Goal: Task Accomplishment & Management: Manage account settings

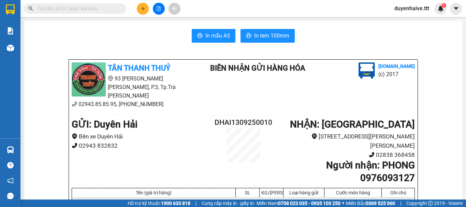
click at [107, 10] on input "text" at bounding box center [78, 9] width 81 height 8
click at [143, 9] on icon "plus" at bounding box center [143, 8] width 0 height 4
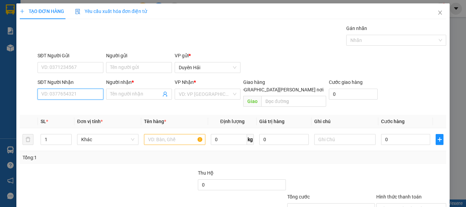
click at [54, 95] on input "SĐT Người Nhận" at bounding box center [71, 94] width 66 height 11
click at [69, 94] on input "932" at bounding box center [71, 94] width 66 height 11
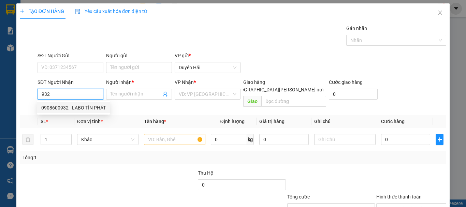
click at [71, 104] on div "0908600932 - LABO TÍN PHÁT" at bounding box center [73, 108] width 64 height 8
type input "0908600932"
type input "LABO TÍN PHÁT"
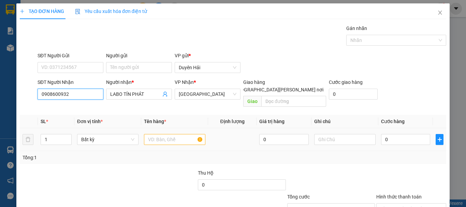
type input "0908600932"
click at [156, 134] on input "text" at bounding box center [174, 139] width 61 height 11
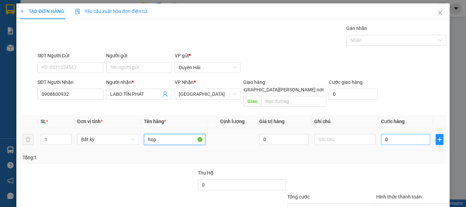
type input "hop"
click at [392, 134] on input "0" at bounding box center [405, 139] width 49 height 11
type input "3"
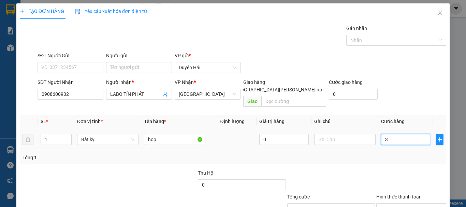
type input "30"
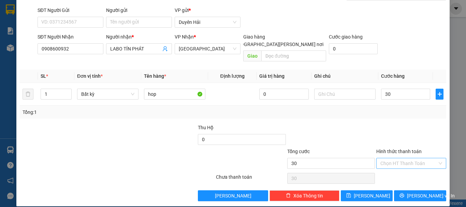
type input "30.000"
click at [385, 158] on input "Hình thức thanh toán" at bounding box center [409, 163] width 57 height 10
click at [386, 171] on div "Tại văn phòng" at bounding box center [407, 170] width 61 height 8
type input "0"
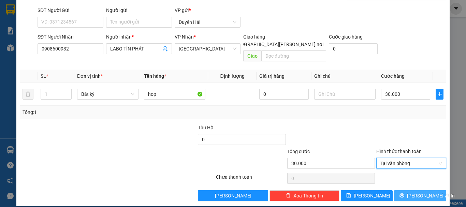
click at [399, 190] on button "Lưu và In" at bounding box center [420, 195] width 52 height 11
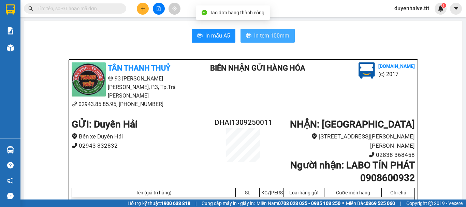
click at [278, 34] on span "In tem 100mm" at bounding box center [271, 35] width 35 height 9
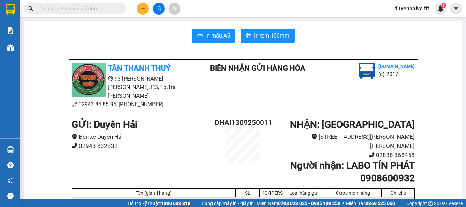
click at [104, 8] on input "text" at bounding box center [78, 9] width 81 height 8
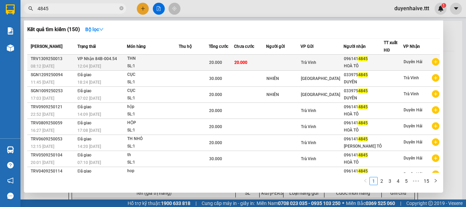
type input "4845"
click at [360, 67] on div "HOÀ TÔ" at bounding box center [364, 65] width 40 height 7
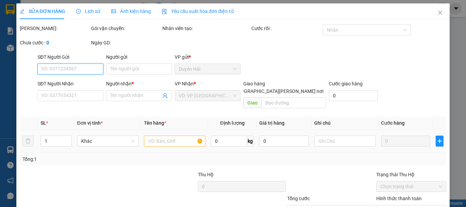
scroll to position [47, 0]
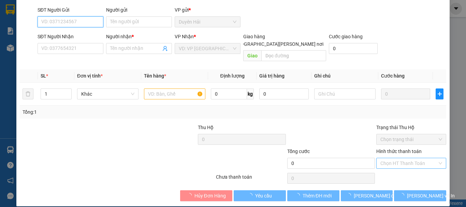
click at [380, 161] on div "Chọn HT Thanh Toán" at bounding box center [411, 163] width 70 height 11
type input "0961414845"
type input "HOÀ TÔ"
type input "20.000"
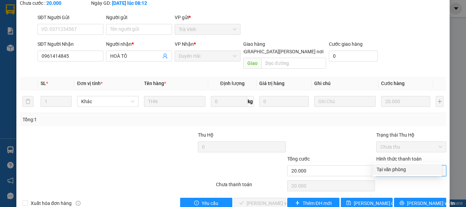
click at [378, 167] on div "Tại văn phòng" at bounding box center [407, 170] width 61 height 8
type input "0"
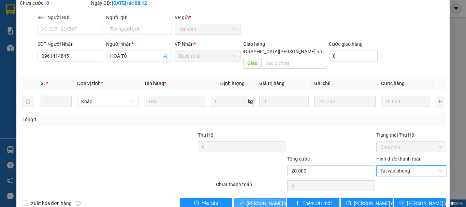
click at [240, 200] on icon "check" at bounding box center [241, 202] width 5 height 5
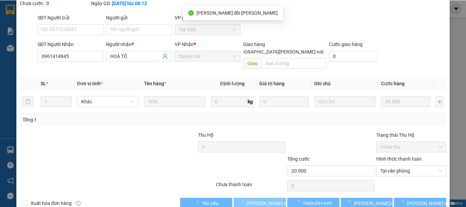
scroll to position [0, 0]
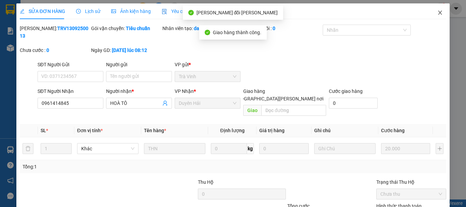
click at [437, 11] on icon "close" at bounding box center [439, 12] width 5 height 5
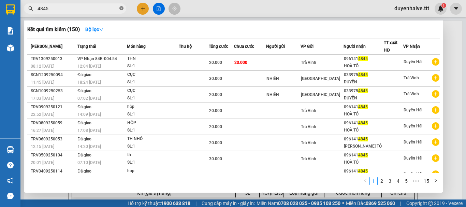
click at [123, 9] on icon "close-circle" at bounding box center [121, 8] width 4 height 4
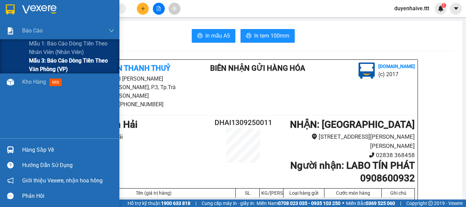
click at [40, 63] on span "Mẫu 3: Báo cáo dòng tiền theo văn phòng (VP)" at bounding box center [71, 64] width 85 height 17
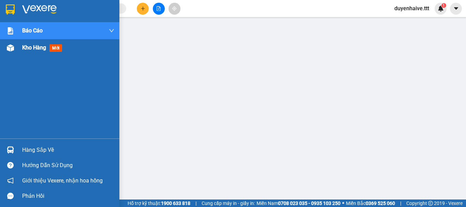
click at [30, 46] on span "Kho hàng" at bounding box center [34, 47] width 24 height 6
click at [236, 3] on div "Kết quả tìm kiếm ( 150 ) Bộ lọc Mã ĐH Trạng thái Món hàng Thu hộ Tổng cước Chưa…" at bounding box center [233, 8] width 466 height 17
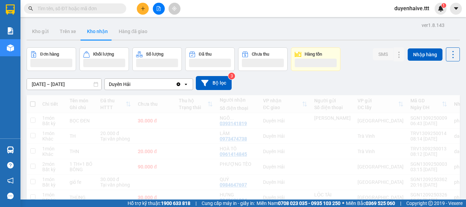
click at [262, 9] on div "Kết quả tìm kiếm ( 150 ) Bộ lọc Mã ĐH Trạng thái Món hàng Thu hộ Tổng cước Chưa…" at bounding box center [233, 8] width 466 height 17
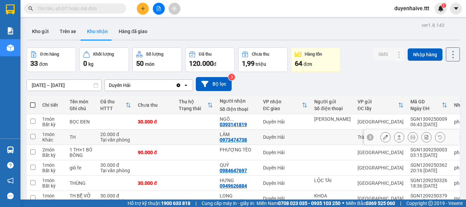
scroll to position [68, 0]
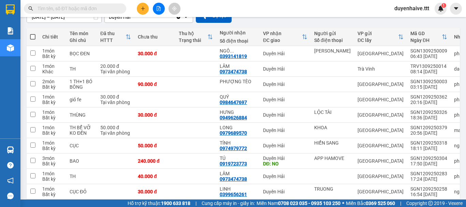
click at [76, 8] on input "text" at bounding box center [78, 9] width 81 height 8
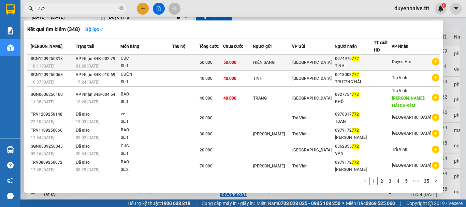
type input "772"
click at [391, 63] on div at bounding box center [382, 62] width 17 height 7
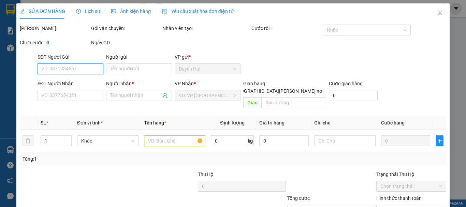
type input "HIỂN SANG"
type input "0974979772"
type input "TÍNH"
type input "50.000"
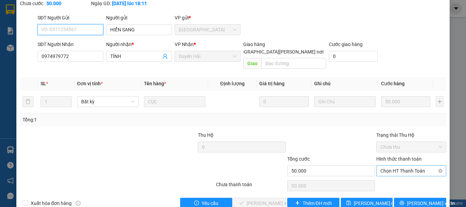
click at [380, 166] on div "Chọn HT Thanh Toán" at bounding box center [411, 171] width 70 height 11
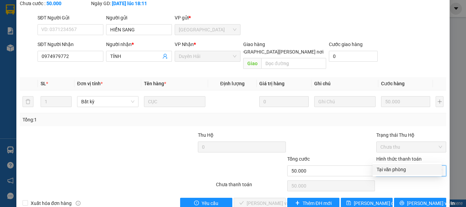
click at [381, 172] on div "Tại văn phòng" at bounding box center [407, 170] width 61 height 8
type input "0"
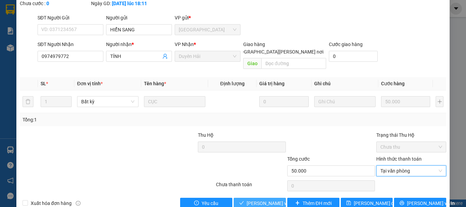
click at [271, 200] on span "[PERSON_NAME] và Giao hàng" at bounding box center [293, 204] width 92 height 8
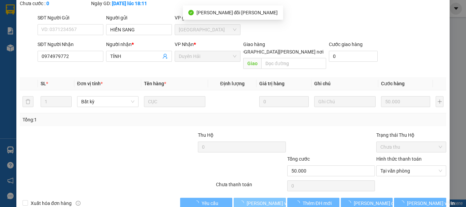
scroll to position [0, 0]
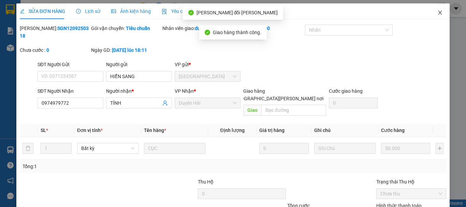
click at [437, 15] on icon "close" at bounding box center [439, 12] width 5 height 5
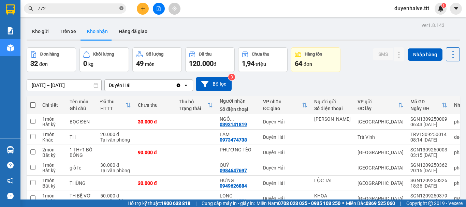
click at [121, 9] on icon "close-circle" at bounding box center [121, 8] width 4 height 4
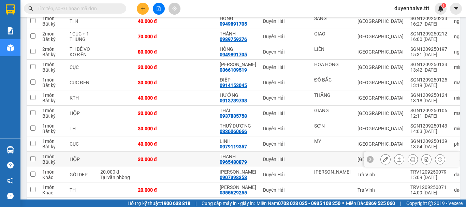
scroll to position [307, 0]
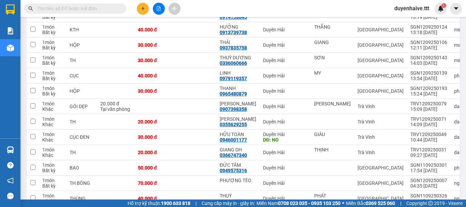
click at [103, 7] on input "text" at bounding box center [78, 9] width 81 height 8
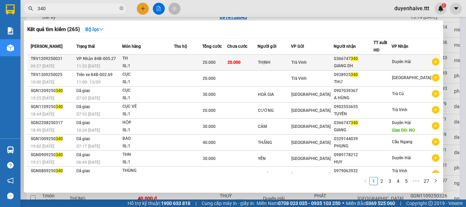
type input "340"
click at [357, 62] on div "0366747 340" at bounding box center [353, 58] width 39 height 7
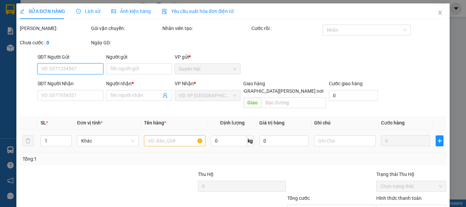
type input "THỊNH"
type input "0366747340"
type input "GIANG DH"
type input "20.000"
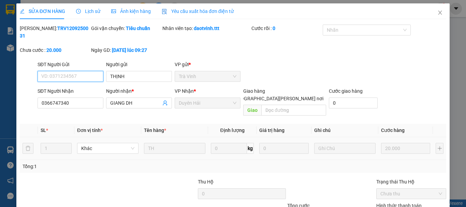
scroll to position [47, 0]
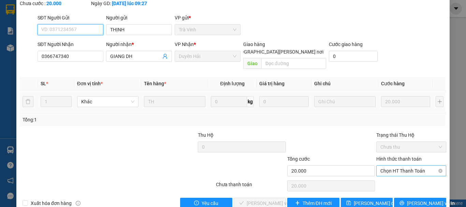
click at [384, 166] on span "Chọn HT Thanh Toán" at bounding box center [412, 171] width 62 height 10
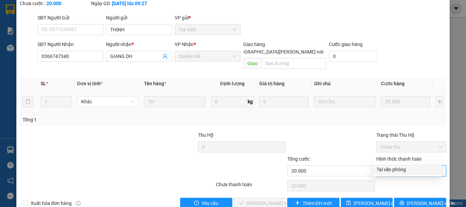
click at [381, 168] on div "Tại văn phòng" at bounding box center [407, 170] width 61 height 8
type input "0"
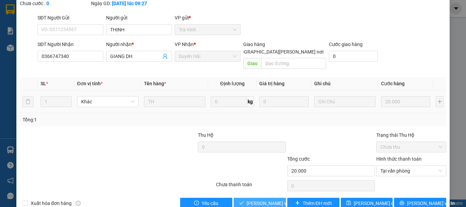
click at [272, 198] on button "[PERSON_NAME] và Giao hàng" at bounding box center [260, 203] width 52 height 11
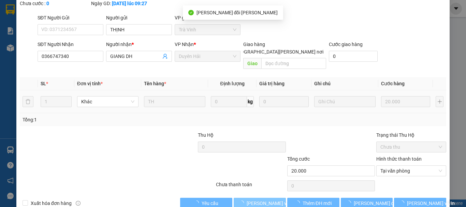
scroll to position [0, 0]
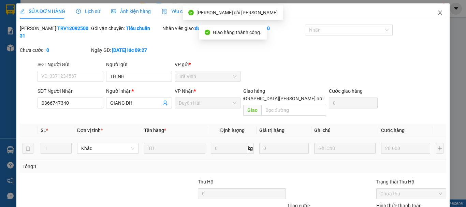
click at [439, 14] on icon "close" at bounding box center [441, 13] width 4 height 4
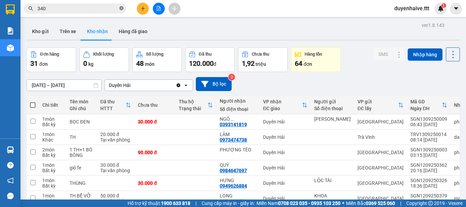
click at [122, 8] on icon "close-circle" at bounding box center [121, 8] width 4 height 4
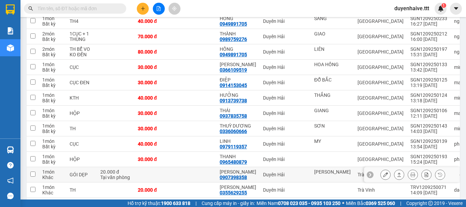
scroll to position [307, 0]
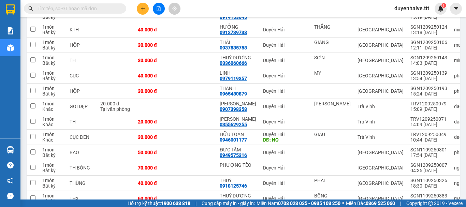
click at [113, 9] on input "text" at bounding box center [78, 9] width 81 height 8
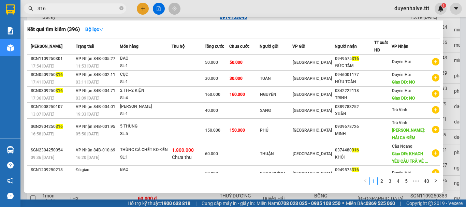
click at [39, 6] on input "316" at bounding box center [78, 9] width 81 height 8
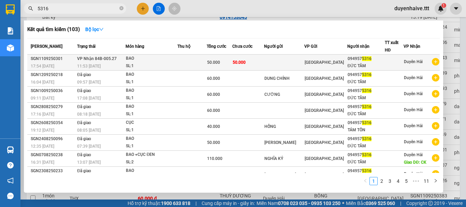
type input "5316"
click at [387, 59] on div at bounding box center [394, 62] width 18 height 7
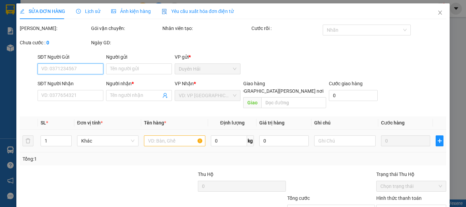
scroll to position [47, 0]
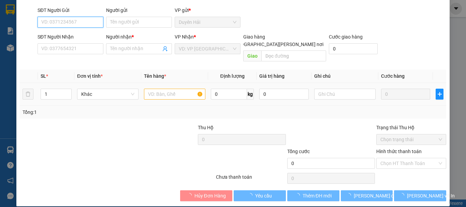
type input "0949575316"
type input "ĐỨC TÂM"
type input "50.000"
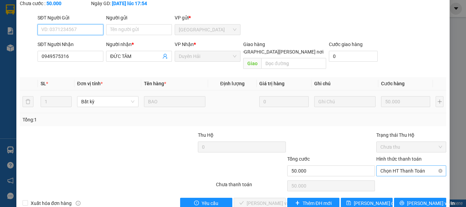
click at [396, 166] on span "Chọn HT Thanh Toán" at bounding box center [412, 171] width 62 height 10
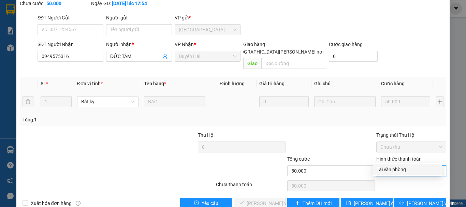
click at [392, 172] on div "Tại văn phòng" at bounding box center [407, 170] width 61 height 8
type input "0"
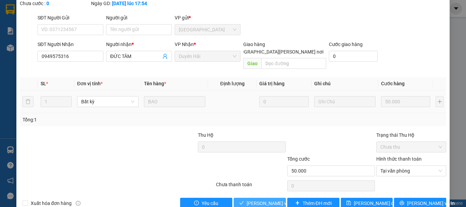
click at [264, 200] on span "[PERSON_NAME] và Giao hàng" at bounding box center [293, 204] width 92 height 8
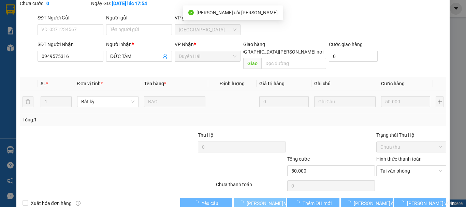
scroll to position [0, 0]
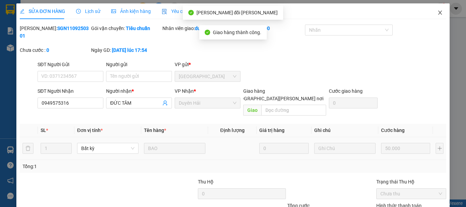
click at [432, 12] on span "Close" at bounding box center [440, 12] width 19 height 19
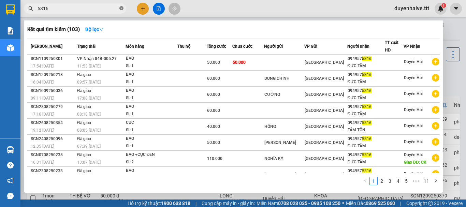
click at [122, 9] on icon "close-circle" at bounding box center [121, 8] width 4 height 4
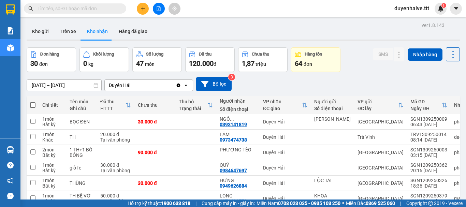
click at [112, 7] on input "text" at bounding box center [78, 9] width 81 height 8
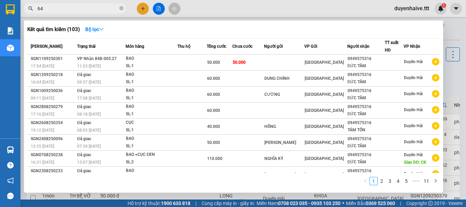
type input "644"
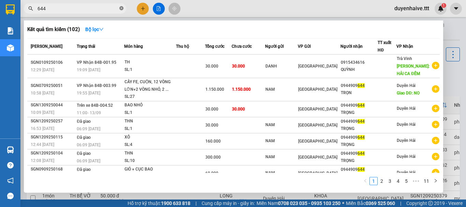
click at [119, 10] on icon "close-circle" at bounding box center [121, 8] width 4 height 4
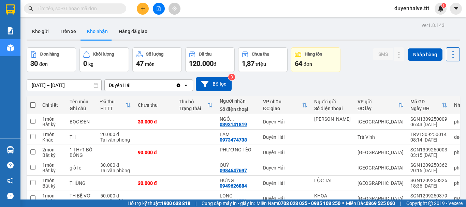
click at [98, 34] on button "Kho nhận" at bounding box center [98, 31] width 32 height 16
click at [81, 8] on input "text" at bounding box center [78, 9] width 81 height 8
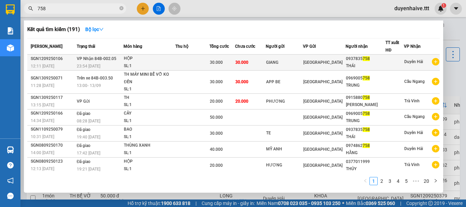
type input "758"
click at [387, 57] on td at bounding box center [395, 63] width 18 height 16
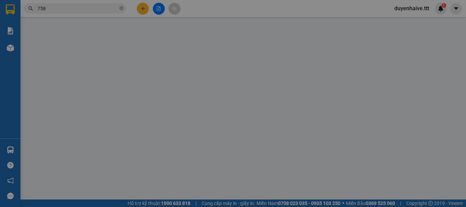
type input "GIANG"
type input "0937835758"
type input "THÁI"
type input "30.000"
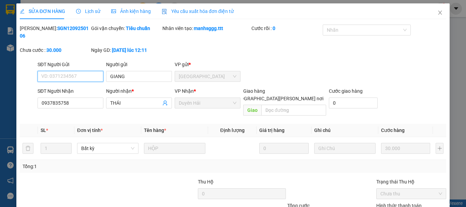
scroll to position [43, 0]
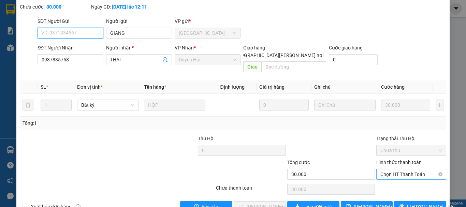
click at [381, 169] on span "Chọn HT Thanh Toán" at bounding box center [412, 174] width 62 height 10
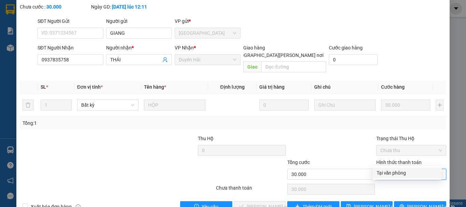
click at [382, 174] on div "Tại văn phòng" at bounding box center [407, 173] width 61 height 8
type input "0"
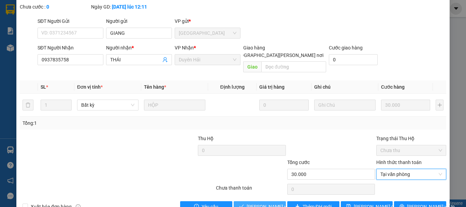
click at [254, 203] on span "[PERSON_NAME] và Giao hàng" at bounding box center [293, 207] width 92 height 8
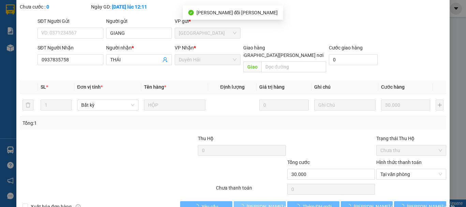
scroll to position [0, 0]
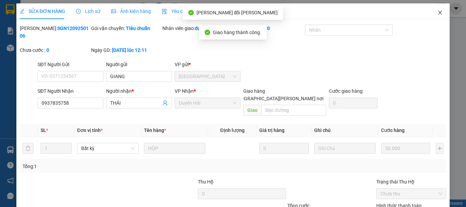
click at [439, 11] on span "Close" at bounding box center [440, 12] width 19 height 19
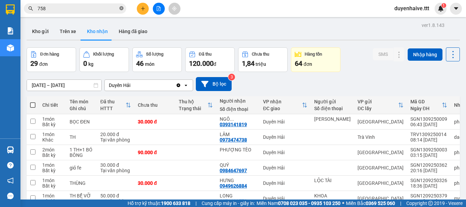
click at [123, 8] on icon "close-circle" at bounding box center [121, 8] width 4 height 4
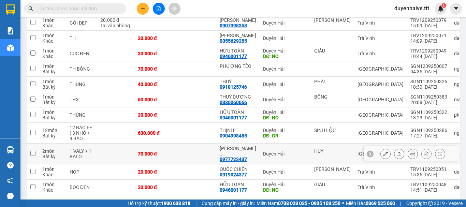
scroll to position [407, 0]
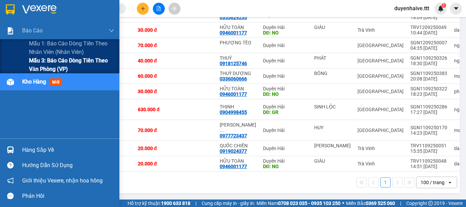
click at [48, 64] on span "Mẫu 3: Báo cáo dòng tiền theo văn phòng (VP)" at bounding box center [71, 64] width 85 height 17
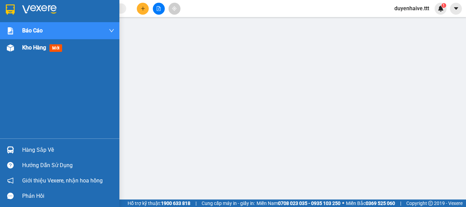
click at [29, 49] on span "Kho hàng" at bounding box center [34, 47] width 24 height 6
click at [294, 8] on div "Kết quả tìm kiếm ( 191 ) Bộ lọc Mã ĐH Trạng thái Món hàng Thu hộ Tổng cước Chưa…" at bounding box center [233, 8] width 466 height 17
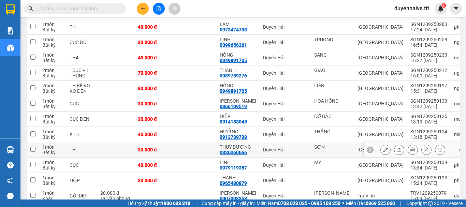
scroll to position [100, 0]
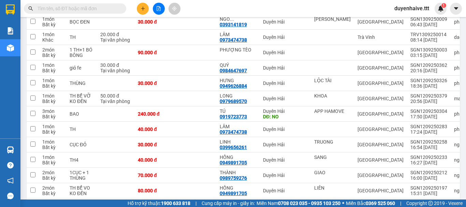
click at [83, 8] on input "text" at bounding box center [78, 9] width 81 height 8
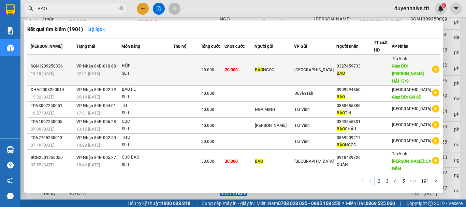
type input "BAO"
click at [343, 82] on td "0327459733 BẢO" at bounding box center [354, 70] width 37 height 31
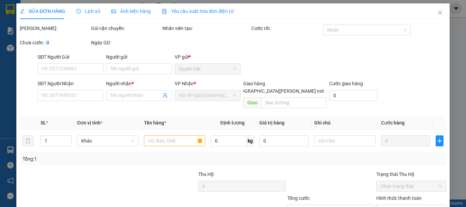
type input "BẢO NGỌC"
type input "0327459733"
type input "BẢO"
type input "CHUYỂN DUYÊN HẢI 13/9"
type input "20.000"
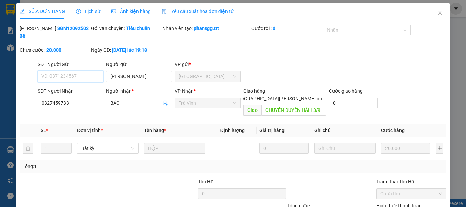
scroll to position [44, 0]
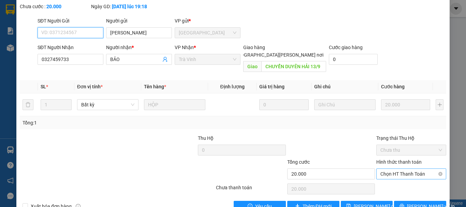
click at [390, 169] on span "Chọn HT Thanh Toán" at bounding box center [412, 174] width 62 height 10
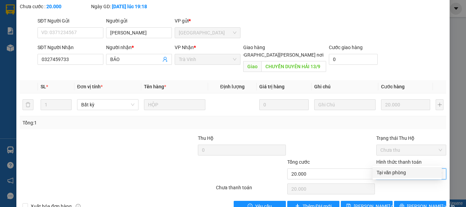
click at [389, 174] on div "Tại văn phòng" at bounding box center [407, 173] width 61 height 8
type input "0"
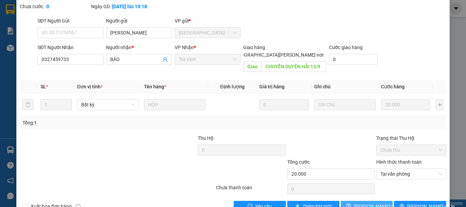
click at [369, 203] on span "[PERSON_NAME] thay đổi" at bounding box center [376, 207] width 44 height 8
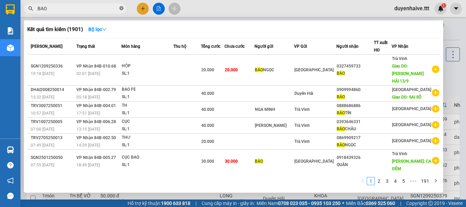
click at [121, 7] on icon "close-circle" at bounding box center [121, 8] width 4 height 4
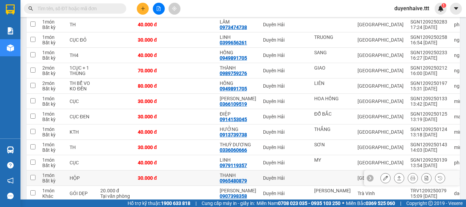
scroll to position [273, 0]
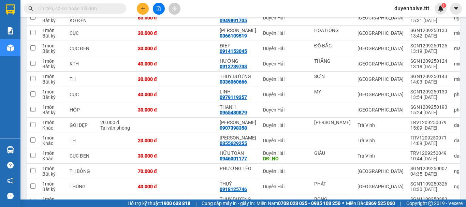
click at [89, 4] on span at bounding box center [75, 8] width 102 height 10
click at [87, 9] on input "text" at bounding box center [78, 9] width 81 height 8
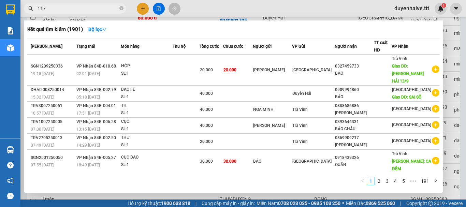
type input "1177"
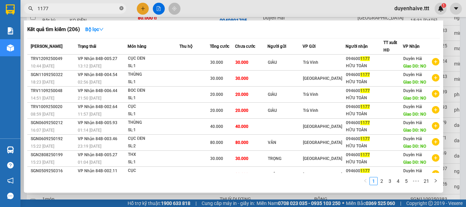
click at [120, 6] on span at bounding box center [121, 8] width 4 height 6
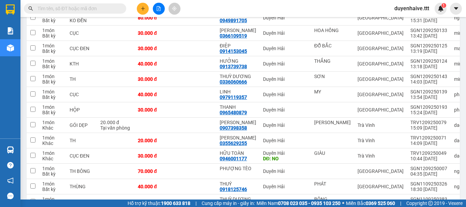
click at [111, 10] on input "text" at bounding box center [78, 9] width 81 height 8
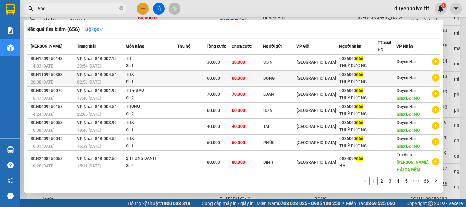
type input "666"
click at [353, 81] on div "THUỲ DƯƠNG" at bounding box center [359, 81] width 38 height 7
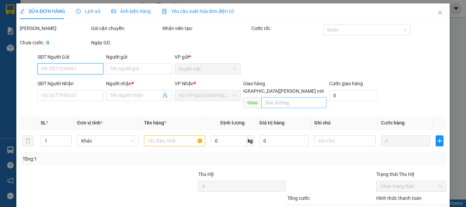
type input "BÔNG"
type input "0336060666"
type input "THUỲ DƯƠNG"
type input "60.000"
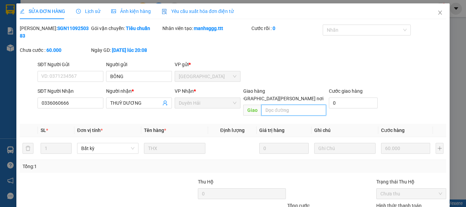
click at [268, 105] on input "text" at bounding box center [293, 110] width 65 height 11
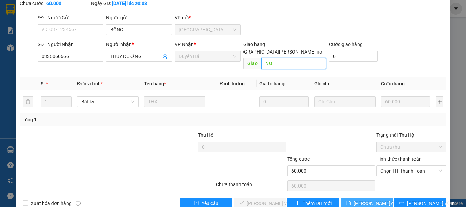
type input "NO"
click at [377, 200] on span "[PERSON_NAME] thay đổi" at bounding box center [376, 204] width 44 height 8
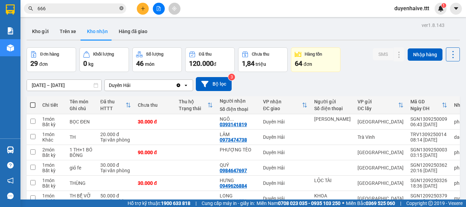
click at [121, 5] on span at bounding box center [121, 8] width 4 height 6
click at [96, 3] on div "Kết quả tìm kiếm ( 656 ) Bộ lọc Mã ĐH Trạng thái Món hàng Thu hộ Tổng cước Chưa…" at bounding box center [66, 9] width 133 height 12
click at [86, 10] on input "text" at bounding box center [78, 9] width 81 height 8
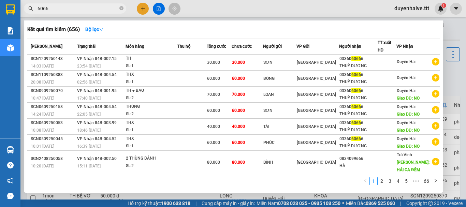
type input "60666"
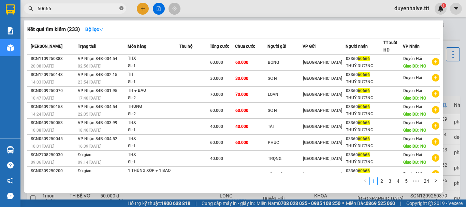
click at [121, 8] on icon "close-circle" at bounding box center [121, 8] width 4 height 4
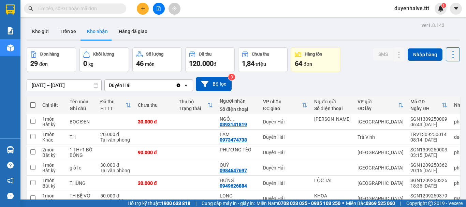
drag, startPoint x: 111, startPoint y: 8, endPoint x: 104, endPoint y: 2, distance: 8.0
click at [109, 6] on input "text" at bounding box center [78, 9] width 81 height 8
type input "3"
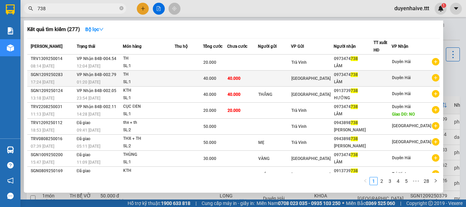
type input "738"
click at [362, 77] on div "0973474 738" at bounding box center [353, 74] width 39 height 7
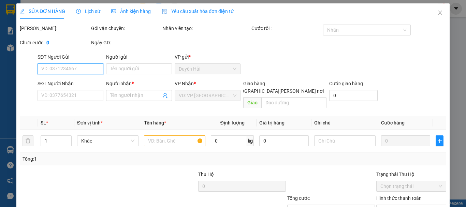
type input "0973474738"
type input "LÂM"
type input "40.000"
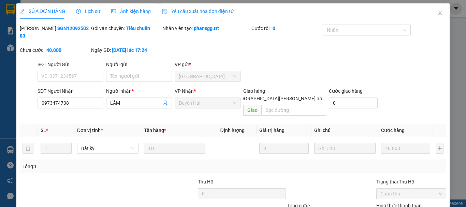
click at [85, 9] on span "Lịch sử" at bounding box center [88, 11] width 24 height 5
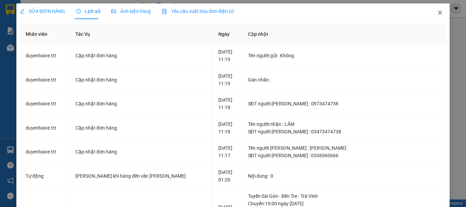
click at [439, 14] on icon "close" at bounding box center [441, 13] width 4 height 4
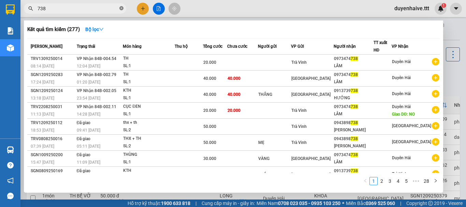
click at [121, 8] on icon "close-circle" at bounding box center [121, 8] width 4 height 4
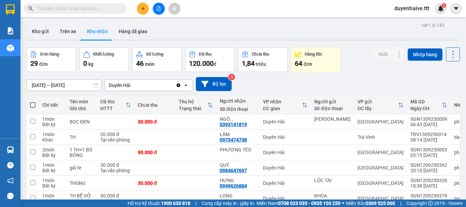
click at [115, 9] on input "text" at bounding box center [78, 9] width 81 height 8
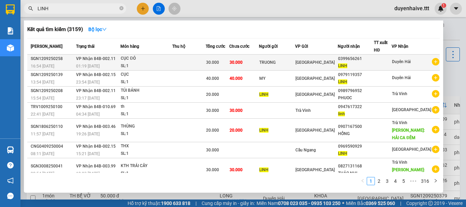
type input "LINH"
click at [373, 58] on div "0399656261" at bounding box center [355, 58] width 35 height 7
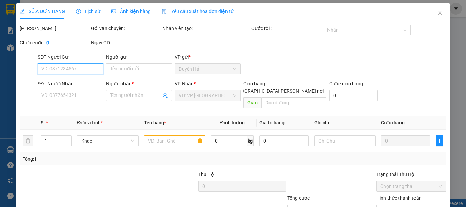
type input "TRUONG"
type input "0399656261"
type input "LINH"
type input "30.000"
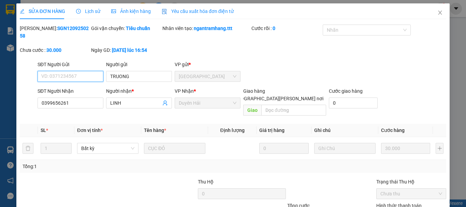
scroll to position [47, 0]
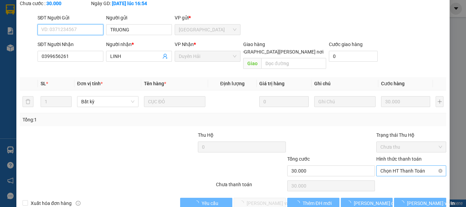
click at [391, 166] on span "Chọn HT Thanh Toán" at bounding box center [412, 171] width 62 height 10
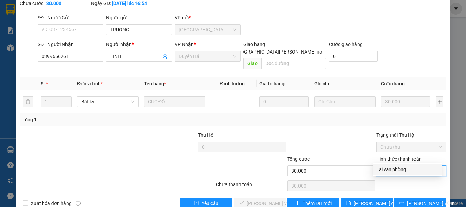
click at [388, 171] on div "Tại văn phòng" at bounding box center [407, 170] width 61 height 8
type input "0"
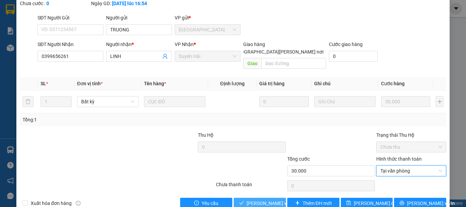
click at [261, 200] on span "[PERSON_NAME] và Giao hàng" at bounding box center [293, 204] width 92 height 8
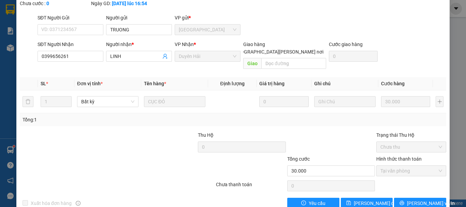
scroll to position [0, 0]
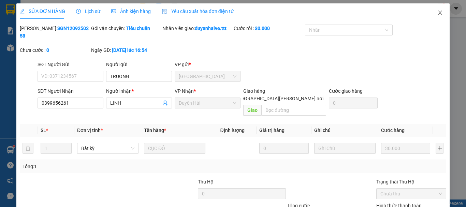
click at [439, 14] on icon "close" at bounding box center [441, 13] width 4 height 4
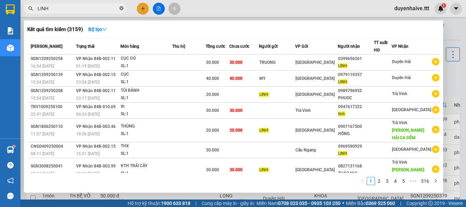
click at [122, 8] on icon "close-circle" at bounding box center [121, 8] width 4 height 4
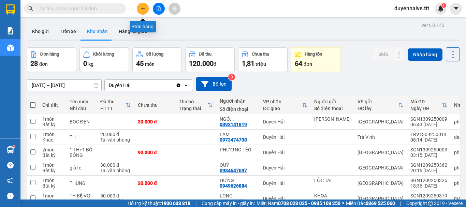
click at [142, 10] on icon "plus" at bounding box center [143, 8] width 5 height 5
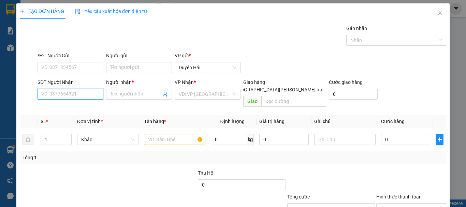
click at [57, 95] on input "SĐT Người Nhận" at bounding box center [71, 94] width 66 height 11
type input "0393921351"
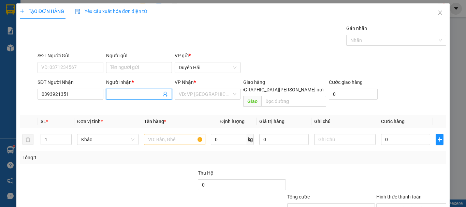
click at [119, 97] on input "Người nhận *" at bounding box center [135, 94] width 51 height 8
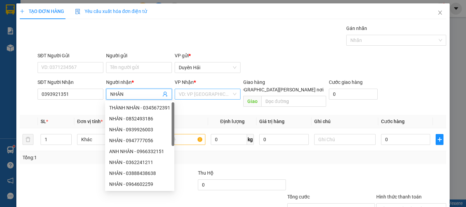
click at [197, 99] on div "VD: VP [GEOGRAPHIC_DATA]" at bounding box center [208, 94] width 66 height 11
type input "NHÂN"
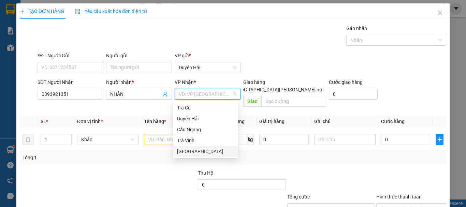
click at [190, 150] on div "[GEOGRAPHIC_DATA]" at bounding box center [205, 152] width 57 height 8
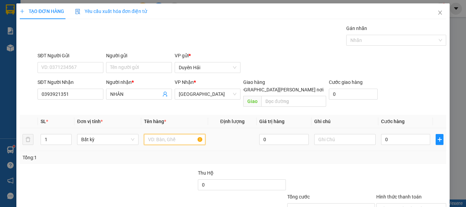
click at [162, 134] on input "text" at bounding box center [174, 139] width 61 height 11
type input "BOC GIẤY TỜ"
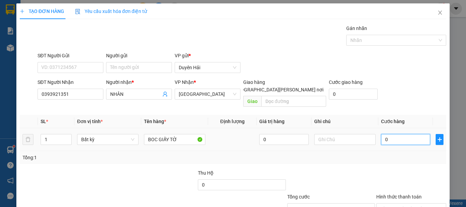
click at [402, 134] on input "0" at bounding box center [405, 139] width 49 height 11
type input "3"
type input "30"
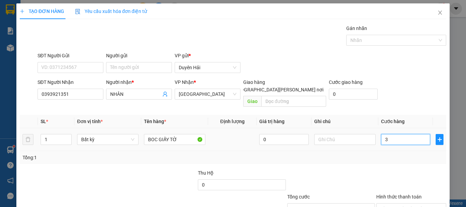
type input "30"
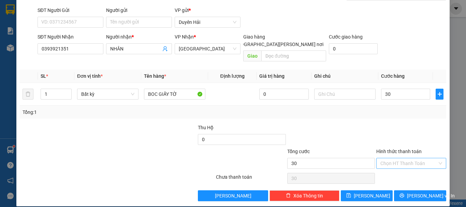
type input "30.000"
click at [396, 159] on input "Hình thức thanh toán" at bounding box center [409, 163] width 57 height 10
click at [393, 165] on div "Tại văn phòng" at bounding box center [407, 169] width 69 height 11
type input "0"
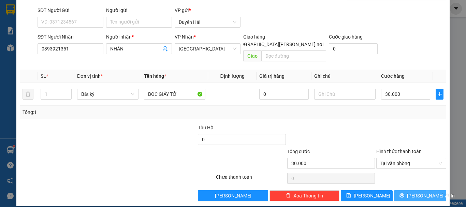
drag, startPoint x: 401, startPoint y: 187, endPoint x: 402, endPoint y: 179, distance: 7.9
click at [401, 190] on button "[PERSON_NAME] và In" at bounding box center [420, 195] width 52 height 11
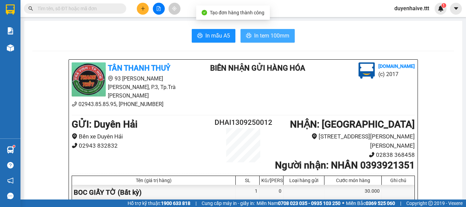
click at [267, 34] on span "In tem 100mm" at bounding box center [271, 35] width 35 height 9
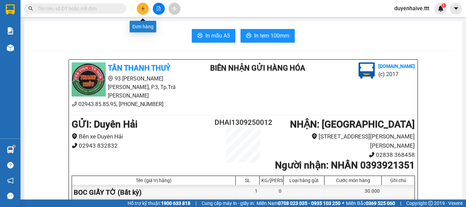
click at [141, 10] on icon "plus" at bounding box center [143, 8] width 5 height 5
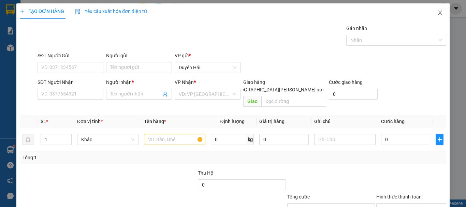
click at [437, 17] on span "Close" at bounding box center [440, 12] width 19 height 19
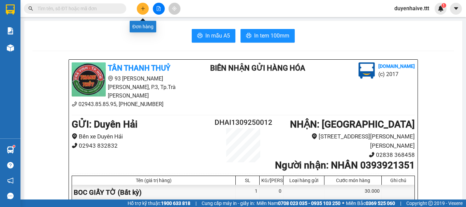
click at [143, 11] on button at bounding box center [143, 9] width 12 height 12
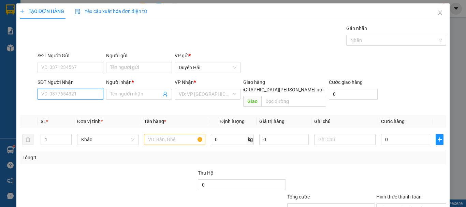
click at [69, 94] on input "SĐT Người Nhận" at bounding box center [71, 94] width 66 height 11
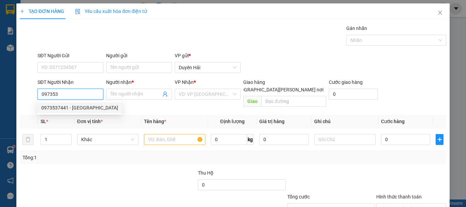
click at [56, 106] on div "0973537441 - PHUONG" at bounding box center [79, 108] width 77 height 8
type input "0973537441"
type input "PHUONG"
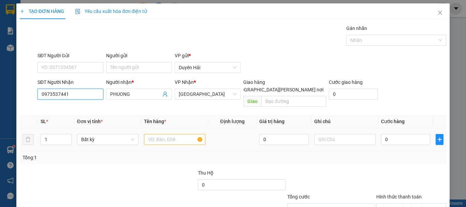
type input "0973537441"
click at [176, 134] on input "text" at bounding box center [174, 139] width 61 height 11
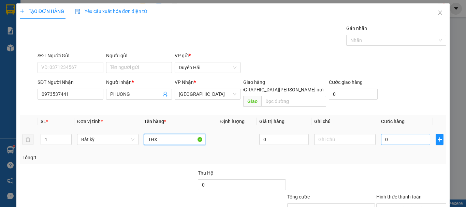
type input "THX"
click at [389, 134] on input "0" at bounding box center [405, 139] width 49 height 11
type input "5"
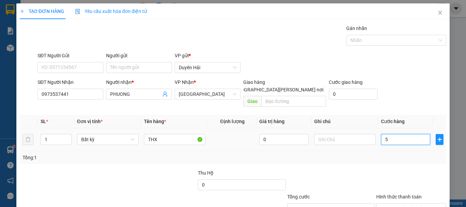
type input "50"
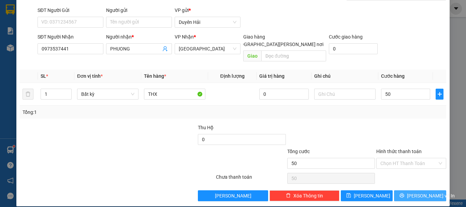
type input "50.000"
click at [409, 190] on button "[PERSON_NAME] và In" at bounding box center [420, 195] width 52 height 11
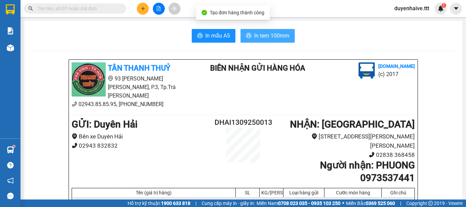
click at [254, 37] on span "In tem 100mm" at bounding box center [271, 35] width 35 height 9
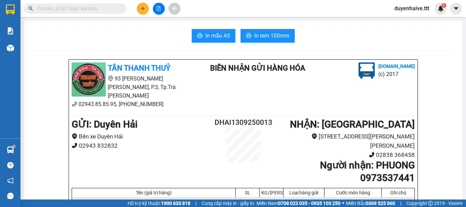
click at [228, 8] on div "Kết quả tìm kiếm ( 3159 ) Bộ lọc Mã ĐH Trạng thái Món hàng Thu hộ Tổng cước Chư…" at bounding box center [233, 8] width 466 height 17
click at [188, 11] on div "Kết quả tìm kiếm ( 3159 ) Bộ lọc Mã ĐH Trạng thái Món hàng Thu hộ Tổng cước Chư…" at bounding box center [233, 8] width 466 height 17
click at [85, 10] on input "text" at bounding box center [78, 9] width 81 height 8
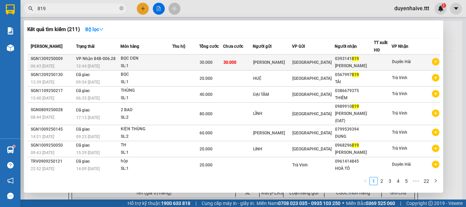
type input "819"
click at [390, 63] on div at bounding box center [382, 62] width 17 height 7
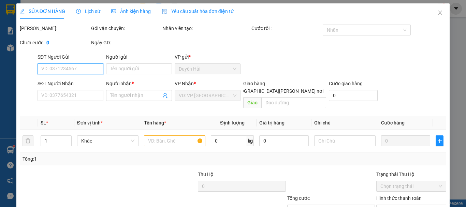
scroll to position [47, 0]
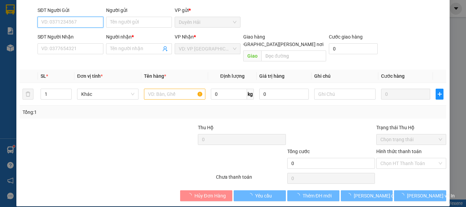
type input "PHƯƠNG TRINH"
type input "0393141819"
type input "NGÔ PHƯƠNG"
type input "30.000"
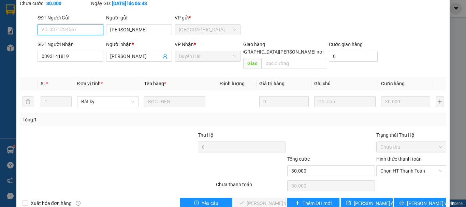
click at [398, 166] on span "Chọn HT Thanh Toán" at bounding box center [412, 171] width 62 height 10
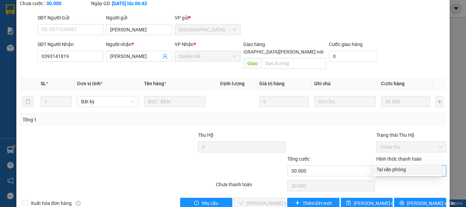
click at [393, 170] on div "Tại văn phòng" at bounding box center [407, 170] width 61 height 8
type input "0"
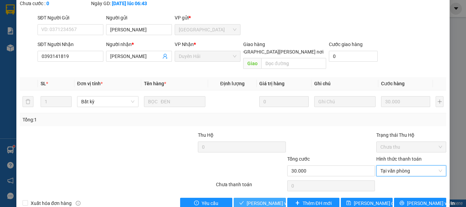
click at [274, 200] on span "Lưu và Giao hàng" at bounding box center [293, 204] width 92 height 8
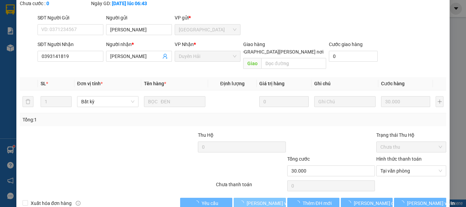
scroll to position [0, 0]
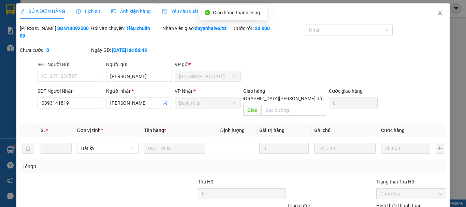
click at [437, 14] on icon "close" at bounding box center [439, 12] width 5 height 5
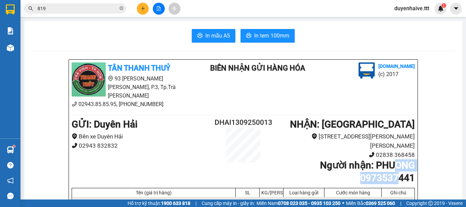
drag, startPoint x: 393, startPoint y: 153, endPoint x: 406, endPoint y: 161, distance: 15.5
click at [398, 160] on b "Người nhận : PHUONG 0973537441" at bounding box center [367, 172] width 95 height 24
click at [414, 162] on div "TÂN THANH THUỶ 93 Trần Quốc Tuấn, P.3, Tp.Trà Vinh 02943.85.85.95, 0283.836.84.…" at bounding box center [243, 199] width 349 height 279
drag, startPoint x: 279, startPoint y: 23, endPoint x: 288, endPoint y: 8, distance: 17.2
click at [283, 18] on main "In mẫu A5 In tem 100mm TÂN THANH THUỶ 93 Trần Quốc Tuấn, P.3, Tp.Trà Vinh 02943…" at bounding box center [233, 100] width 466 height 200
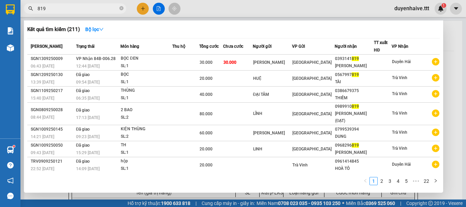
click at [119, 9] on span "819" at bounding box center [75, 8] width 102 height 10
click at [123, 10] on icon "close-circle" at bounding box center [121, 8] width 4 height 4
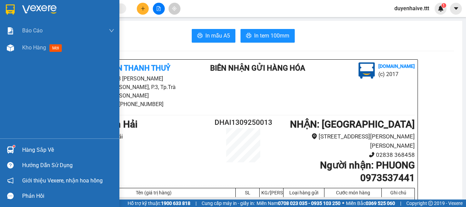
drag, startPoint x: 42, startPoint y: 154, endPoint x: 50, endPoint y: 152, distance: 8.6
click at [42, 154] on div "Hàng sắp về" at bounding box center [68, 150] width 92 height 10
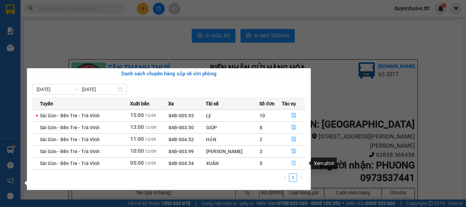
click at [292, 166] on icon "file-done" at bounding box center [293, 163] width 5 height 5
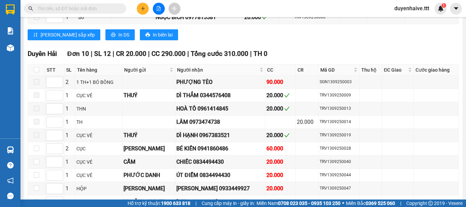
scroll to position [435, 0]
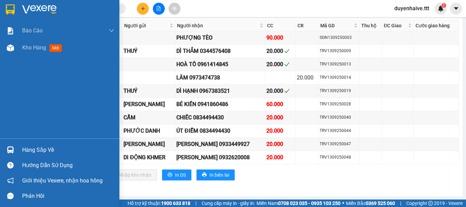
click at [37, 150] on div "Hàng sắp về" at bounding box center [68, 150] width 92 height 10
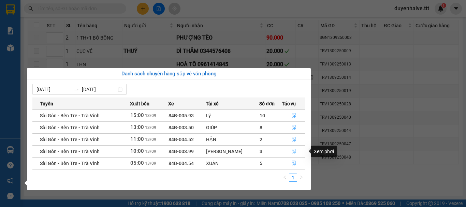
click at [293, 152] on icon "file-done" at bounding box center [293, 151] width 5 height 5
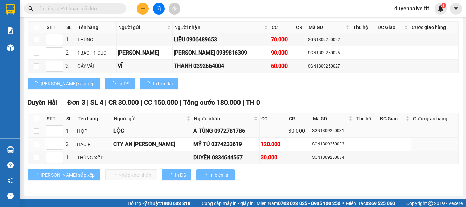
scroll to position [384, 0]
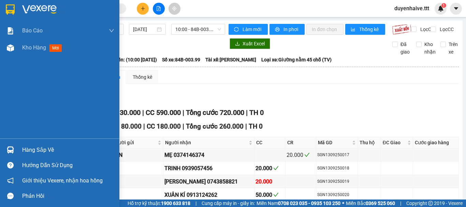
scroll to position [384, 0]
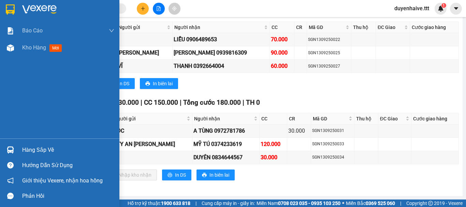
click at [36, 150] on div "Hàng sắp về" at bounding box center [68, 150] width 92 height 10
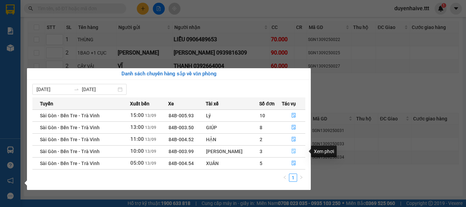
click at [293, 150] on icon "file-done" at bounding box center [293, 151] width 5 height 5
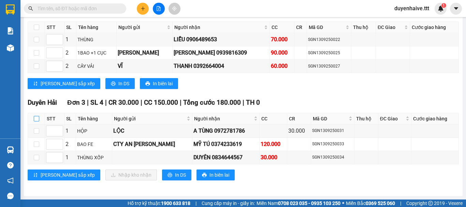
click at [35, 118] on input "checkbox" at bounding box center [36, 118] width 5 height 5
checkbox input "true"
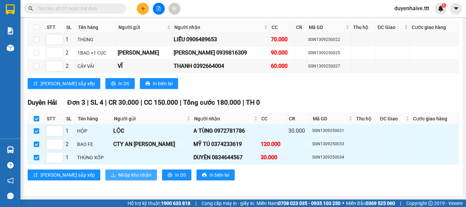
click at [118, 178] on span "Nhập kho nhận" at bounding box center [134, 175] width 33 height 8
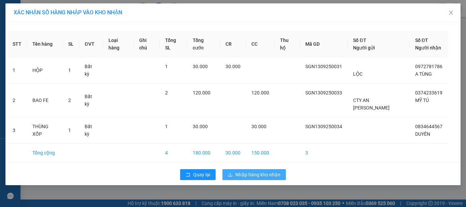
click at [248, 171] on span "Nhập hàng kho nhận" at bounding box center [257, 175] width 45 height 8
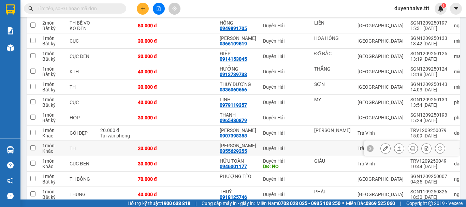
scroll to position [184, 0]
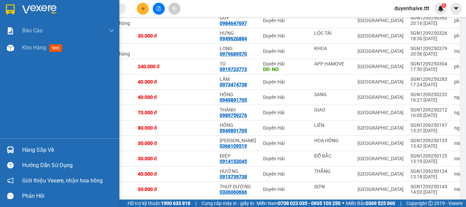
click at [30, 145] on div "Hàng sắp về" at bounding box center [68, 150] width 92 height 10
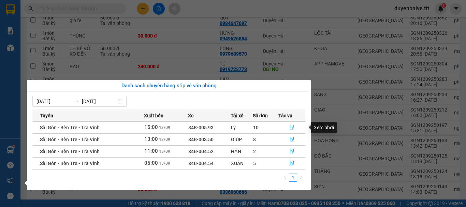
click at [295, 127] on button "button" at bounding box center [292, 127] width 26 height 11
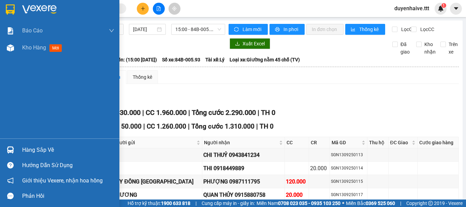
click at [31, 148] on div "Hàng sắp về" at bounding box center [68, 150] width 92 height 10
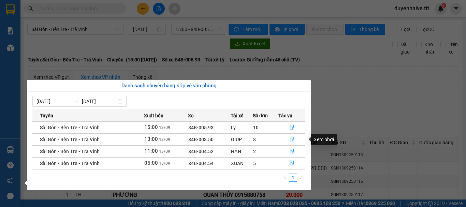
click at [290, 140] on icon "file-done" at bounding box center [292, 139] width 5 height 5
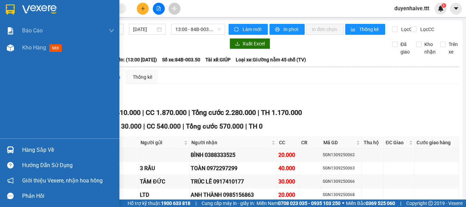
click at [35, 148] on div "Hàng sắp về" at bounding box center [68, 150] width 92 height 10
click at [2, 120] on div "Báo cáo Mẫu 1: Báo cáo dòng tiền theo nhân viên (nhân viên) Mẫu 3: Báo cáo dòng…" at bounding box center [59, 103] width 119 height 207
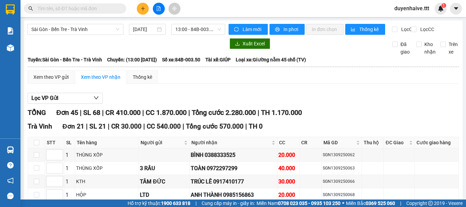
click at [109, 7] on input "text" at bounding box center [78, 9] width 81 height 8
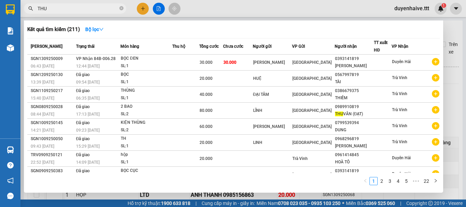
type input "THUY"
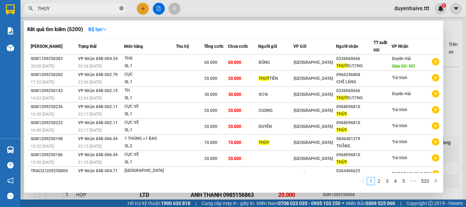
click at [122, 8] on icon "close-circle" at bounding box center [121, 8] width 4 height 4
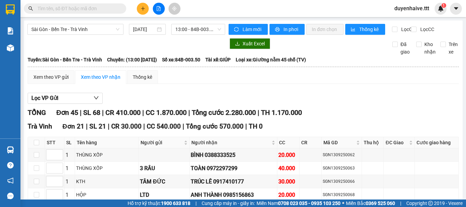
click at [106, 6] on input "text" at bounding box center [78, 9] width 81 height 8
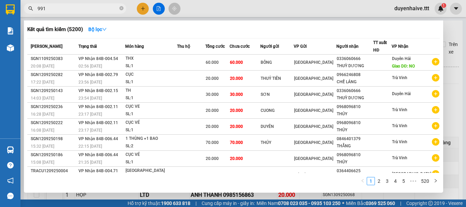
type input "9917"
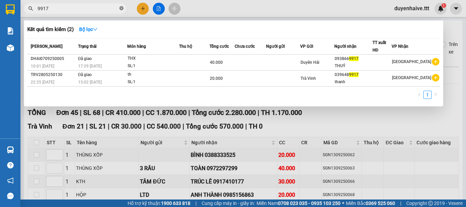
click at [121, 7] on icon "close-circle" at bounding box center [121, 8] width 4 height 4
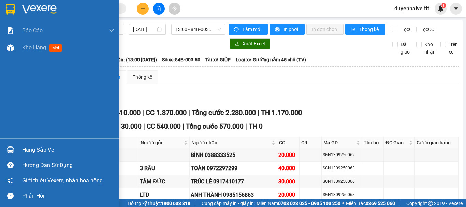
click at [40, 152] on div "Hàng sắp về" at bounding box center [68, 150] width 92 height 10
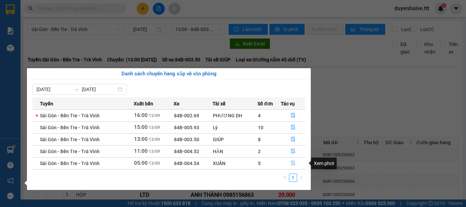
click at [292, 163] on icon "file-done" at bounding box center [293, 163] width 4 height 5
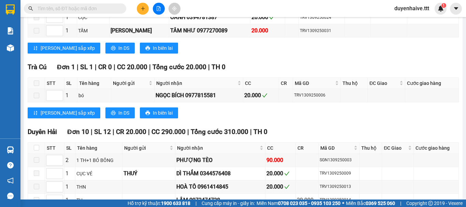
scroll to position [435, 0]
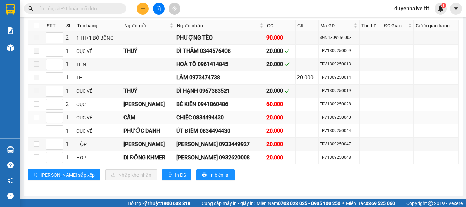
click at [35, 116] on input "checkbox" at bounding box center [36, 117] width 5 height 5
checkbox input "true"
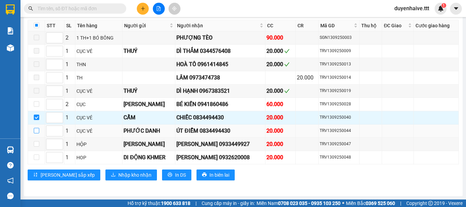
click at [34, 130] on input "checkbox" at bounding box center [36, 130] width 5 height 5
checkbox input "true"
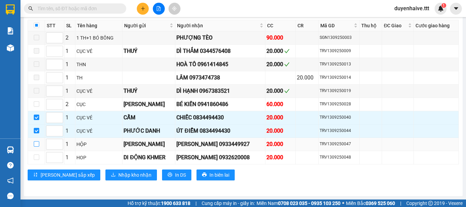
click at [38, 144] on input "checkbox" at bounding box center [36, 143] width 5 height 5
checkbox input "true"
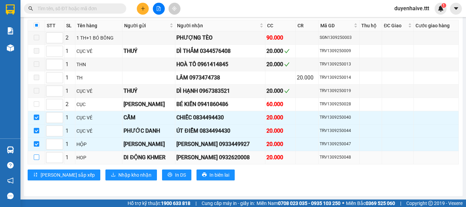
click at [34, 157] on input "checkbox" at bounding box center [36, 157] width 5 height 5
checkbox input "true"
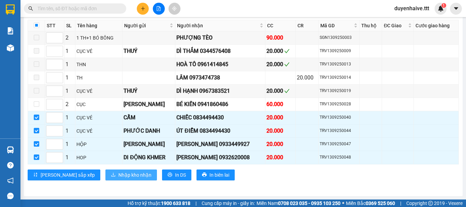
click at [118, 177] on span "Nhập kho nhận" at bounding box center [134, 175] width 33 height 8
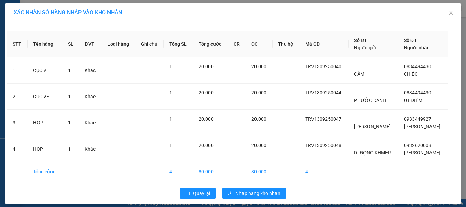
scroll to position [5, 0]
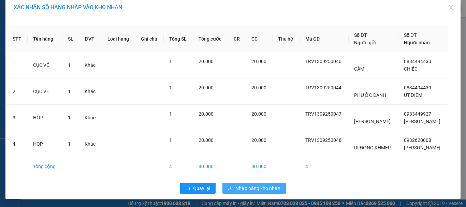
click at [255, 189] on span "Nhập hàng kho nhận" at bounding box center [257, 189] width 45 height 8
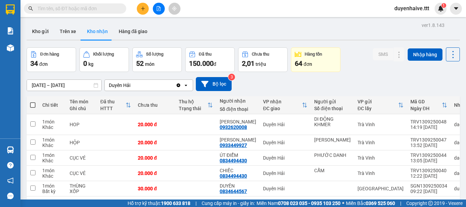
click at [306, 9] on div "Kết quả tìm kiếm ( 2 ) Bộ lọc Mã ĐH Trạng thái Món hàng Thu hộ Tổng cước Chưa c…" at bounding box center [233, 8] width 466 height 17
click at [70, 9] on input "text" at bounding box center [78, 9] width 81 height 8
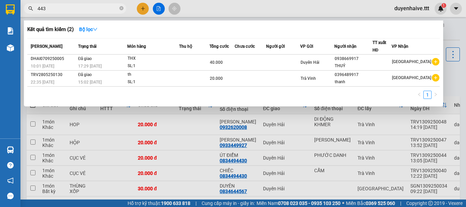
type input "4430"
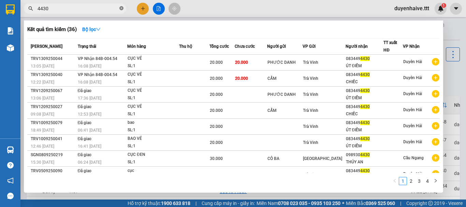
click at [121, 8] on icon "close-circle" at bounding box center [121, 8] width 4 height 4
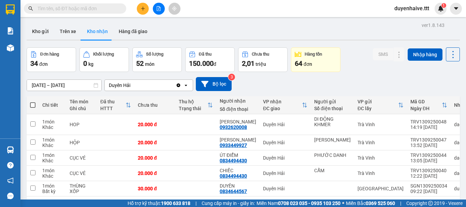
click at [112, 7] on input "text" at bounding box center [78, 9] width 81 height 8
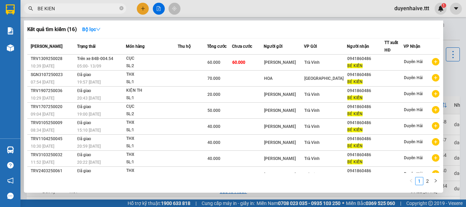
type input "BE KIEN"
click at [120, 9] on icon "close-circle" at bounding box center [121, 8] width 4 height 4
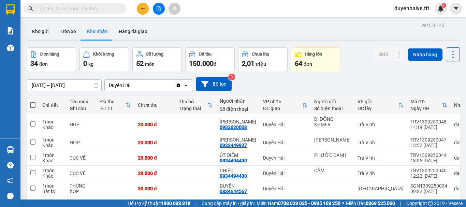
click at [89, 10] on input "text" at bounding box center [78, 9] width 81 height 8
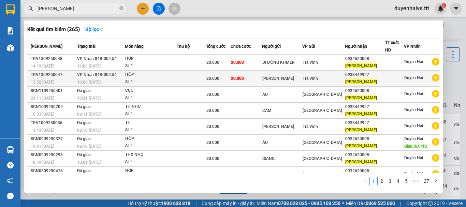
type input "nguyen chi"
click at [362, 78] on div "0933449927" at bounding box center [365, 74] width 40 height 7
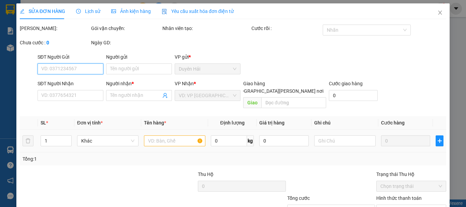
type input "[PERSON_NAME]"
type input "0933449927"
type input "NGUYỄN CHI"
type input "20.000"
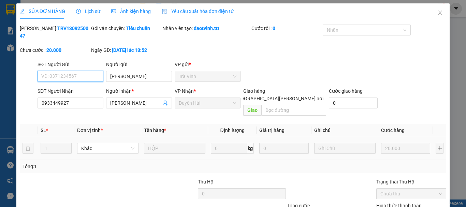
scroll to position [47, 0]
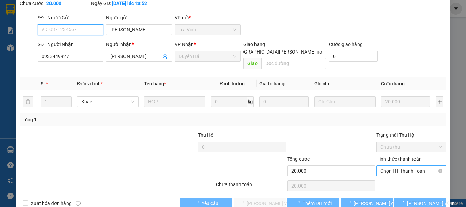
click at [386, 166] on span "Chọn HT Thanh Toán" at bounding box center [412, 171] width 62 height 10
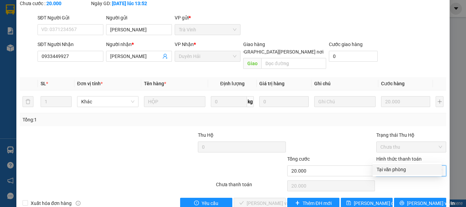
click at [383, 173] on div "Tại văn phòng" at bounding box center [407, 170] width 61 height 8
type input "0"
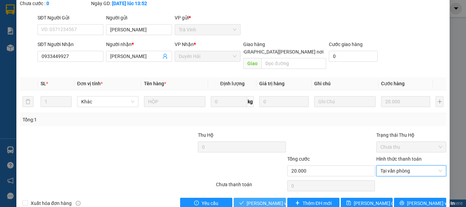
click at [273, 200] on span "[PERSON_NAME] và Giao hàng" at bounding box center [293, 204] width 92 height 8
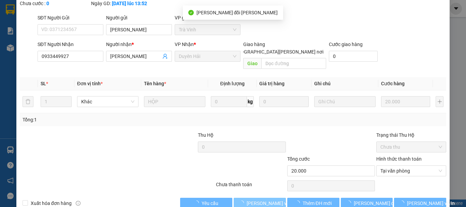
scroll to position [0, 0]
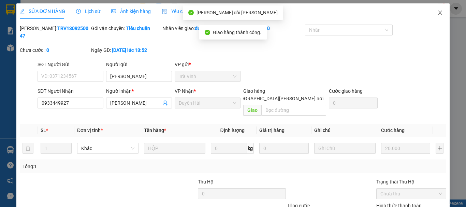
click at [438, 13] on icon "close" at bounding box center [439, 12] width 5 height 5
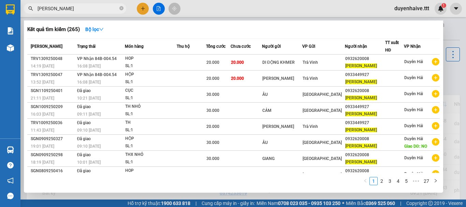
click at [90, 6] on input "nguyen chi" at bounding box center [78, 9] width 81 height 8
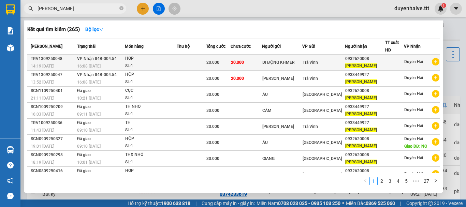
click at [377, 62] on div "0932620008" at bounding box center [365, 58] width 40 height 7
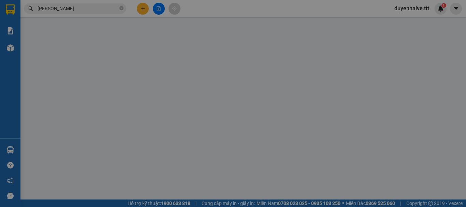
type input "DI ĐỘNG KHMER"
type input "0932620008"
type input "NGUYỄN CHI"
type input "20.000"
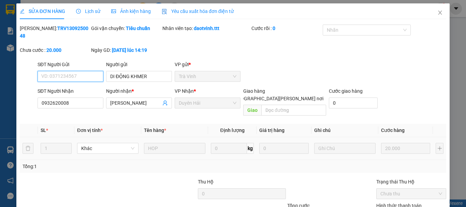
scroll to position [43, 0]
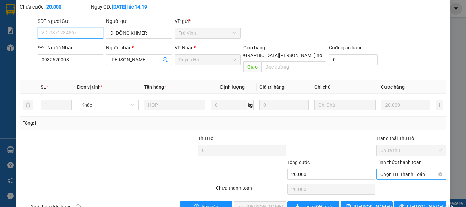
click at [390, 169] on span "Chọn HT Thanh Toán" at bounding box center [412, 174] width 62 height 10
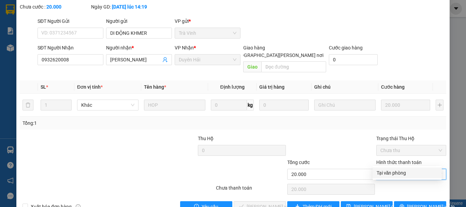
click at [383, 172] on div "Tại văn phòng" at bounding box center [407, 173] width 61 height 8
type input "0"
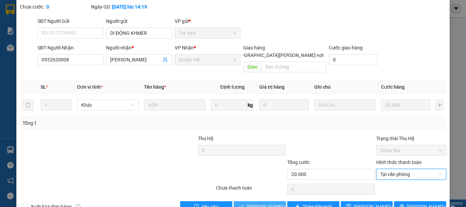
click at [275, 203] on span "[PERSON_NAME] và Giao hàng" at bounding box center [293, 207] width 92 height 8
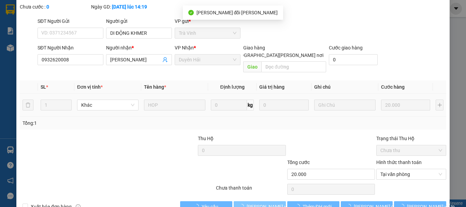
scroll to position [0, 0]
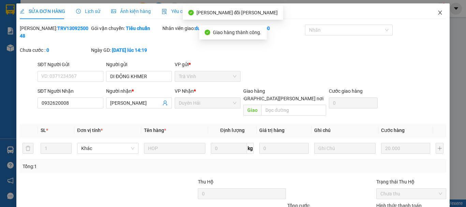
click at [432, 13] on span "Close" at bounding box center [440, 12] width 19 height 19
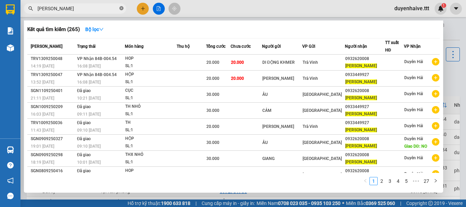
click at [121, 7] on icon "close-circle" at bounding box center [121, 8] width 4 height 4
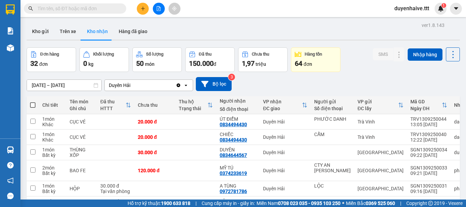
drag, startPoint x: 81, startPoint y: 10, endPoint x: 79, endPoint y: 5, distance: 4.4
click at [81, 9] on input "text" at bounding box center [78, 9] width 81 height 8
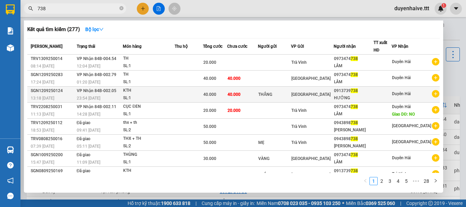
type input "738"
click at [373, 96] on div "HƯỞNG" at bounding box center [353, 98] width 39 height 7
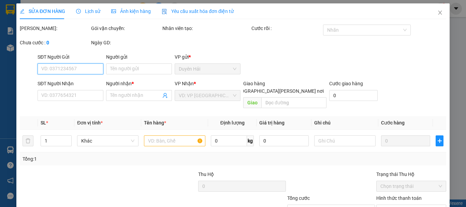
type input "THẮNG"
type input "0913739738"
type input "HƯỞNG"
type input "40.000"
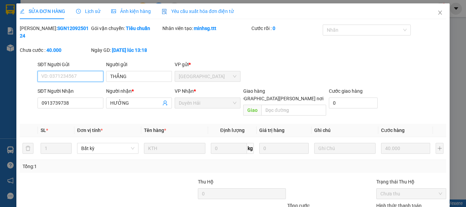
scroll to position [46, 0]
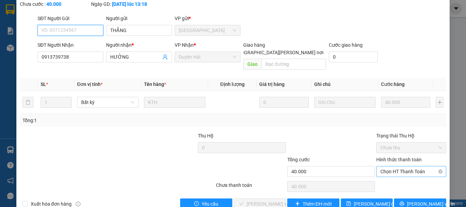
click at [397, 167] on span "Chọn HT Thanh Toán" at bounding box center [412, 172] width 62 height 10
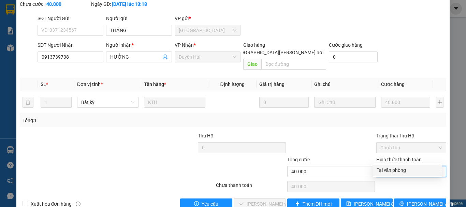
click at [394, 168] on div "Tại văn phòng" at bounding box center [407, 171] width 61 height 8
type input "0"
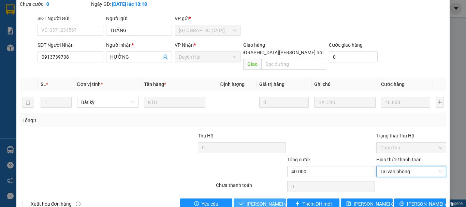
click at [263, 200] on span "[PERSON_NAME] và Giao hàng" at bounding box center [293, 204] width 92 height 8
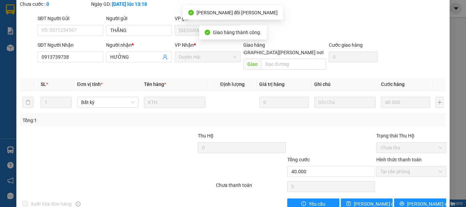
scroll to position [0, 0]
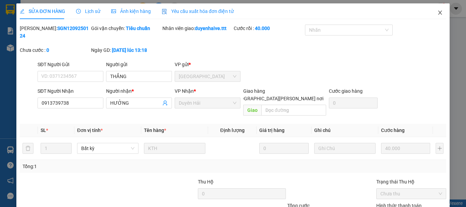
click at [437, 14] on icon "close" at bounding box center [439, 12] width 5 height 5
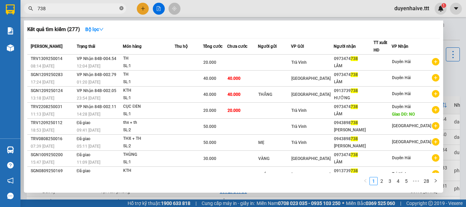
click at [121, 10] on icon "close-circle" at bounding box center [121, 8] width 4 height 4
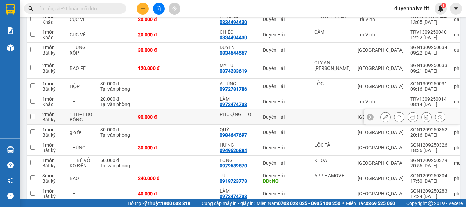
scroll to position [171, 0]
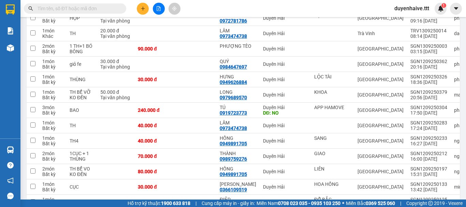
click at [89, 6] on input "text" at bounding box center [78, 9] width 81 height 8
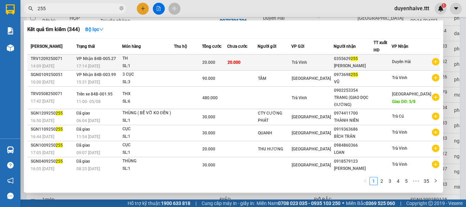
type input "255"
click at [411, 62] on span "Duyên Hải" at bounding box center [401, 61] width 19 height 5
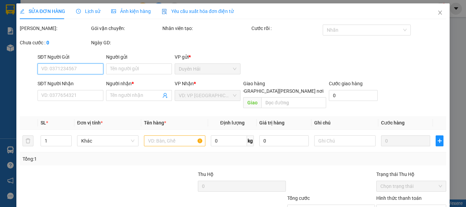
type input "0355629255"
type input "CẨM HẰNG"
type input "20.000"
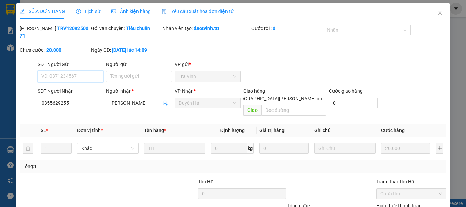
scroll to position [47, 0]
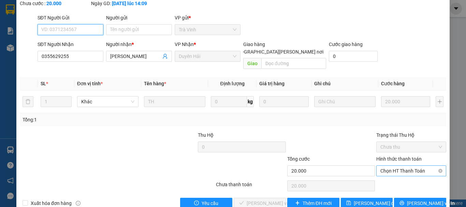
click at [393, 166] on span "Chọn HT Thanh Toán" at bounding box center [412, 171] width 62 height 10
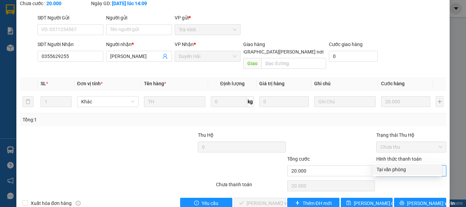
click at [384, 172] on div "Tại văn phòng" at bounding box center [407, 170] width 61 height 8
type input "0"
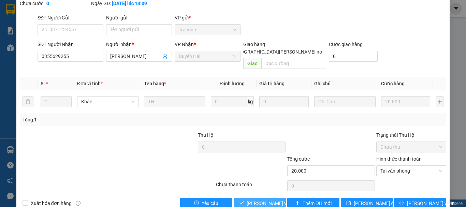
click at [270, 200] on span "[PERSON_NAME] và Giao hàng" at bounding box center [293, 204] width 92 height 8
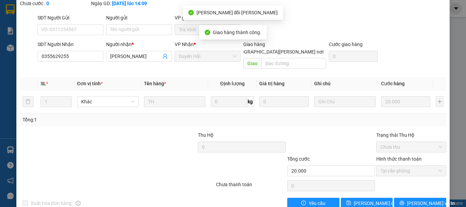
scroll to position [0, 0]
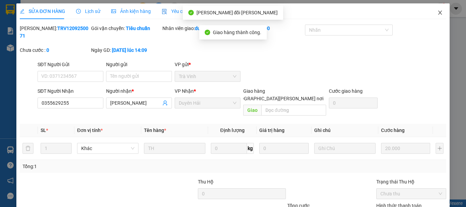
click at [437, 12] on icon "close" at bounding box center [439, 12] width 5 height 5
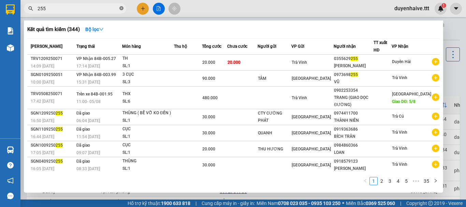
click at [120, 8] on icon "close-circle" at bounding box center [121, 8] width 4 height 4
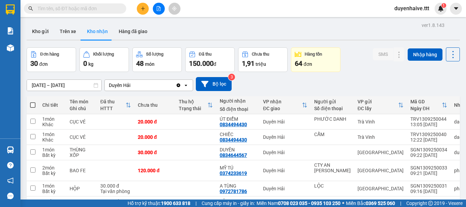
click at [96, 7] on input "text" at bounding box center [78, 9] width 81 height 8
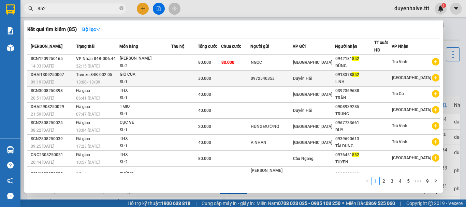
type input "852"
click at [365, 81] on div "LINH" at bounding box center [354, 81] width 39 height 7
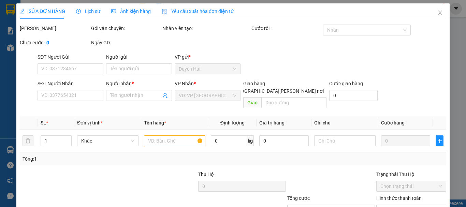
type input "0972540353"
type input "0913378852"
type input "LINH"
type input "30.000"
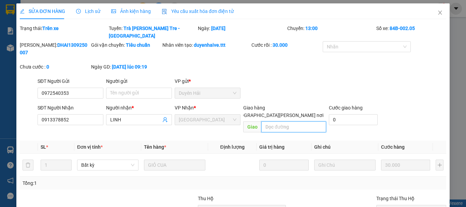
click at [270, 121] on input "text" at bounding box center [293, 126] width 65 height 11
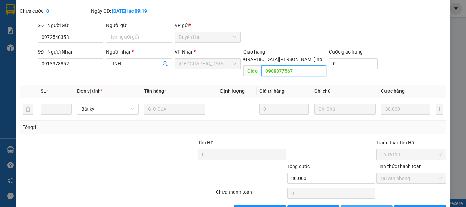
type input "0908877567"
click at [363, 207] on span "[PERSON_NAME] thay đổi" at bounding box center [376, 211] width 44 height 8
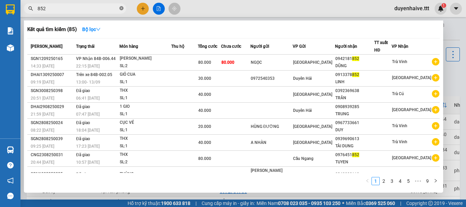
click at [121, 7] on icon "close-circle" at bounding box center [121, 8] width 4 height 4
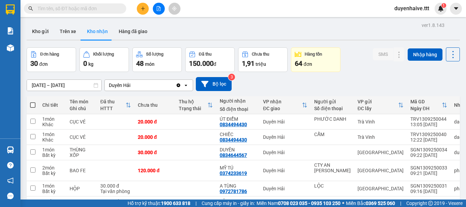
click at [99, 10] on input "text" at bounding box center [78, 9] width 81 height 8
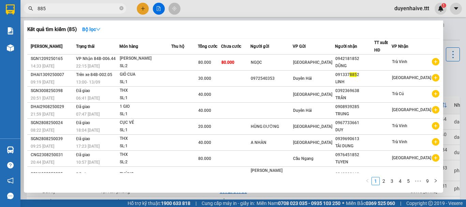
type input "8852"
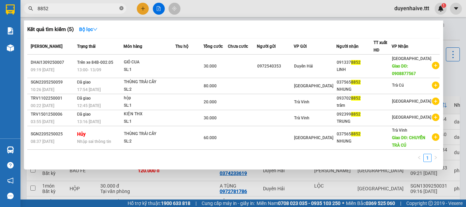
click at [122, 8] on icon "close-circle" at bounding box center [121, 8] width 4 height 4
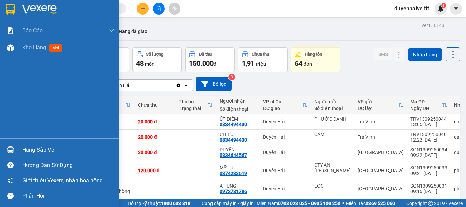
click at [45, 149] on div "Hàng sắp về" at bounding box center [68, 150] width 92 height 10
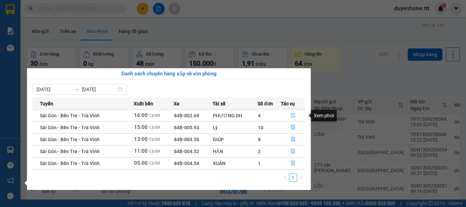
click at [291, 116] on icon "file-done" at bounding box center [293, 115] width 4 height 5
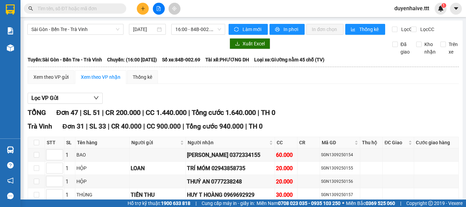
click at [233, 7] on div "Kết quả tìm kiếm ( 5 ) Bộ lọc Mã ĐH Trạng thái Món hàng Thu hộ Tổng cước Chưa c…" at bounding box center [233, 8] width 466 height 17
click at [211, 7] on div "Kết quả tìm kiếm ( 5 ) Bộ lọc Mã ĐH Trạng thái Món hàng Thu hộ Tổng cước Chưa c…" at bounding box center [233, 8] width 466 height 17
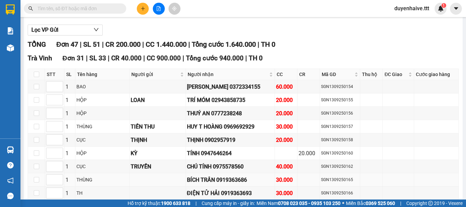
scroll to position [102, 0]
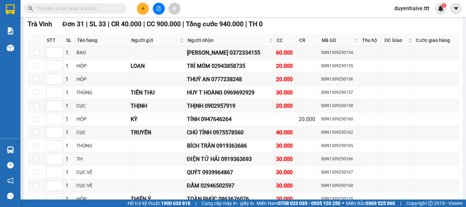
click at [107, 10] on input "text" at bounding box center [78, 9] width 81 height 8
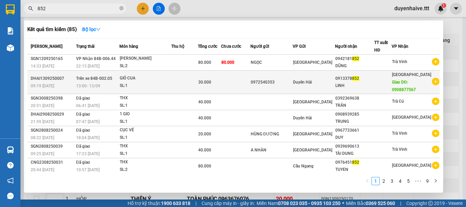
type input "852"
click at [383, 85] on div at bounding box center [383, 82] width 17 height 7
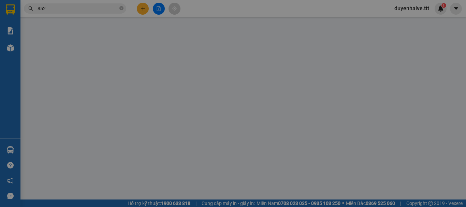
type input "0972540353"
type input "0913378852"
type input "LINH"
type input "0908877567"
type input "30.000"
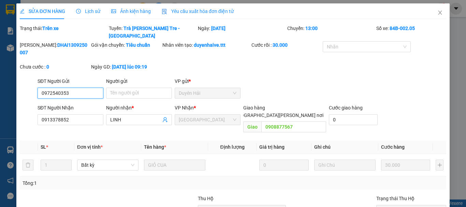
scroll to position [56, 0]
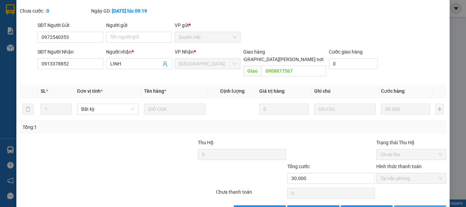
click at [411, 207] on span "[PERSON_NAME] và In" at bounding box center [431, 211] width 48 height 8
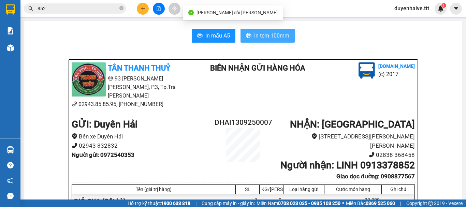
click at [273, 37] on span "In tem 100mm" at bounding box center [271, 35] width 35 height 9
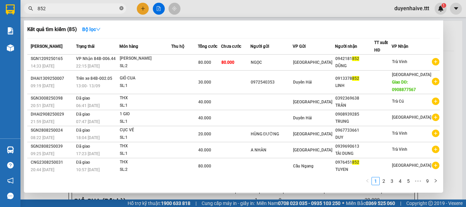
click at [120, 8] on icon "close-circle" at bounding box center [121, 8] width 4 height 4
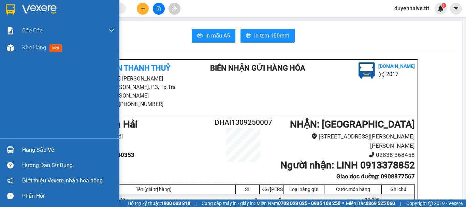
click at [34, 149] on div "Hàng sắp về" at bounding box center [68, 150] width 92 height 10
click at [16, 90] on div "Báo cáo Mẫu 1: Báo cáo dòng tiền theo nhân viên (nhân viên) Mẫu 3: Báo cáo dòng…" at bounding box center [59, 103] width 119 height 207
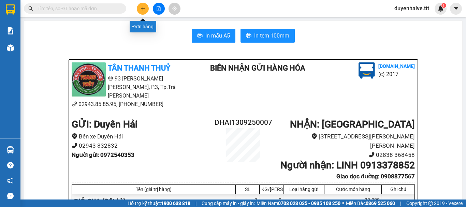
click at [144, 5] on button at bounding box center [143, 9] width 12 height 12
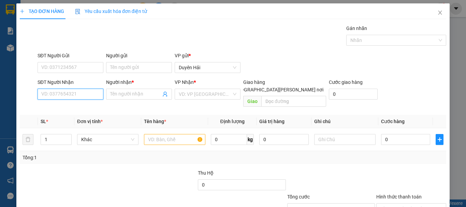
click at [76, 97] on input "SĐT Người Nhận" at bounding box center [71, 94] width 66 height 11
click at [67, 95] on input "219" at bounding box center [71, 94] width 66 height 11
click at [71, 95] on input "219" at bounding box center [71, 94] width 66 height 11
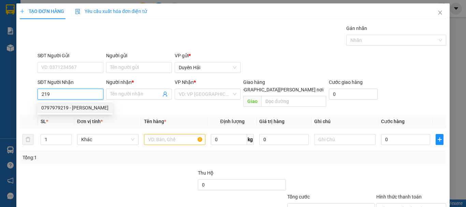
click at [61, 109] on div "0797979219 - VŨ" at bounding box center [74, 108] width 67 height 8
type input "0797979219"
type input "VŨ"
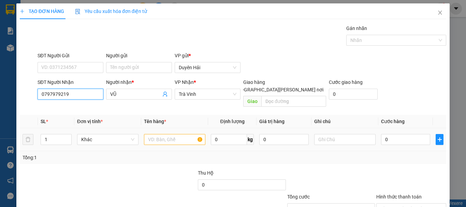
type input "0797979219"
click at [151, 134] on input "text" at bounding box center [174, 139] width 61 height 11
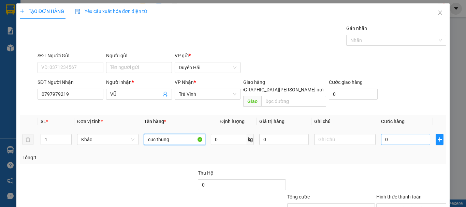
type input "cuc thung"
click at [387, 136] on input "0" at bounding box center [405, 139] width 49 height 11
type input "02"
type input "2"
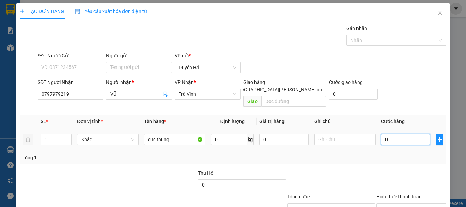
type input "2"
type input "020"
type input "20"
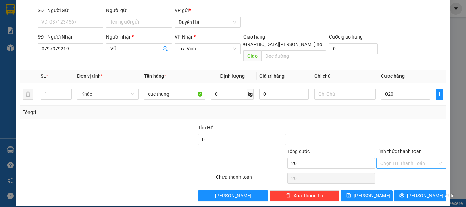
type input "20.000"
click at [388, 159] on input "Hình thức thanh toán" at bounding box center [409, 163] width 57 height 10
click at [394, 170] on div "Tại văn phòng" at bounding box center [407, 170] width 61 height 8
type input "0"
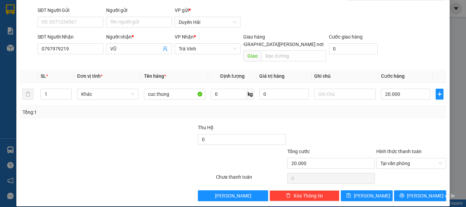
click at [411, 194] on div "TẠO ĐƠN HÀNG Yêu cầu xuất hóa đơn điện tử Transit Pickup Surcharge Ids Transit …" at bounding box center [232, 82] width 433 height 248
click at [411, 192] on span "Lưu và In" at bounding box center [431, 196] width 48 height 8
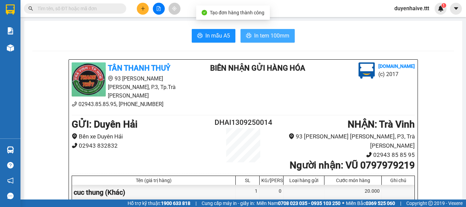
click at [271, 31] on span "In tem 100mm" at bounding box center [271, 35] width 35 height 9
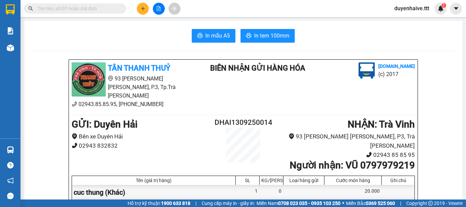
click at [84, 10] on input "text" at bounding box center [78, 9] width 81 height 8
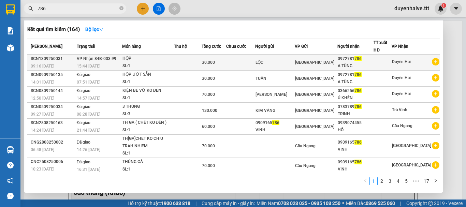
type input "786"
click at [364, 58] on div "0972781 786" at bounding box center [356, 58] width 36 height 7
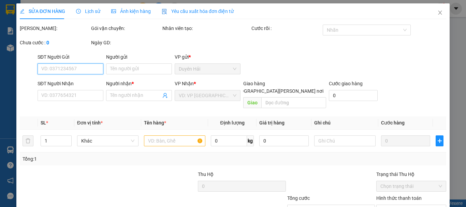
type input "LỘC"
type input "0972781786"
type input "A TÙNG"
type input "30.000"
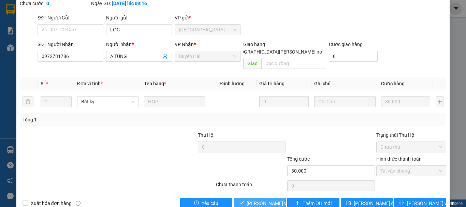
click at [243, 198] on button "Lưu và Giao hàng" at bounding box center [260, 203] width 52 height 11
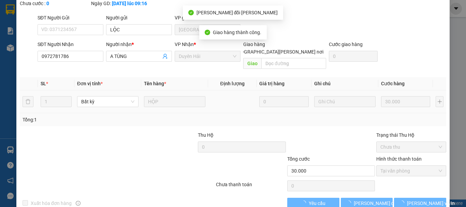
scroll to position [0, 0]
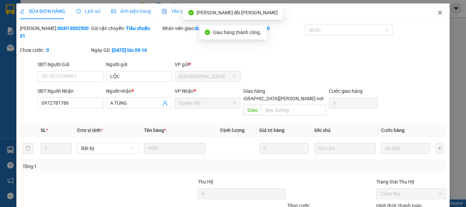
click at [437, 12] on icon "close" at bounding box center [439, 12] width 5 height 5
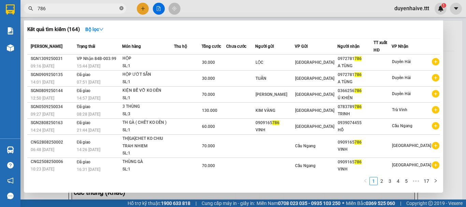
click at [120, 10] on icon "close-circle" at bounding box center [121, 8] width 4 height 4
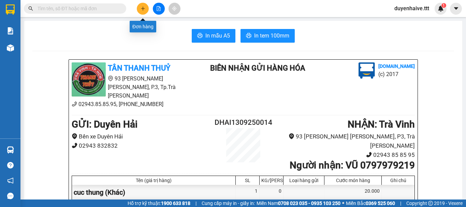
click at [143, 6] on icon "plus" at bounding box center [143, 8] width 5 height 5
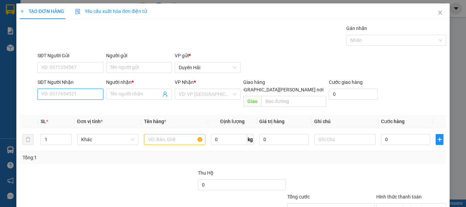
click at [61, 90] on input "SĐT Người Nhận" at bounding box center [71, 94] width 66 height 11
click at [83, 89] on input "773" at bounding box center [71, 94] width 66 height 11
click at [72, 108] on div "0919723773 - TÚ" at bounding box center [69, 108] width 57 height 8
type input "0919723773"
type input "TÚ"
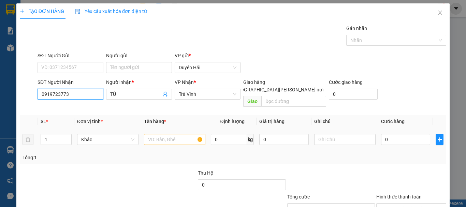
type input "0919723773"
click at [155, 134] on input "text" at bounding box center [174, 139] width 61 height 11
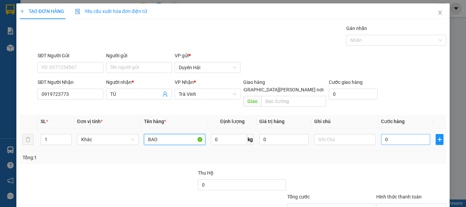
type input "BAO"
click at [396, 134] on input "0" at bounding box center [405, 139] width 49 height 11
type input "5"
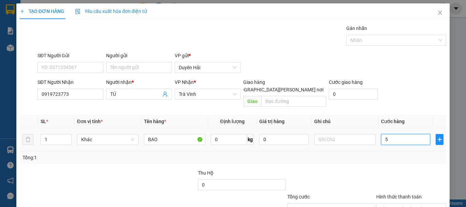
type input "50"
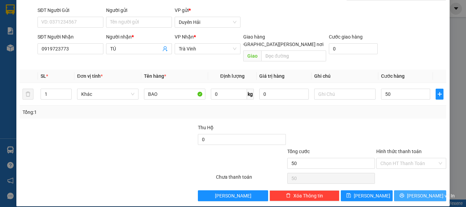
type input "50.000"
click at [403, 193] on icon "printer" at bounding box center [402, 195] width 5 height 5
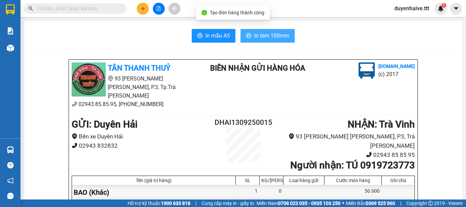
click at [256, 39] on span "In tem 100mm" at bounding box center [271, 35] width 35 height 9
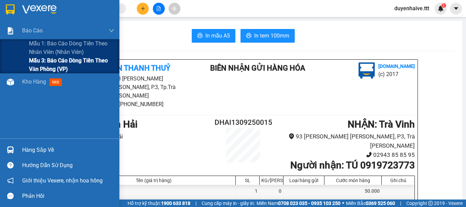
click at [42, 65] on span "Mẫu 3: Báo cáo dòng tiền theo văn phòng (VP)" at bounding box center [71, 64] width 85 height 17
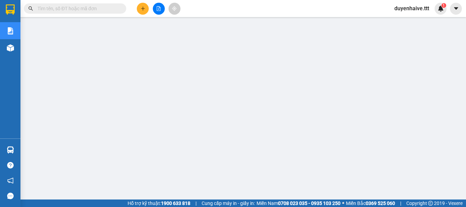
click at [98, 10] on input "text" at bounding box center [78, 9] width 81 height 8
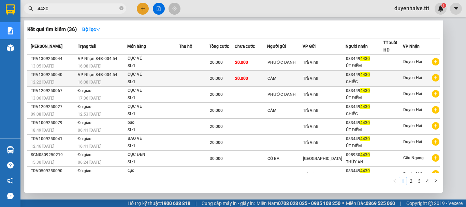
type input "4430"
click at [330, 73] on td "Trà Vinh" at bounding box center [324, 79] width 43 height 16
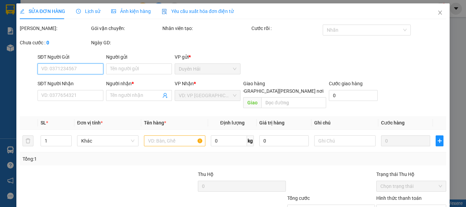
scroll to position [47, 0]
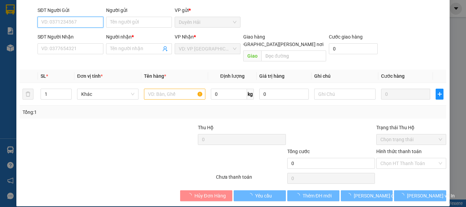
type input "CẨM"
type input "0834494430"
type input "CHIẾC"
type input "20.000"
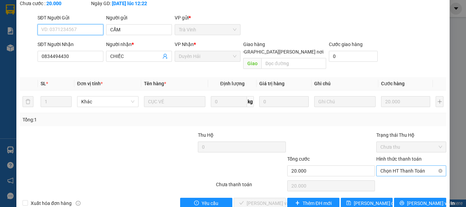
click at [394, 166] on span "Chọn HT Thanh Toán" at bounding box center [412, 171] width 62 height 10
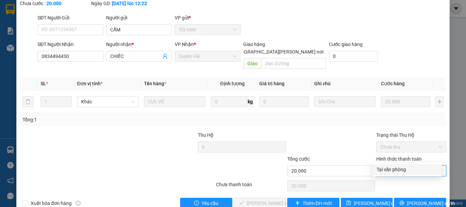
click at [394, 169] on div "Tại văn phòng" at bounding box center [407, 170] width 61 height 8
type input "0"
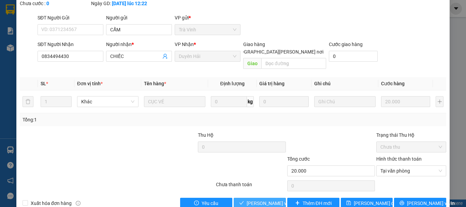
click at [252, 200] on span "[PERSON_NAME] và Giao hàng" at bounding box center [293, 204] width 92 height 8
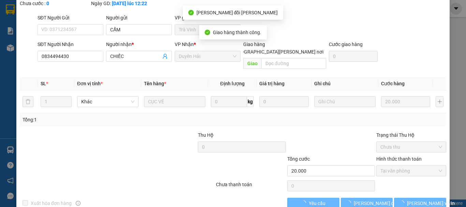
scroll to position [0, 0]
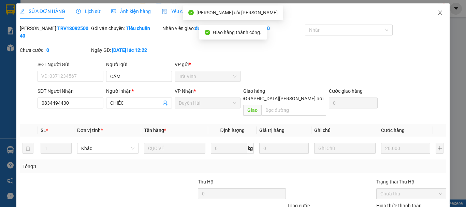
click at [437, 12] on icon "close" at bounding box center [439, 12] width 5 height 5
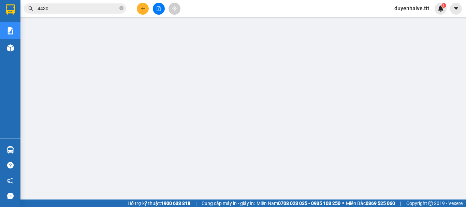
click at [57, 7] on input "4430" at bounding box center [78, 9] width 81 height 8
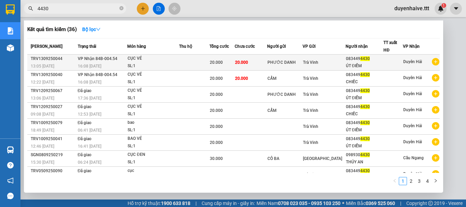
click at [213, 64] on span "20.000" at bounding box center [216, 62] width 13 height 5
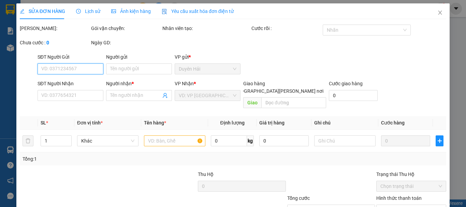
scroll to position [47, 0]
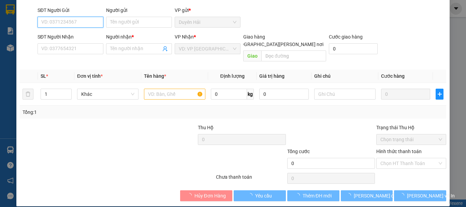
type input "PHƯỚC DANH"
type input "0834494430"
type input "ÚT ĐIỂM"
type input "20.000"
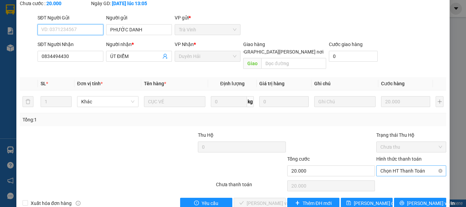
click at [391, 166] on span "Chọn HT Thanh Toán" at bounding box center [412, 171] width 62 height 10
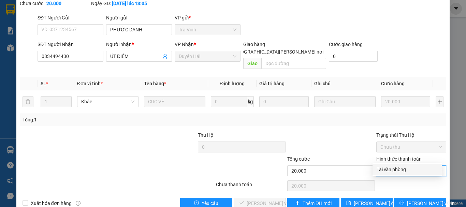
click at [404, 172] on div "Tại văn phòng" at bounding box center [407, 170] width 61 height 8
type input "0"
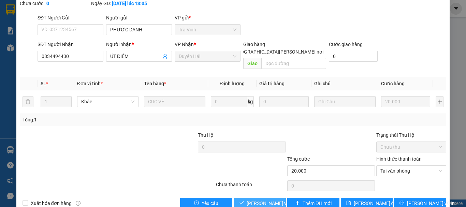
click at [270, 200] on span "[PERSON_NAME] và Giao hàng" at bounding box center [293, 204] width 92 height 8
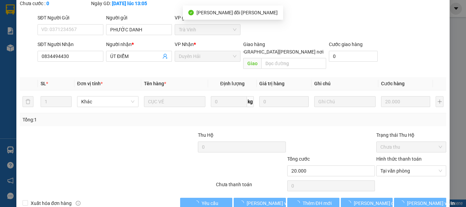
scroll to position [0, 0]
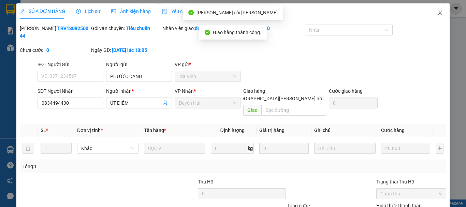
click at [437, 13] on icon "close" at bounding box center [439, 12] width 5 height 5
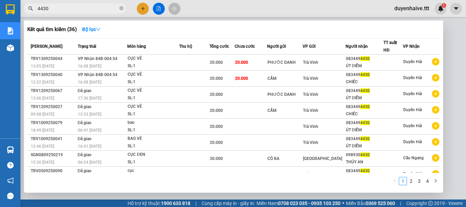
click at [63, 9] on input "4430" at bounding box center [78, 9] width 81 height 8
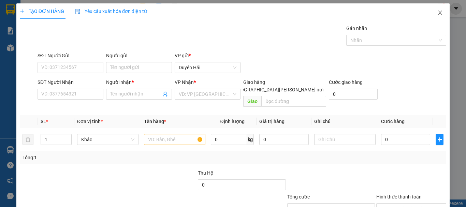
click at [437, 12] on icon "close" at bounding box center [439, 12] width 5 height 5
click at [439, 13] on icon "close" at bounding box center [441, 13] width 4 height 4
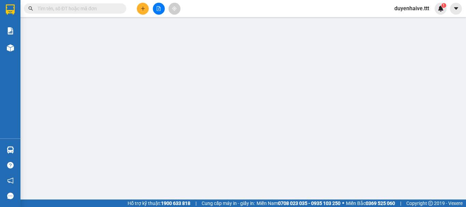
type input "0972540353"
type input "0913378852"
type input "LINH"
type input "0908877567"
type input "30.000"
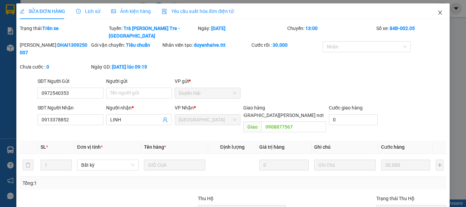
click at [439, 14] on icon "close" at bounding box center [441, 13] width 4 height 4
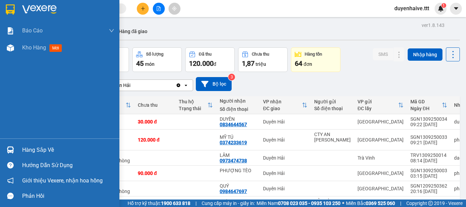
click at [42, 150] on div "Hàng sắp về" at bounding box center [68, 150] width 92 height 10
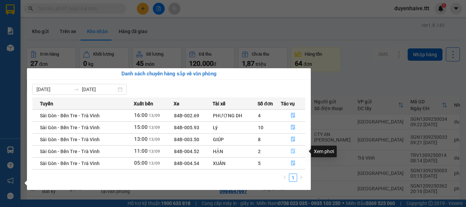
click at [291, 151] on icon "file-done" at bounding box center [293, 151] width 4 height 5
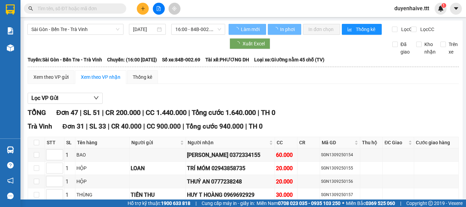
scroll to position [137, 0]
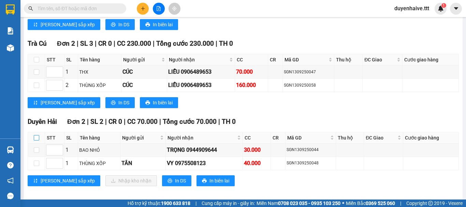
click at [35, 135] on input "checkbox" at bounding box center [36, 137] width 5 height 5
checkbox input "true"
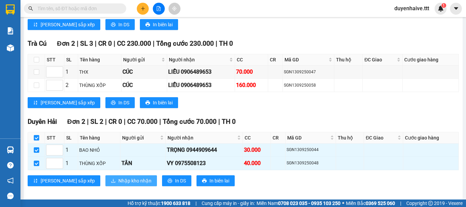
click at [118, 177] on span "Nhập kho nhận" at bounding box center [134, 181] width 33 height 8
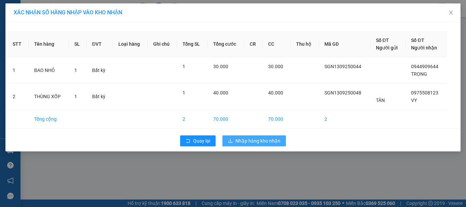
click at [239, 145] on button "Nhập hàng kho nhận" at bounding box center [254, 140] width 63 height 11
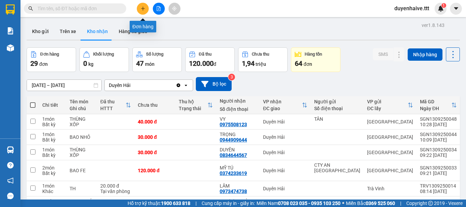
click at [142, 9] on icon "plus" at bounding box center [143, 8] width 5 height 5
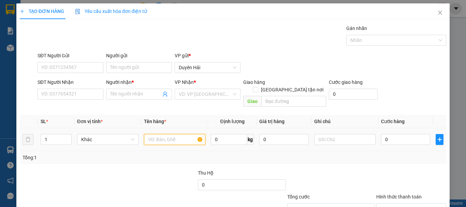
click at [177, 134] on input "text" at bounding box center [174, 139] width 61 height 11
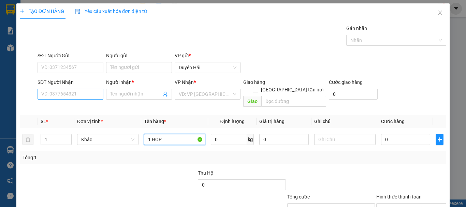
type input "1 HOP"
click at [92, 94] on input "SĐT Người Nhận" at bounding box center [71, 94] width 66 height 11
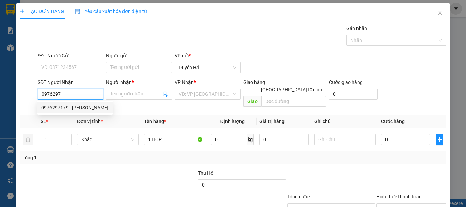
click at [85, 108] on div "0976297179 - LABO TUẤN ANH" at bounding box center [74, 108] width 67 height 8
type input "0976297179"
type input "LABO TUẤN ANH"
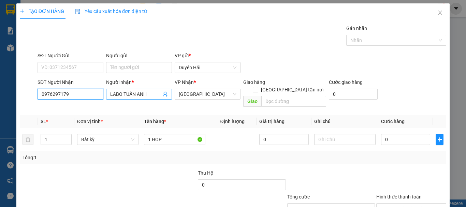
type input "0976297179"
click at [135, 93] on input "LABO TUẤN ANH" at bounding box center [135, 94] width 51 height 8
type input "LABO ANH"
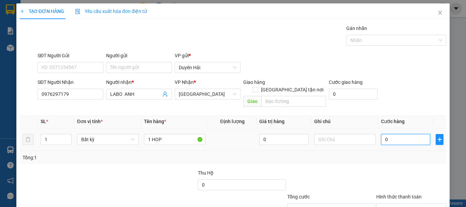
type input "3"
type input "30"
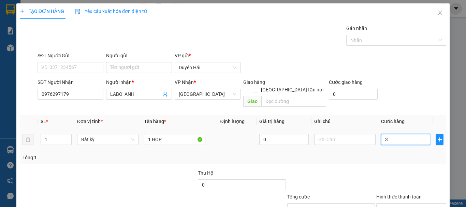
type input "30"
type input "30.000"
click at [400, 154] on div "Tổng: 1" at bounding box center [233, 158] width 421 height 8
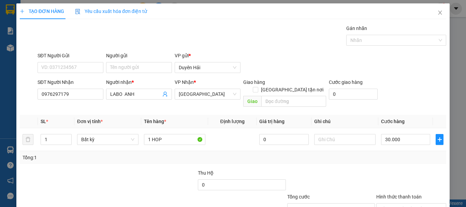
scroll to position [45, 0]
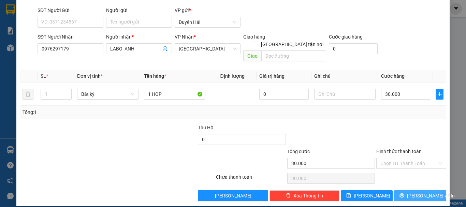
click at [411, 192] on span "[PERSON_NAME] và In" at bounding box center [431, 196] width 48 height 8
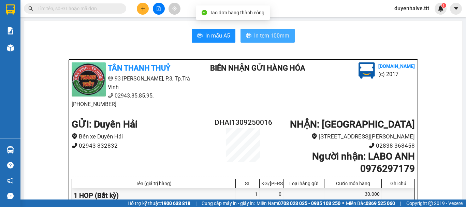
click at [259, 35] on span "In tem 100mm" at bounding box center [271, 35] width 35 height 9
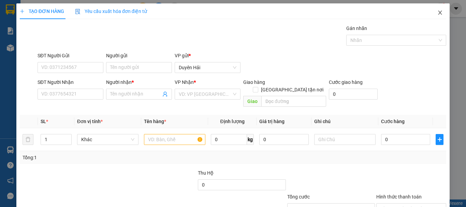
click at [439, 11] on icon "close" at bounding box center [441, 13] width 4 height 4
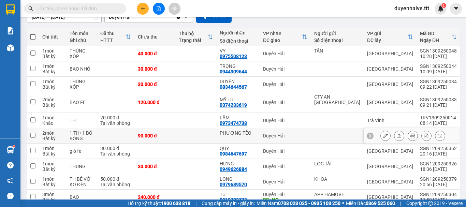
scroll to position [137, 0]
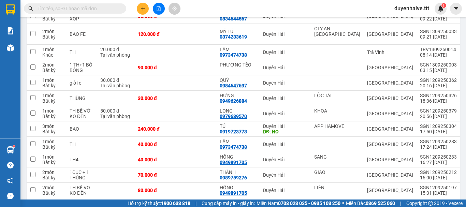
click at [86, 9] on input "text" at bounding box center [78, 9] width 81 height 8
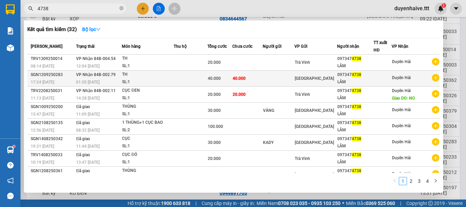
type input "4738"
click at [263, 76] on td "40.000" at bounding box center [247, 79] width 30 height 16
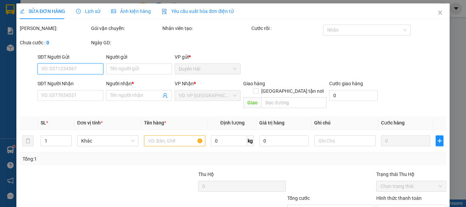
type input "0973474738"
type input "LÂM"
type input "40.000"
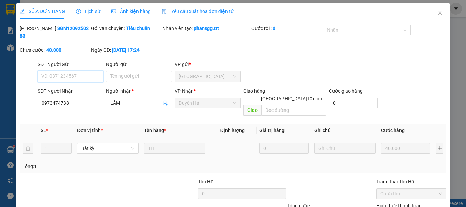
scroll to position [47, 0]
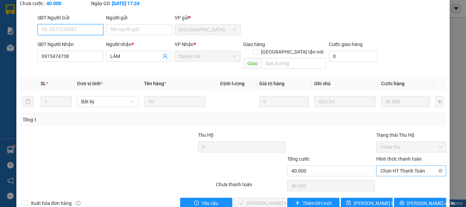
click at [403, 166] on span "Chọn HT Thanh Toán" at bounding box center [412, 171] width 62 height 10
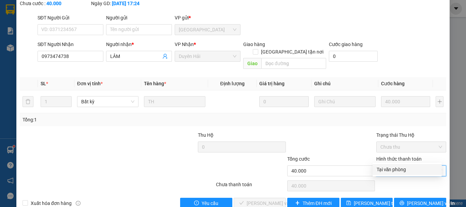
click at [397, 168] on div "Tại văn phòng" at bounding box center [407, 170] width 61 height 8
type input "0"
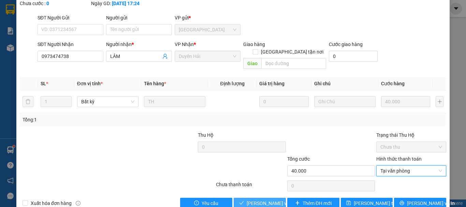
click at [261, 200] on span "[PERSON_NAME] và Giao hàng" at bounding box center [280, 204] width 66 height 8
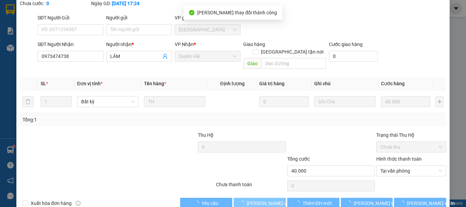
scroll to position [0, 0]
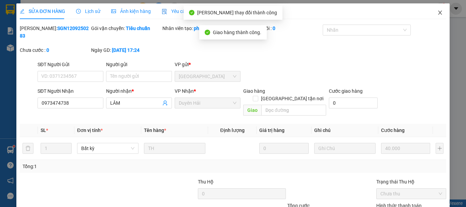
click at [434, 9] on span "Close" at bounding box center [440, 12] width 19 height 19
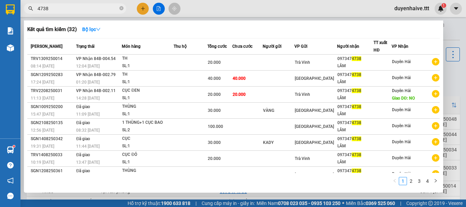
click at [62, 9] on input "4738" at bounding box center [78, 9] width 81 height 8
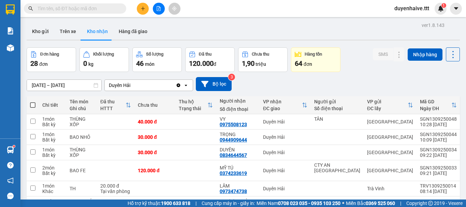
scroll to position [102, 0]
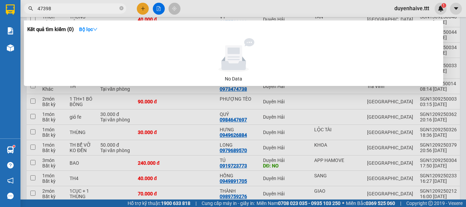
click at [47, 6] on input "47398" at bounding box center [78, 9] width 81 height 8
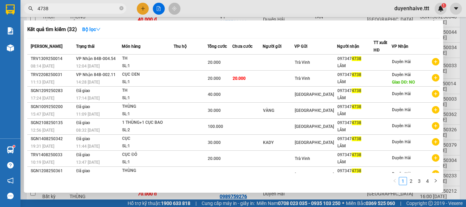
click at [67, 10] on input "4738" at bounding box center [78, 9] width 81 height 8
type input "4"
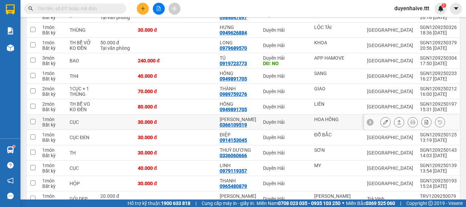
scroll to position [307, 0]
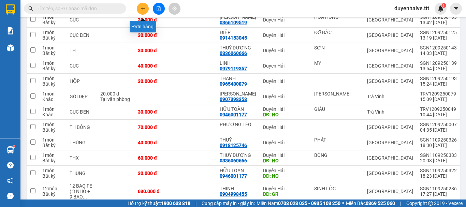
click at [142, 9] on icon "plus" at bounding box center [143, 8] width 4 height 0
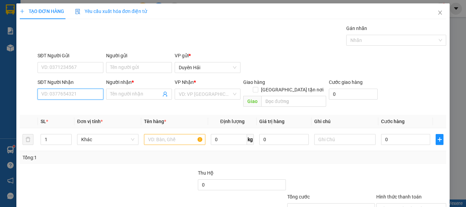
click at [66, 92] on input "SĐT Người Nhận" at bounding box center [71, 94] width 66 height 11
click at [66, 105] on div "0908447676 - NGHỊ" at bounding box center [69, 108] width 57 height 8
type input "0908447676"
type input "NGHỊ"
type input "0908447676"
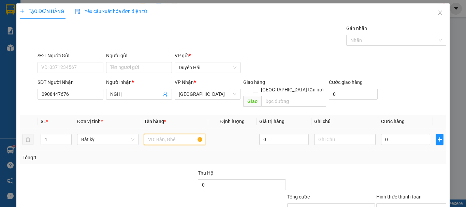
click at [179, 134] on input "text" at bounding box center [174, 139] width 61 height 11
type input "1THX"
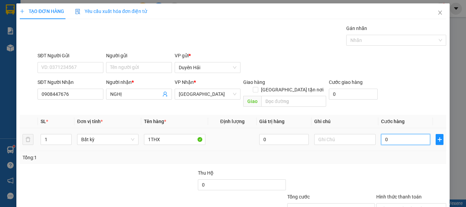
click at [393, 134] on input "0" at bounding box center [405, 139] width 49 height 11
type input "6"
type input "60"
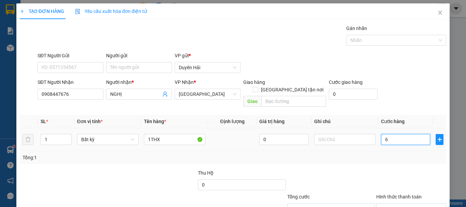
type input "60"
click at [385, 154] on div "Tổng: 1" at bounding box center [233, 158] width 421 height 8
type input "60.000"
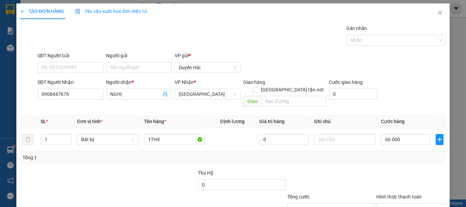
scroll to position [45, 0]
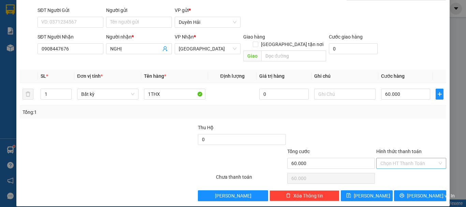
click at [386, 158] on input "Hình thức thanh toán" at bounding box center [409, 163] width 57 height 10
click at [402, 168] on div "Tại văn phòng" at bounding box center [407, 170] width 61 height 8
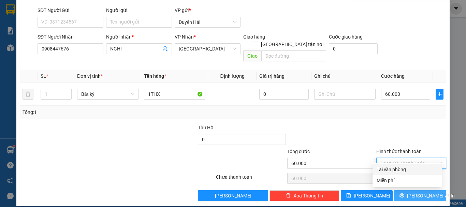
type input "0"
click at [419, 192] on span "[PERSON_NAME] và In" at bounding box center [431, 196] width 48 height 8
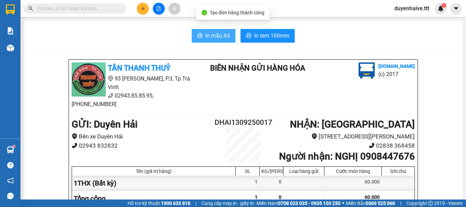
click at [212, 38] on span "In mẫu A5" at bounding box center [217, 35] width 25 height 9
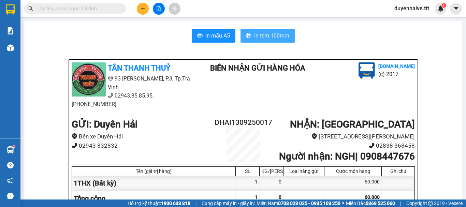
click at [267, 37] on span "In tem 100mm" at bounding box center [271, 35] width 35 height 9
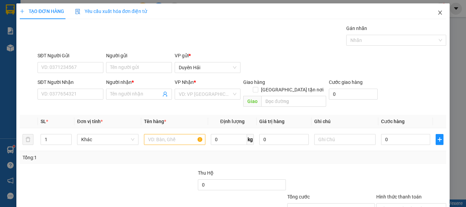
click at [437, 11] on icon "close" at bounding box center [439, 12] width 5 height 5
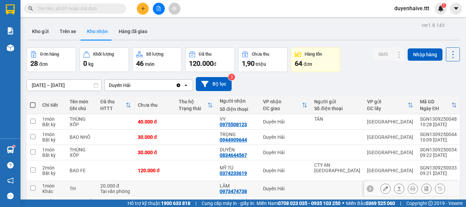
scroll to position [102, 0]
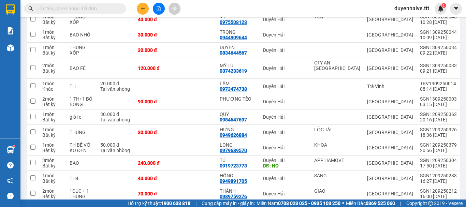
click at [86, 8] on input "text" at bounding box center [78, 9] width 81 height 8
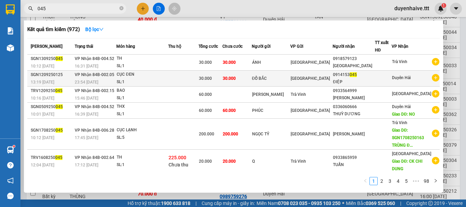
type input "045"
click at [199, 74] on td at bounding box center [183, 79] width 30 height 16
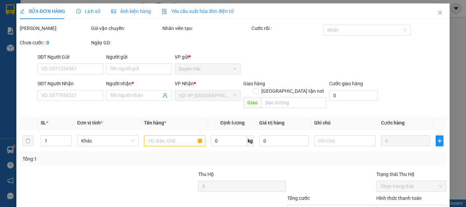
type input "ĐỖ BẮC"
type input "0914153045"
type input "ĐIỆP"
type input "30.000"
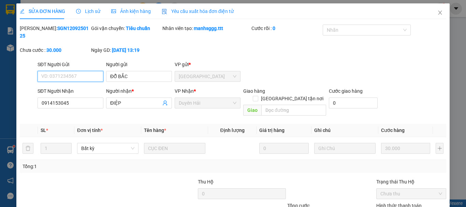
scroll to position [47, 0]
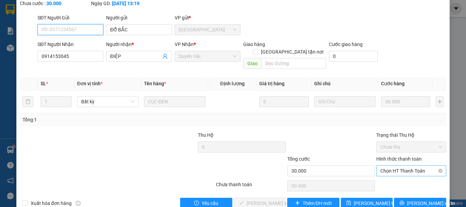
click at [404, 166] on span "Chọn HT Thanh Toán" at bounding box center [412, 171] width 62 height 10
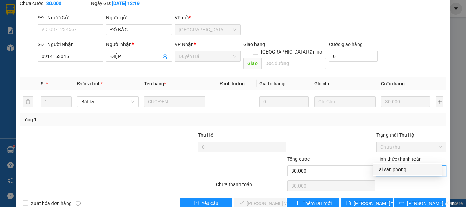
click at [400, 167] on div "Tại văn phòng" at bounding box center [407, 170] width 61 height 8
type input "0"
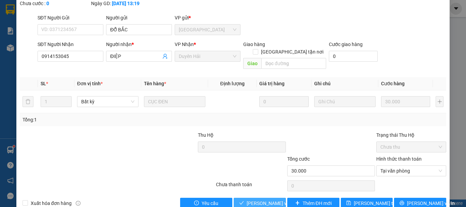
click at [257, 200] on span "[PERSON_NAME] và Giao hàng" at bounding box center [280, 204] width 66 height 8
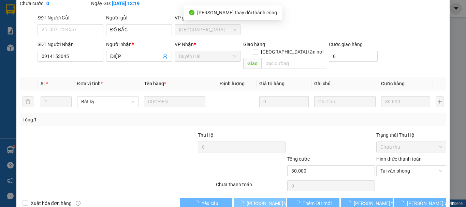
scroll to position [0, 0]
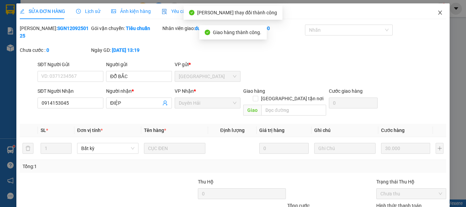
click at [437, 10] on icon "close" at bounding box center [439, 12] width 5 height 5
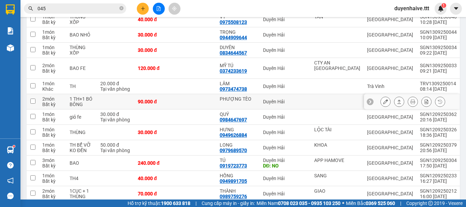
scroll to position [137, 0]
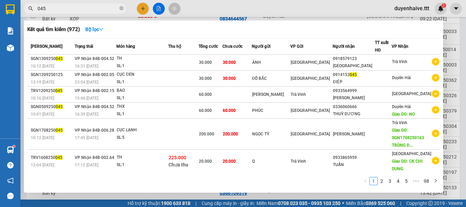
click at [81, 5] on input "045" at bounding box center [78, 9] width 81 height 8
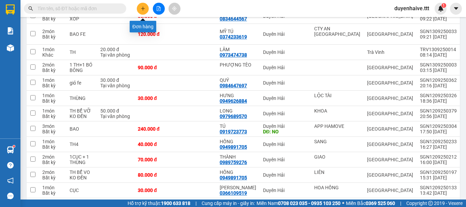
click at [145, 12] on button at bounding box center [143, 9] width 12 height 12
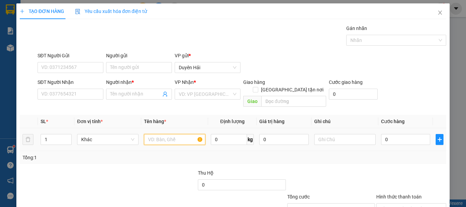
click at [176, 134] on input "text" at bounding box center [174, 139] width 61 height 11
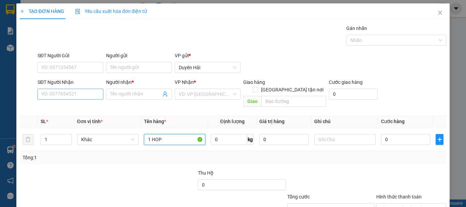
type input "1 HOP"
click at [81, 95] on input "SĐT Người Nhận" at bounding box center [71, 94] width 66 height 11
type input "0868048139"
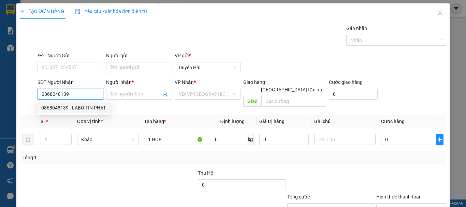
click at [84, 110] on div "0868048139 - LABO TIN PHAT" at bounding box center [73, 108] width 64 height 8
type input "LABO TIN PHAT"
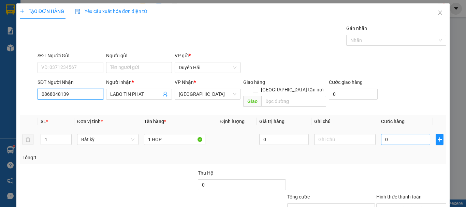
type input "0868048139"
click at [384, 134] on input "0" at bounding box center [405, 139] width 49 height 11
type input "3"
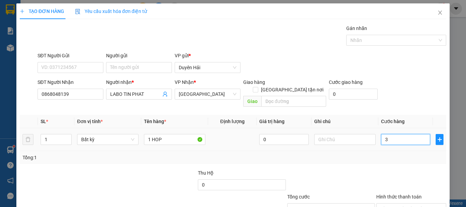
type input "30"
type input "30.000"
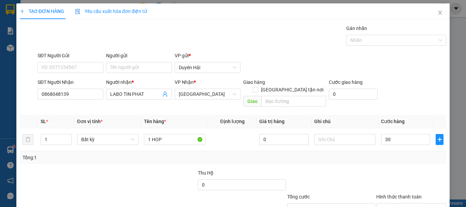
type input "30.000"
click at [391, 154] on div "Tổng: 1" at bounding box center [233, 158] width 421 height 8
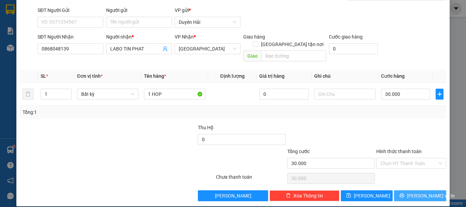
click at [414, 192] on span "[PERSON_NAME] và In" at bounding box center [431, 196] width 48 height 8
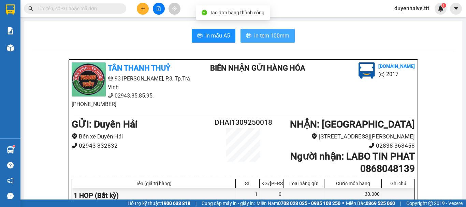
click at [272, 35] on span "In tem 100mm" at bounding box center [271, 35] width 35 height 9
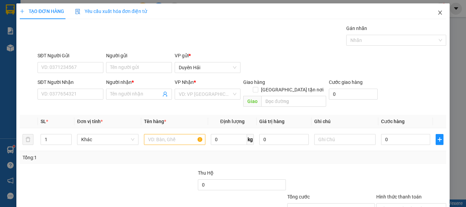
click at [437, 13] on icon "close" at bounding box center [439, 12] width 5 height 5
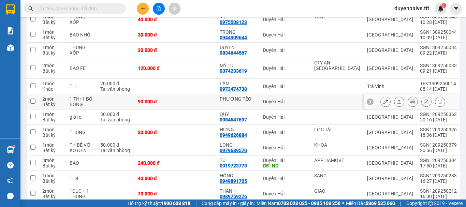
scroll to position [34, 0]
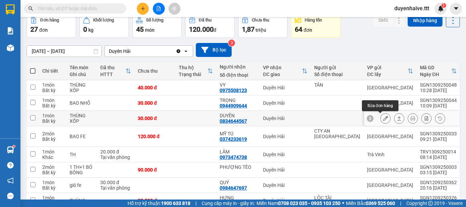
click at [383, 120] on icon at bounding box center [385, 118] width 5 height 5
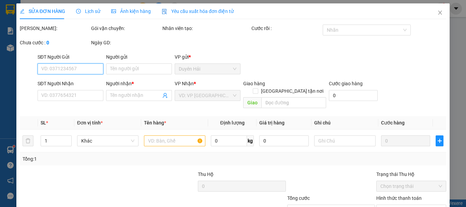
type input "0834644567"
type input "DUYÊN"
type input "30.000"
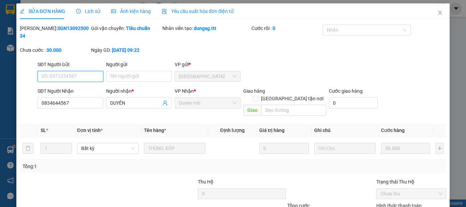
scroll to position [47, 0]
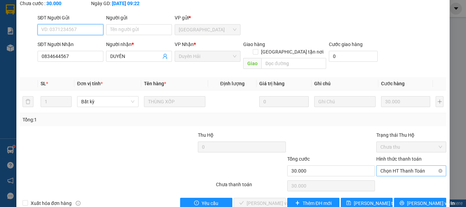
click at [401, 166] on span "Chọn HT Thanh Toán" at bounding box center [412, 171] width 62 height 10
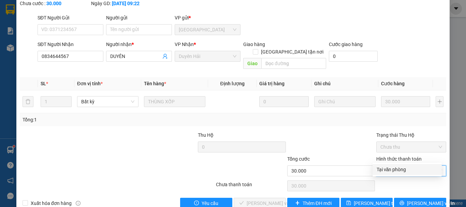
click at [402, 170] on div "Tại văn phòng" at bounding box center [407, 170] width 61 height 8
type input "0"
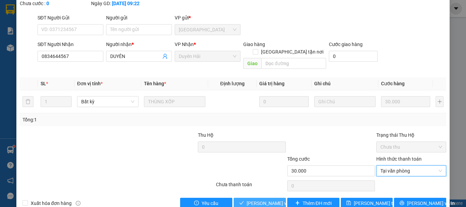
click at [257, 200] on span "[PERSON_NAME] và Giao hàng" at bounding box center [280, 204] width 66 height 8
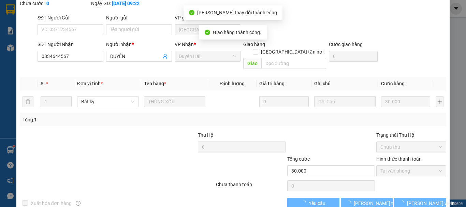
scroll to position [0, 0]
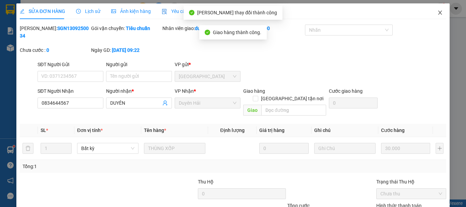
click at [437, 12] on icon "close" at bounding box center [439, 12] width 5 height 5
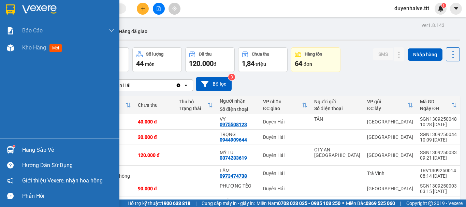
click at [38, 147] on div "Hàng sắp về" at bounding box center [68, 150] width 92 height 10
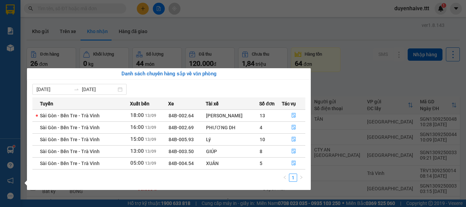
drag, startPoint x: 228, startPoint y: 34, endPoint x: 217, endPoint y: 17, distance: 20.3
click at [227, 31] on section "Kết quả tìm kiếm ( 972 ) Bộ lọc Mã ĐH Trạng thái Món hàng Thu hộ Tổng cước Chưa…" at bounding box center [233, 103] width 466 height 207
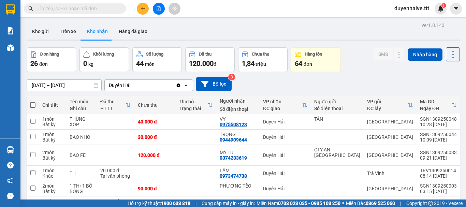
click at [143, 8] on icon "plus" at bounding box center [143, 8] width 5 height 5
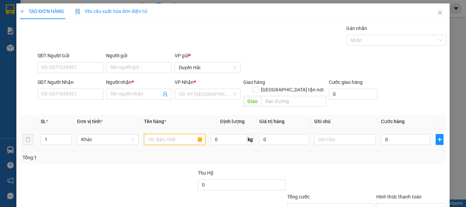
click at [168, 136] on input "text" at bounding box center [174, 139] width 61 height 11
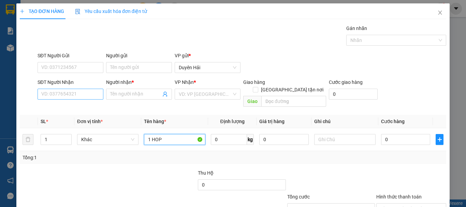
type input "1 HOP"
click at [89, 96] on input "SĐT Người Nhận" at bounding box center [71, 94] width 66 height 11
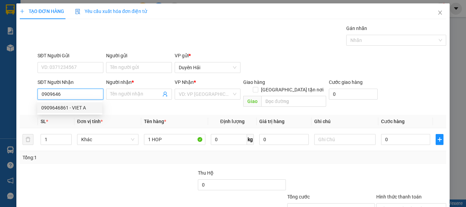
click at [67, 110] on div "0909646861 - VIET A" at bounding box center [69, 108] width 57 height 8
type input "0909646861"
type input "VIET A"
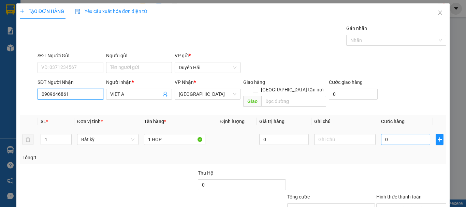
type input "0909646861"
click at [386, 134] on input "0" at bounding box center [405, 139] width 49 height 11
type input "3"
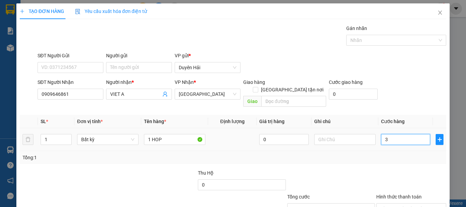
type input "30"
type input "30.000"
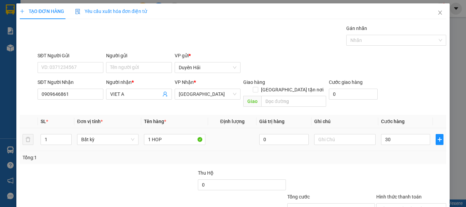
type input "30.000"
click at [384, 151] on div "Tổng: 1" at bounding box center [233, 157] width 427 height 13
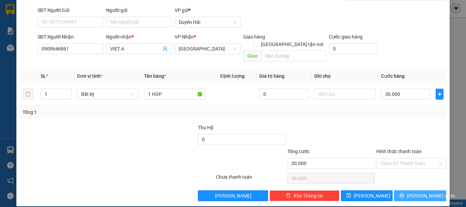
click at [411, 192] on span "[PERSON_NAME] và In" at bounding box center [431, 196] width 48 height 8
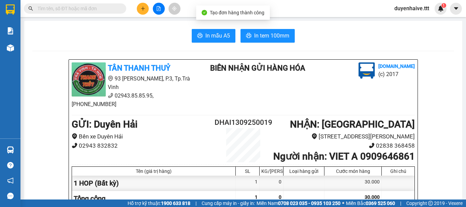
click at [267, 39] on span "In tem 100mm" at bounding box center [271, 35] width 35 height 9
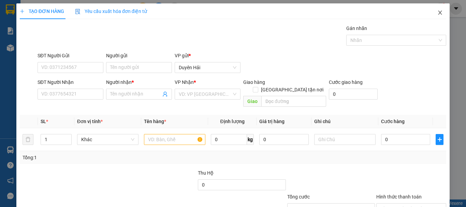
click at [437, 12] on icon "close" at bounding box center [439, 12] width 5 height 5
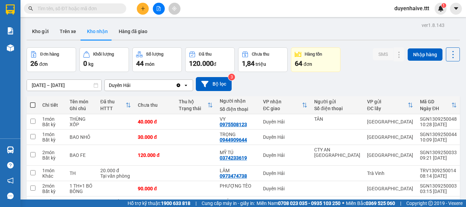
click at [105, 5] on input "text" at bounding box center [78, 9] width 81 height 8
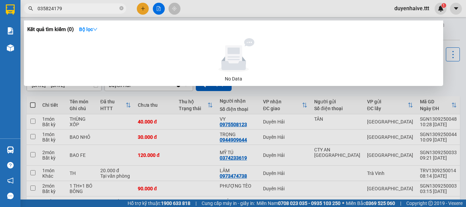
click at [53, 8] on input "035824179" at bounding box center [78, 9] width 81 height 8
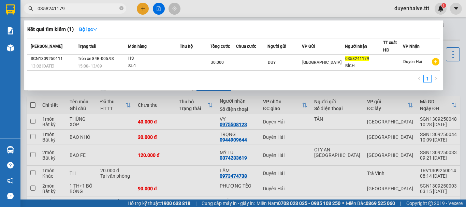
click at [88, 9] on input "0358241179" at bounding box center [78, 9] width 81 height 8
type input "0"
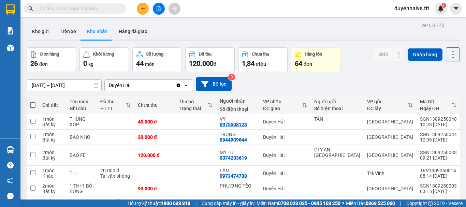
scroll to position [34, 0]
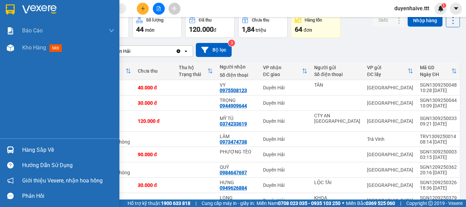
click at [42, 149] on div "Hàng sắp về" at bounding box center [68, 150] width 92 height 10
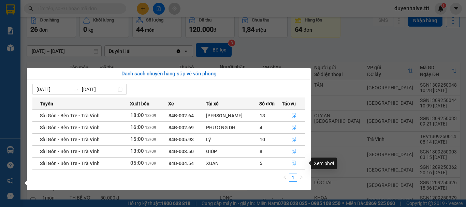
click at [292, 162] on icon "file-done" at bounding box center [293, 163] width 5 height 5
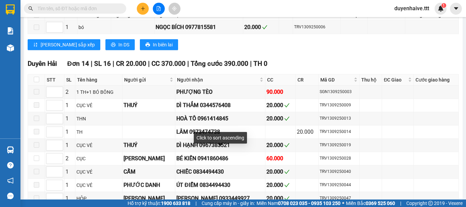
scroll to position [489, 0]
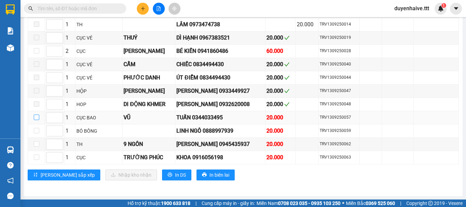
click at [38, 118] on input "checkbox" at bounding box center [36, 117] width 5 height 5
checkbox input "true"
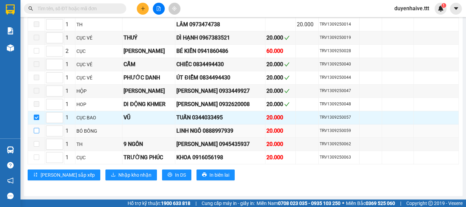
click at [37, 129] on input "checkbox" at bounding box center [36, 130] width 5 height 5
checkbox input "true"
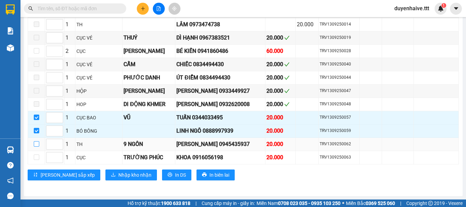
click at [39, 142] on input "checkbox" at bounding box center [36, 143] width 5 height 5
checkbox input "true"
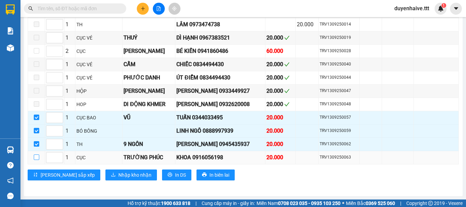
click at [37, 157] on input "checkbox" at bounding box center [36, 157] width 5 height 5
checkbox input "true"
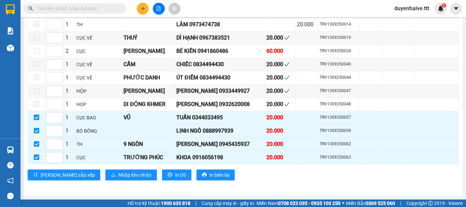
click at [104, 167] on div "Duyên Hải Đơn 14 | SL 16 | CR 20.000 | CC 370.000 | Tổng cước 390.000 | TH 0 ST…" at bounding box center [243, 68] width 431 height 234
click at [118, 175] on span "Nhập kho nhận" at bounding box center [134, 175] width 33 height 8
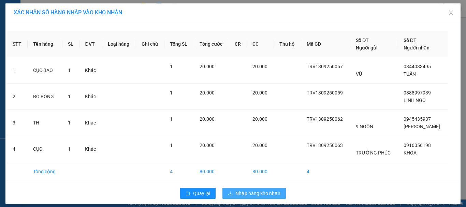
click at [268, 193] on span "Nhập hàng kho nhận" at bounding box center [257, 194] width 45 height 8
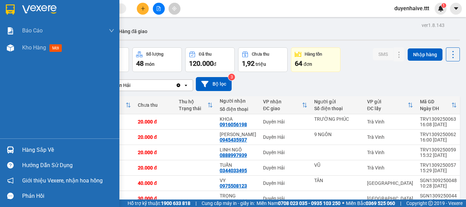
click at [40, 146] on div "Hàng sắp về" at bounding box center [68, 150] width 92 height 10
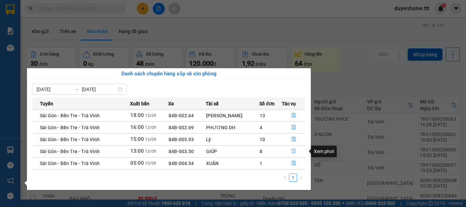
click at [293, 151] on icon "file-done" at bounding box center [293, 151] width 5 height 5
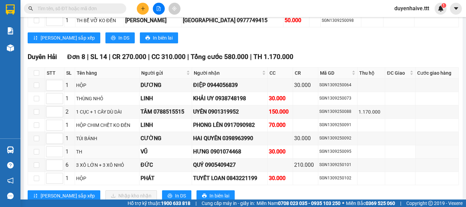
scroll to position [743, 0]
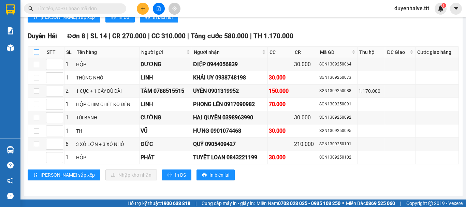
click at [36, 53] on input "checkbox" at bounding box center [36, 51] width 5 height 5
checkbox input "true"
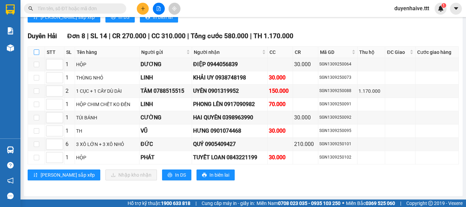
checkbox input "true"
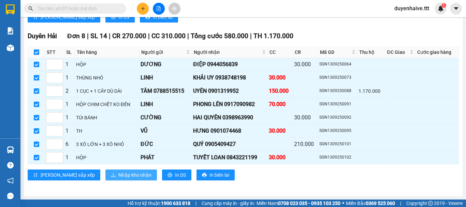
click at [118, 173] on span "Nhập kho nhận" at bounding box center [134, 175] width 33 height 8
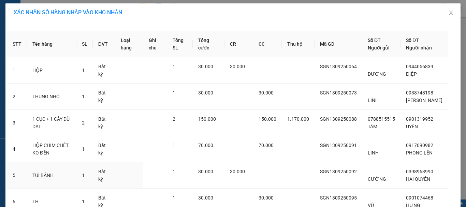
scroll to position [102, 0]
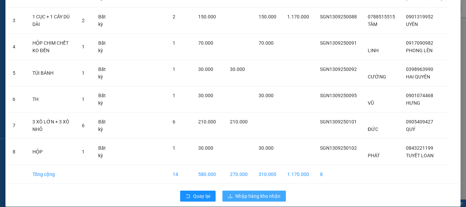
click at [247, 200] on span "Nhập hàng kho nhận" at bounding box center [257, 196] width 45 height 8
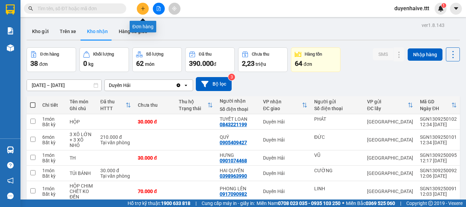
click at [143, 10] on icon "plus" at bounding box center [143, 8] width 0 height 4
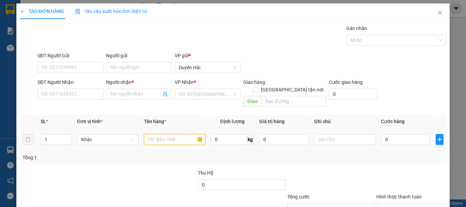
click at [168, 135] on input "text" at bounding box center [174, 139] width 61 height 11
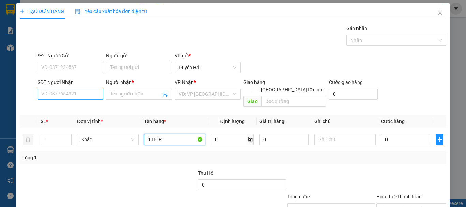
type input "1 HOP"
click at [82, 96] on input "SĐT Người Nhận" at bounding box center [71, 94] width 66 height 11
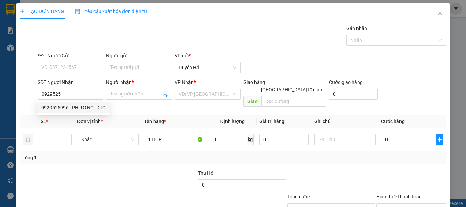
click at [63, 111] on div "0929525996 - PHƯƠNG .DUC" at bounding box center [73, 108] width 64 height 8
type input "0929525996"
type input "PHƯƠNG .DUC"
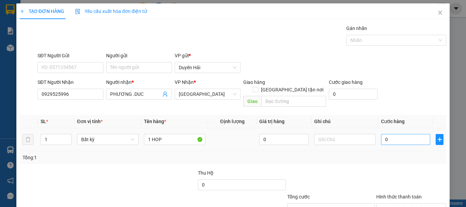
type input "0929525996"
click at [394, 134] on input "0" at bounding box center [405, 139] width 49 height 11
type input "3"
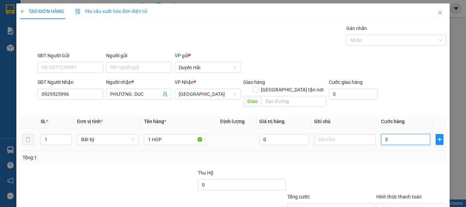
type input "30"
type input "30.000"
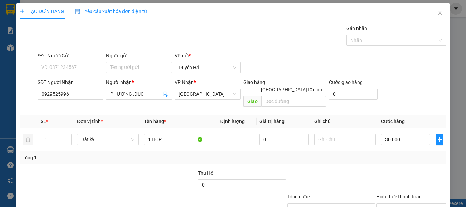
click at [390, 155] on div "Tổng: 1" at bounding box center [233, 157] width 427 height 13
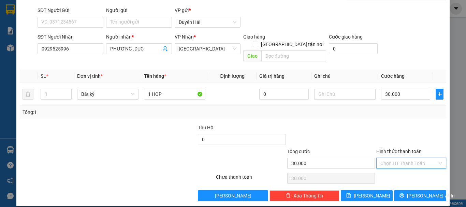
click at [397, 158] on input "Hình thức thanh toán" at bounding box center [409, 163] width 57 height 10
click at [412, 166] on div "Tại văn phòng" at bounding box center [407, 169] width 69 height 11
type input "0"
click at [415, 192] on span "[PERSON_NAME] và In" at bounding box center [431, 196] width 48 height 8
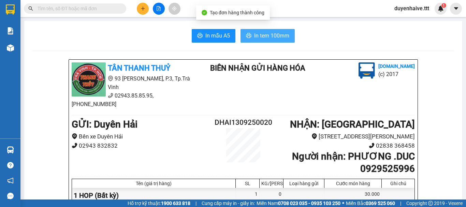
click at [260, 34] on span "In tem 100mm" at bounding box center [271, 35] width 35 height 9
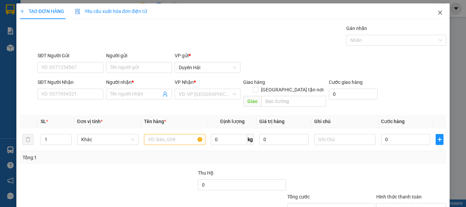
click at [437, 13] on icon "close" at bounding box center [439, 12] width 5 height 5
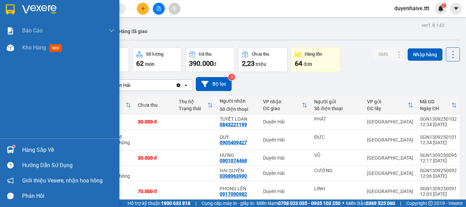
click at [41, 148] on div "Hàng sắp về" at bounding box center [68, 150] width 92 height 10
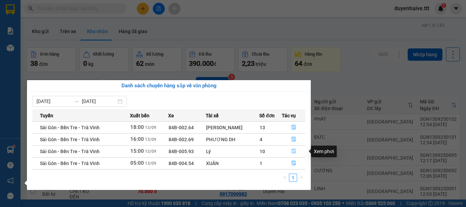
click at [292, 150] on icon "file-done" at bounding box center [294, 151] width 4 height 5
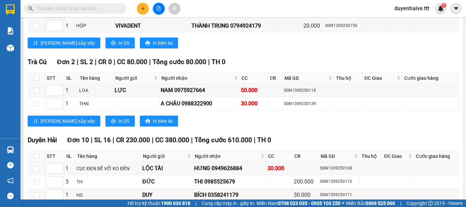
scroll to position [717, 0]
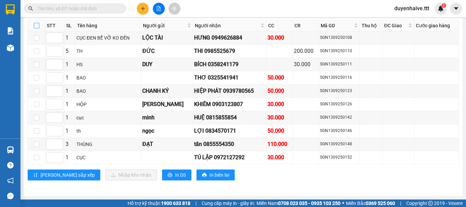
click at [35, 23] on input "checkbox" at bounding box center [36, 25] width 5 height 5
checkbox input "true"
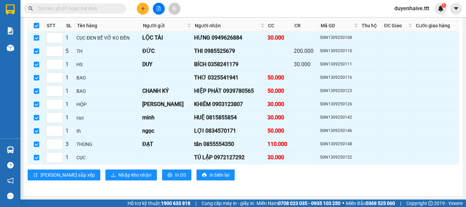
checkbox input "true"
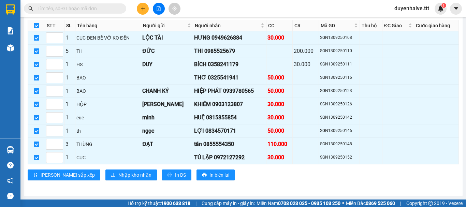
checkbox input "true"
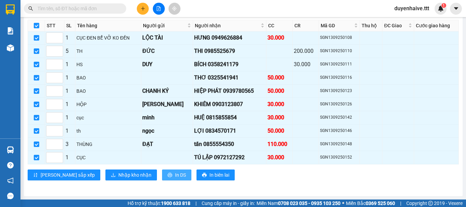
click at [175, 178] on span "In DS" at bounding box center [180, 175] width 11 height 8
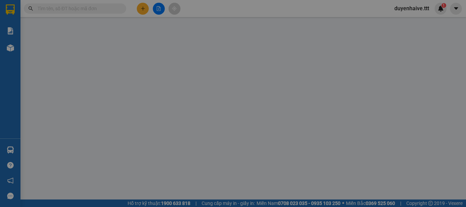
type input "LINH"
type input "0917090982"
type input "PHONG LÊN"
type input "70.000"
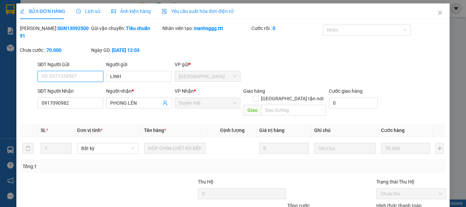
drag, startPoint x: 388, startPoint y: 158, endPoint x: 398, endPoint y: 162, distance: 10.3
drag, startPoint x: 398, startPoint y: 173, endPoint x: 393, endPoint y: 175, distance: 4.6
type input "0"
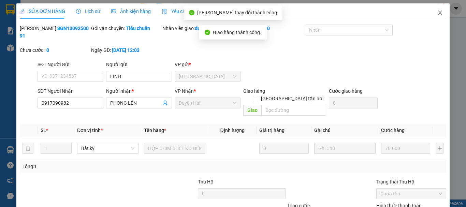
click at [437, 11] on icon "close" at bounding box center [439, 12] width 5 height 5
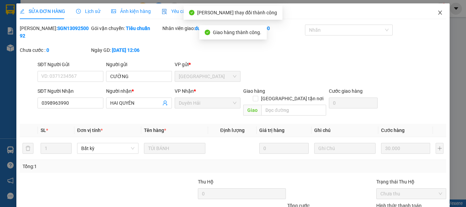
click at [437, 12] on icon "close" at bounding box center [439, 12] width 5 height 5
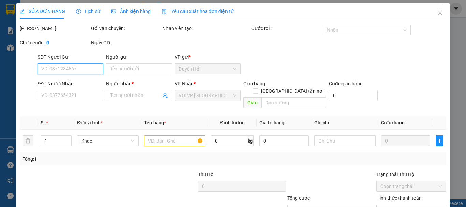
type input "9 NGÔN"
type input "0945435937"
type input "[PERSON_NAME]"
type input "20.000"
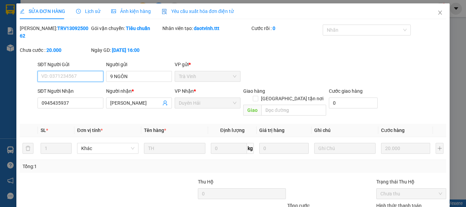
type input "0"
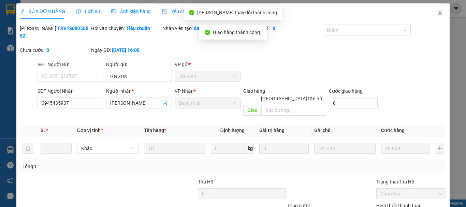
click at [439, 13] on icon "close" at bounding box center [441, 13] width 4 height 4
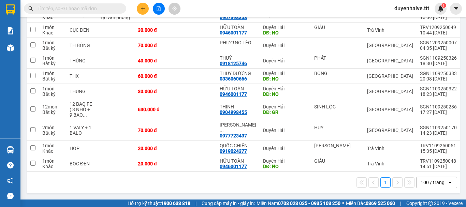
click at [98, 9] on input "text" at bounding box center [78, 9] width 81 height 8
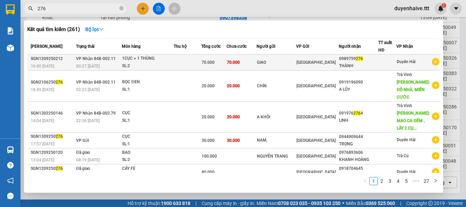
type input "276"
click at [201, 65] on td at bounding box center [188, 63] width 28 height 16
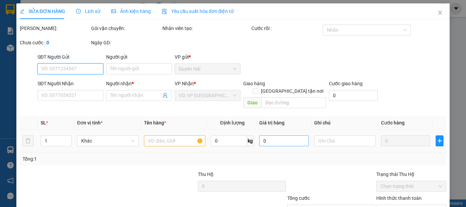
type input "GIAO"
type input "0989759276"
type input "THÀNH"
type input "70.000"
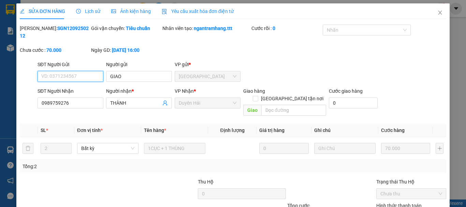
type input "0"
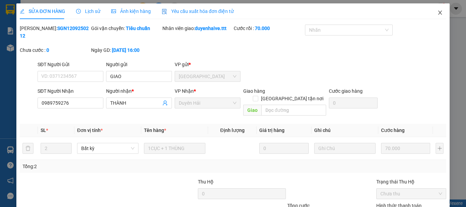
click at [437, 11] on icon "close" at bounding box center [439, 12] width 5 height 5
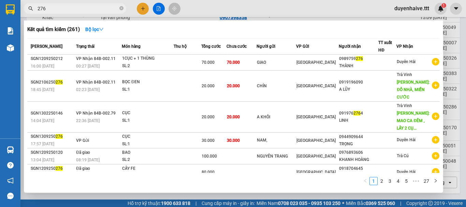
click at [71, 7] on input "276" at bounding box center [78, 9] width 81 height 8
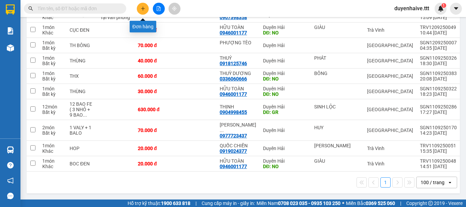
click at [142, 9] on icon "plus" at bounding box center [143, 8] width 4 height 0
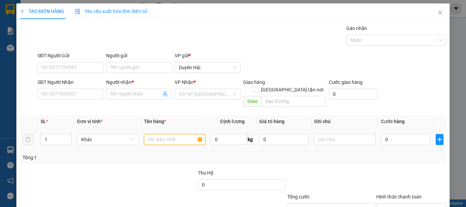
click at [176, 134] on input "text" at bounding box center [174, 139] width 61 height 11
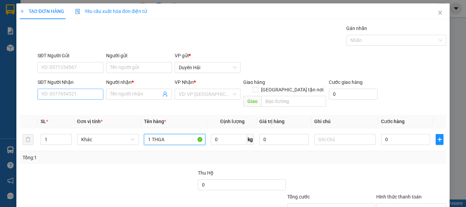
type input "1 THGA"
click at [80, 92] on input "SĐT Người Nhận" at bounding box center [71, 94] width 66 height 11
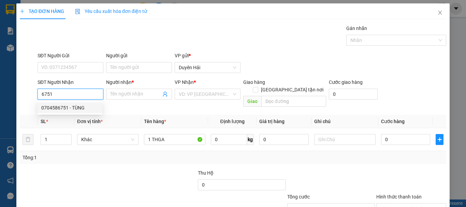
click at [79, 110] on div "0704586751 - TÙNG" at bounding box center [69, 108] width 57 height 8
type input "0704586751"
type input "TÙNG"
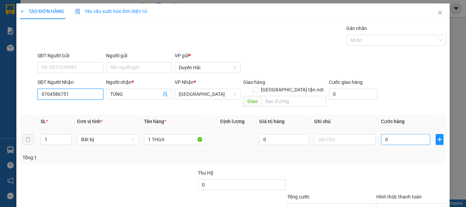
type input "0704586751"
click at [396, 134] on input "0" at bounding box center [405, 139] width 49 height 11
type input "7"
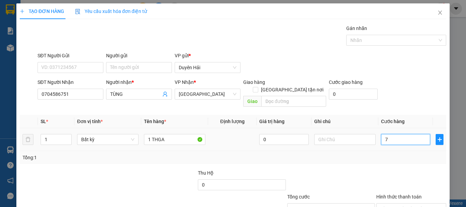
type input "70"
type input "70.000"
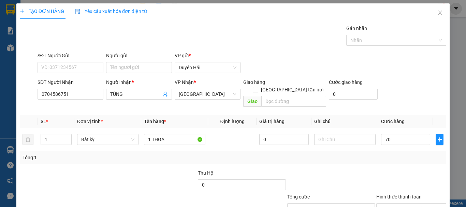
type input "70.000"
click at [390, 161] on div "Transit Pickup Surcharge Ids Transit Deliver Surcharge Ids Transit Deliver Surc…" at bounding box center [233, 136] width 427 height 222
click at [390, 204] on input "Hình thức thanh toán" at bounding box center [409, 209] width 57 height 10
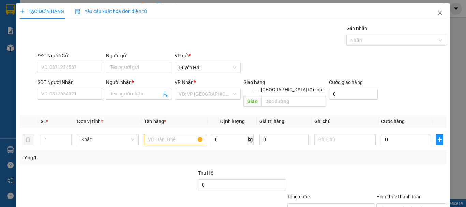
click at [437, 12] on icon "close" at bounding box center [439, 12] width 5 height 5
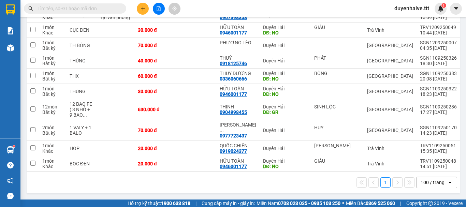
click at [147, 10] on button at bounding box center [143, 9] width 12 height 12
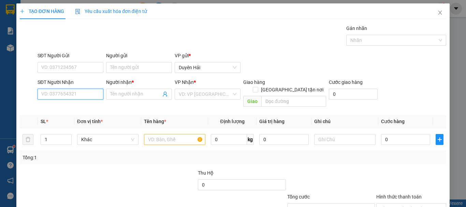
click at [65, 90] on input "SĐT Người Nhận" at bounding box center [71, 94] width 66 height 11
click at [173, 134] on input "text" at bounding box center [174, 139] width 61 height 11
click at [69, 94] on input "SĐT Người Nhận" at bounding box center [71, 94] width 66 height 11
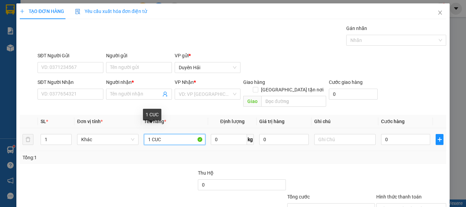
click at [176, 134] on input "1 CUC" at bounding box center [174, 139] width 61 height 11
type input "1 HOP"
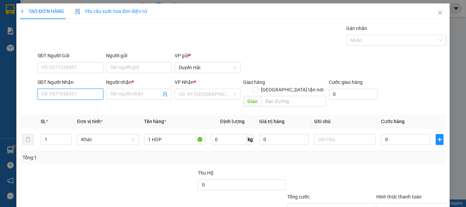
click at [76, 95] on input "SĐT Người Nhận" at bounding box center [71, 94] width 66 height 11
type input "0987778706"
click at [85, 107] on div "0987778706 - THÀNH" at bounding box center [69, 108] width 57 height 8
type input "THÀNH"
type input "0987778706"
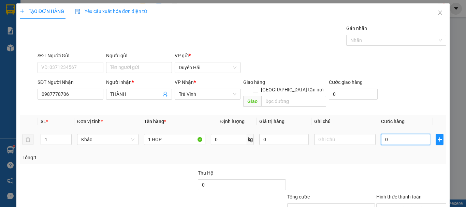
click at [389, 134] on input "0" at bounding box center [405, 139] width 49 height 11
type input "2"
type input "20"
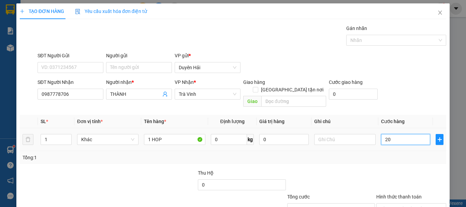
type input "20"
type input "20.000"
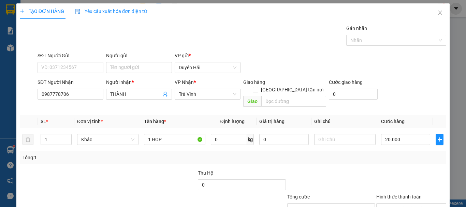
click at [388, 151] on div "Tổng: 1" at bounding box center [233, 157] width 427 height 13
click at [406, 204] on input "Hình thức thanh toán" at bounding box center [409, 209] width 57 height 10
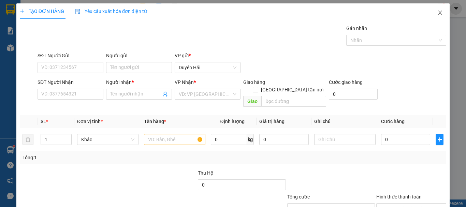
click at [437, 12] on icon "close" at bounding box center [439, 12] width 5 height 5
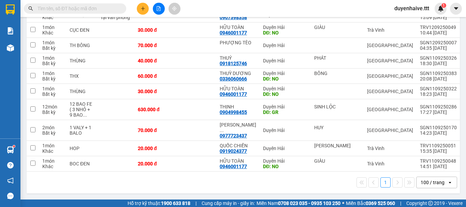
click at [144, 10] on icon "plus" at bounding box center [143, 8] width 5 height 5
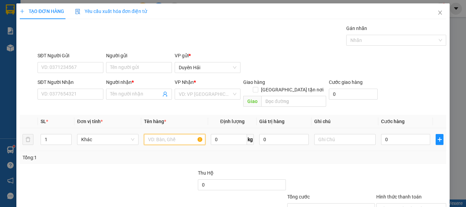
click at [170, 134] on input "text" at bounding box center [174, 139] width 61 height 11
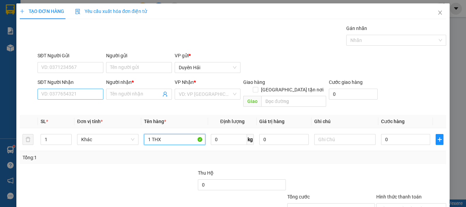
type input "1 THX"
click at [83, 97] on input "SĐT Người Nhận" at bounding box center [71, 94] width 66 height 11
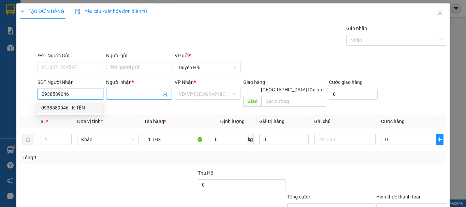
type input "0938589046"
click at [129, 94] on input "Người nhận *" at bounding box center [135, 94] width 51 height 8
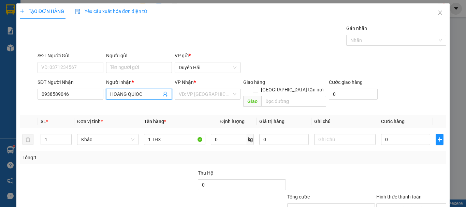
click at [136, 93] on input "HOANG QUIOC" at bounding box center [135, 94] width 51 height 8
type input "HOANG QUOC"
click at [201, 95] on input "search" at bounding box center [205, 94] width 53 height 10
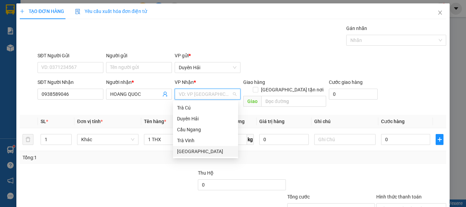
click at [193, 153] on div "[GEOGRAPHIC_DATA]" at bounding box center [205, 152] width 57 height 8
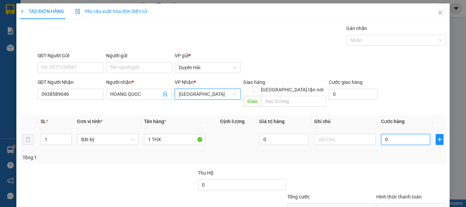
click at [391, 134] on input "0" at bounding box center [405, 139] width 49 height 11
type input "3"
type input "30"
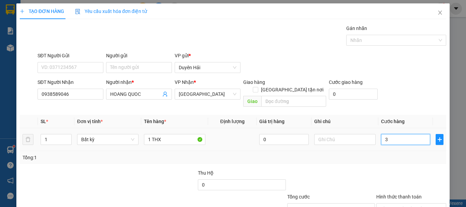
type input "30"
type input "30.000"
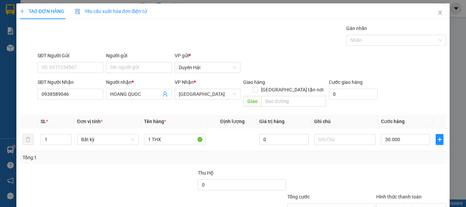
click at [383, 154] on div "Tổng: 1" at bounding box center [233, 158] width 421 height 8
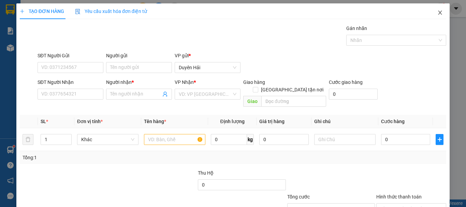
click at [437, 11] on icon "close" at bounding box center [439, 12] width 5 height 5
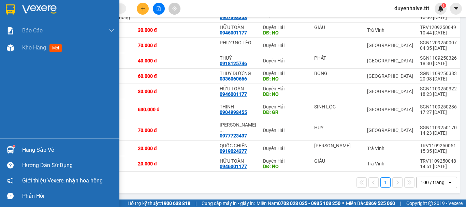
click at [29, 150] on div "Hàng sắp về" at bounding box center [68, 150] width 92 height 10
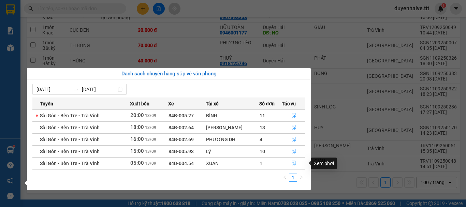
click at [295, 165] on icon "file-done" at bounding box center [293, 163] width 5 height 5
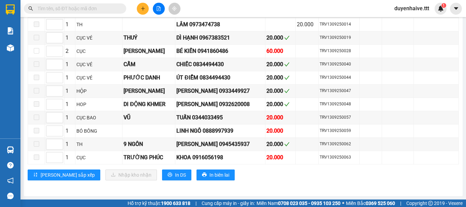
click at [64, 10] on input "text" at bounding box center [78, 9] width 81 height 8
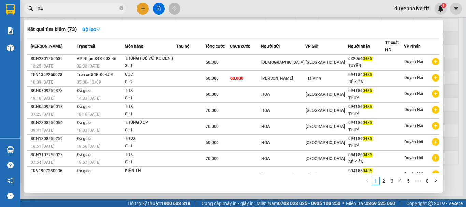
type input "0"
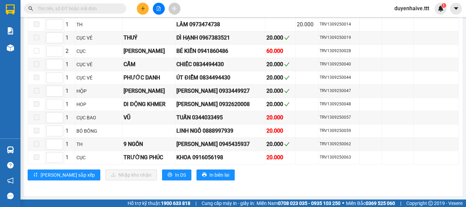
click at [82, 7] on input "text" at bounding box center [78, 9] width 81 height 8
drag, startPoint x: 91, startPoint y: 11, endPoint x: 103, endPoint y: 12, distance: 12.3
click at [94, 11] on input "text" at bounding box center [78, 9] width 81 height 8
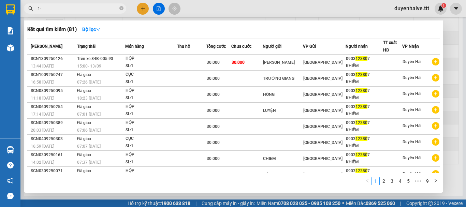
type input "1"
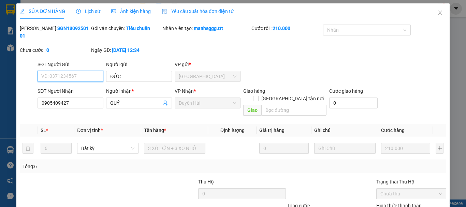
type input "ĐỨC"
type input "0905409427"
type input "QUÝ"
type input "210.000"
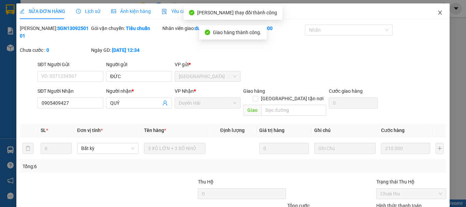
click at [437, 11] on icon "close" at bounding box center [439, 12] width 5 height 5
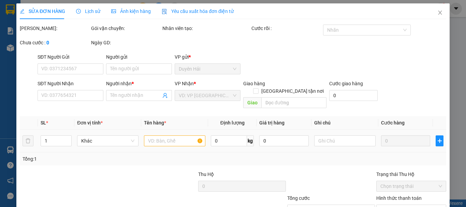
type input "0888997939"
type input "LINH NGÔ"
type input "20.000"
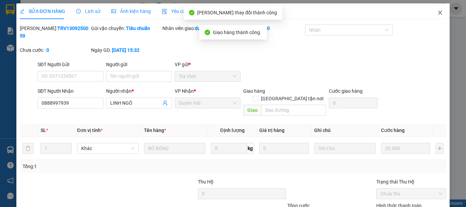
click at [437, 10] on span "Close" at bounding box center [440, 12] width 19 height 19
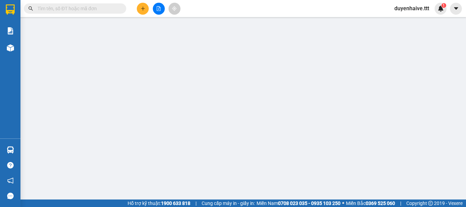
type input "LỘC TÀI"
type input "0949626884"
type input "HƯNG"
type input "30.000"
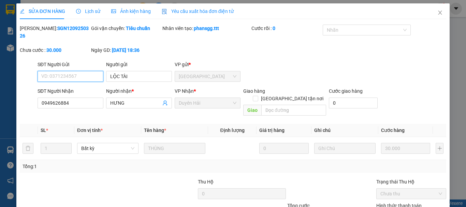
type input "0"
click at [269, 180] on div "Total Paid Fee 0 Total UnPaid Fee 30.000 Cash Collection Total Fee Mã ĐH: SGN12…" at bounding box center [233, 140] width 427 height 231
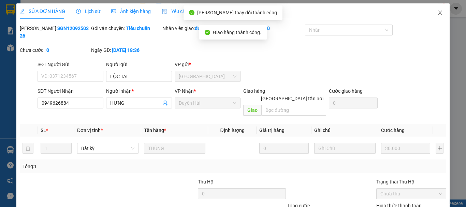
click at [437, 11] on icon "close" at bounding box center [439, 12] width 5 height 5
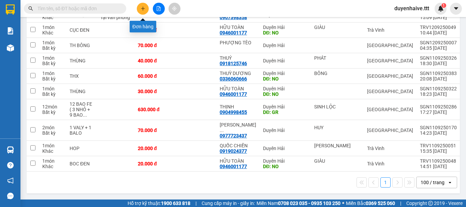
click at [140, 5] on button at bounding box center [143, 9] width 12 height 12
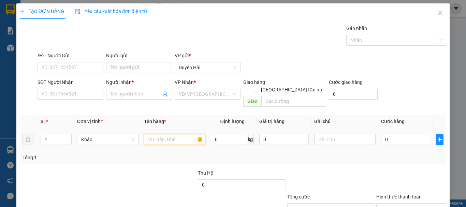
click at [170, 134] on input "text" at bounding box center [174, 139] width 61 height 11
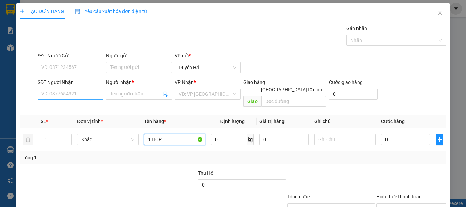
type input "1 HOP"
click at [68, 93] on input "SĐT Người Nhận" at bounding box center [71, 94] width 66 height 11
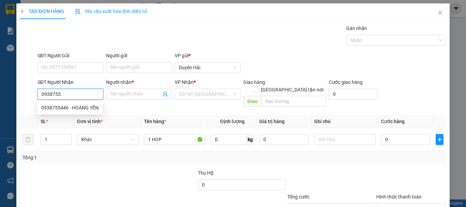
click at [69, 104] on div "0938755446 - HOÀNG YẾN" at bounding box center [69, 108] width 57 height 8
type input "0938755446"
type input "HOÀNG YẾN"
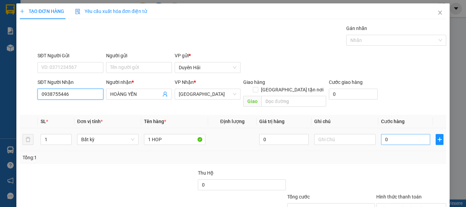
type input "0938755446"
click at [396, 134] on input "0" at bounding box center [405, 139] width 49 height 11
type input "3"
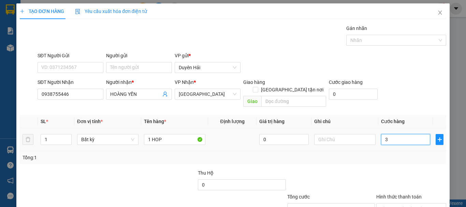
type input "30"
click at [393, 154] on div "Tổng: 1" at bounding box center [233, 158] width 421 height 8
drag, startPoint x: 396, startPoint y: 161, endPoint x: 401, endPoint y: 159, distance: 5.8
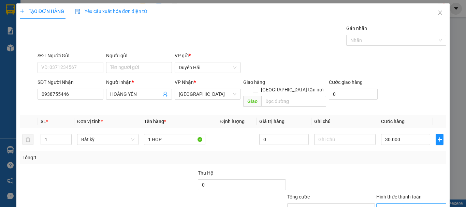
click at [396, 203] on div "Chọn HT Thanh Toán" at bounding box center [411, 208] width 70 height 11
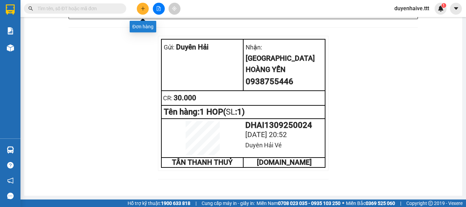
click at [145, 9] on icon "plus" at bounding box center [143, 8] width 5 height 5
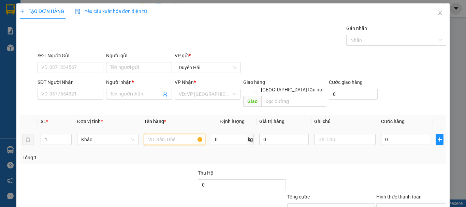
click at [176, 134] on input "text" at bounding box center [174, 139] width 61 height 11
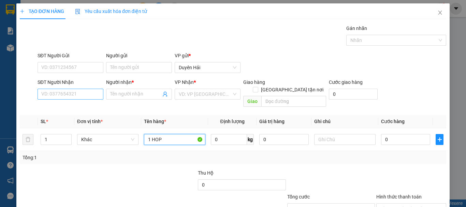
type input "1 HOP"
click at [74, 92] on input "SĐT Người Nhận" at bounding box center [71, 94] width 66 height 11
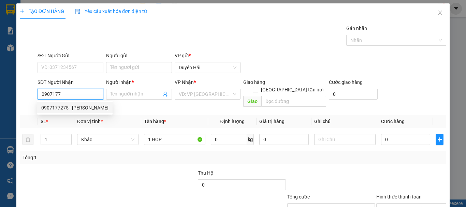
click at [71, 105] on div "0907177275 - MINH TÂM" at bounding box center [74, 108] width 67 height 8
type input "0907177275"
type input "MINH TÂM"
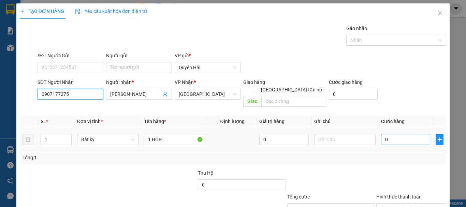
type input "0907177275"
click at [395, 134] on input "0" at bounding box center [405, 139] width 49 height 11
type input "3"
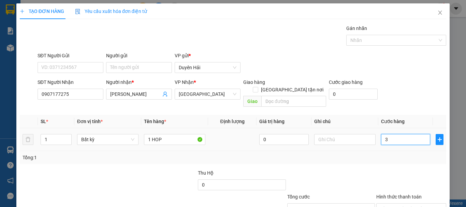
type input "30"
type input "30.000"
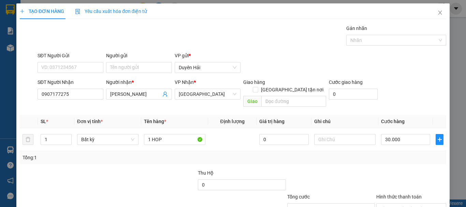
click at [391, 169] on div at bounding box center [411, 181] width 71 height 24
click at [400, 204] on input "Hình thức thanh toán" at bounding box center [409, 209] width 57 height 10
type input "0"
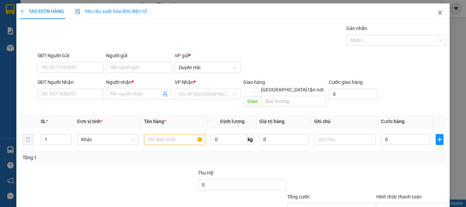
click at [437, 14] on icon "close" at bounding box center [439, 12] width 5 height 5
click at [434, 10] on span "Close" at bounding box center [440, 12] width 19 height 19
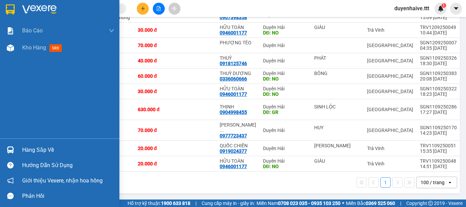
drag, startPoint x: 33, startPoint y: 149, endPoint x: 44, endPoint y: 145, distance: 12.1
click at [35, 151] on div "Hàng sắp về" at bounding box center [68, 150] width 92 height 10
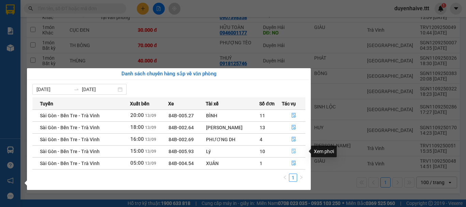
click at [294, 150] on icon "file-done" at bounding box center [293, 151] width 5 height 5
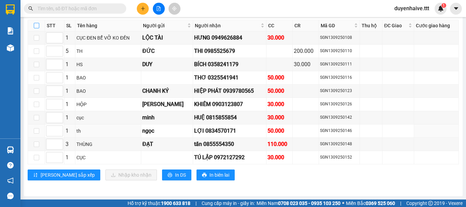
click at [37, 24] on input "checkbox" at bounding box center [36, 25] width 5 height 5
checkbox input "true"
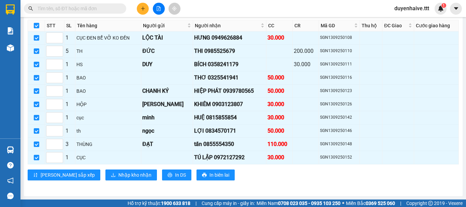
checkbox input "true"
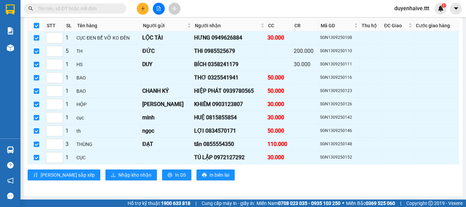
checkbox input "true"
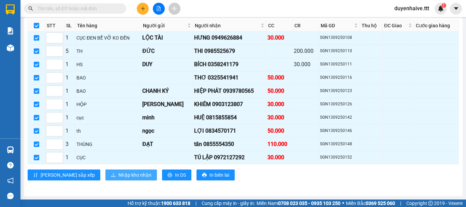
click at [118, 176] on span "Nhập kho nhận" at bounding box center [134, 175] width 33 height 8
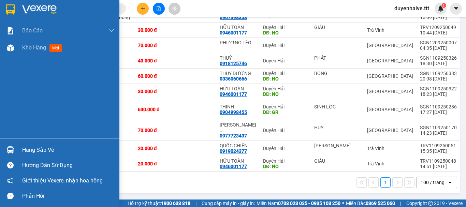
click at [41, 151] on div "Hàng sắp về" at bounding box center [68, 150] width 92 height 10
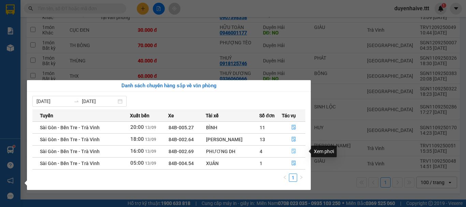
click at [293, 150] on icon "file-done" at bounding box center [294, 151] width 4 height 5
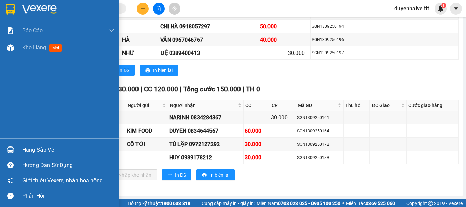
click at [39, 151] on div "Hàng sắp về" at bounding box center [68, 150] width 92 height 10
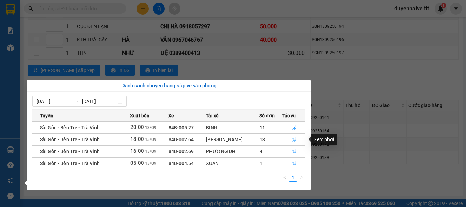
click at [294, 139] on icon "file-done" at bounding box center [293, 139] width 5 height 5
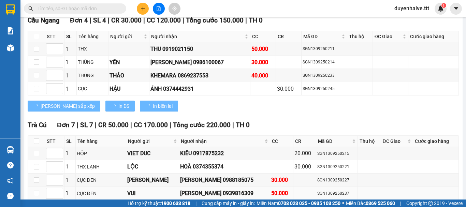
scroll to position [797, 0]
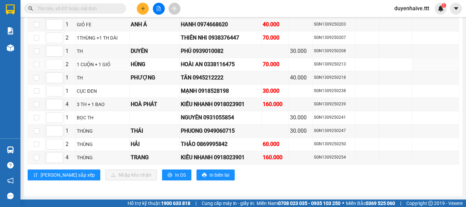
scroll to position [920, 0]
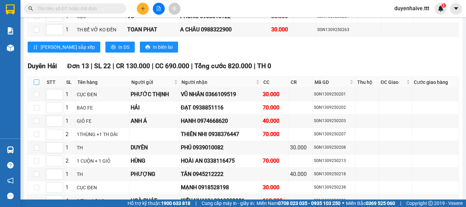
click at [35, 85] on input "checkbox" at bounding box center [36, 82] width 5 height 5
checkbox input "true"
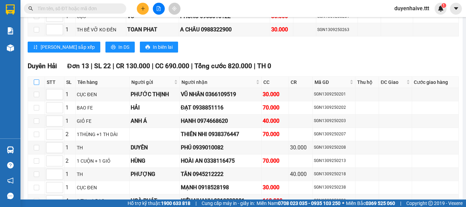
checkbox input "true"
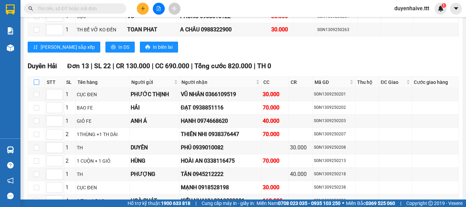
checkbox input "true"
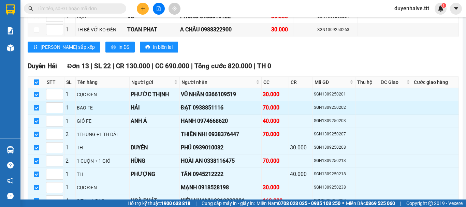
scroll to position [1023, 0]
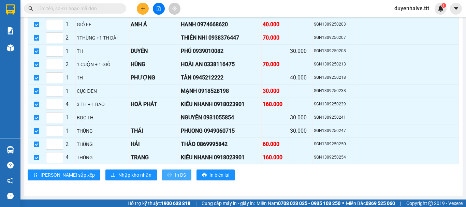
click at [175, 173] on span "In DS" at bounding box center [180, 175] width 11 height 8
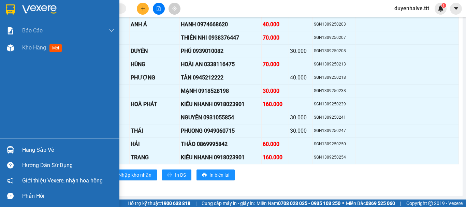
click at [50, 148] on div "Hàng sắp về" at bounding box center [68, 150] width 92 height 10
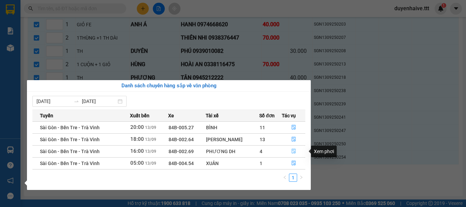
click at [292, 152] on icon "file-done" at bounding box center [293, 151] width 5 height 5
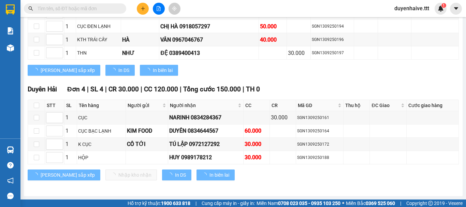
scroll to position [718, 0]
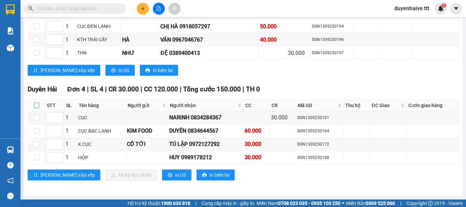
drag, startPoint x: 36, startPoint y: 105, endPoint x: 108, endPoint y: 127, distance: 75.2
click at [36, 106] on input "checkbox" at bounding box center [36, 105] width 5 height 5
checkbox input "true"
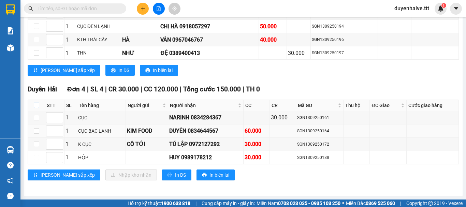
checkbox input "true"
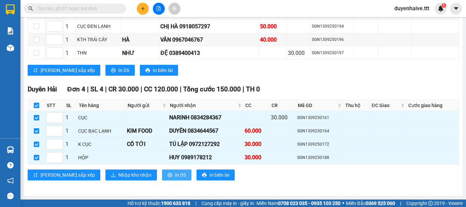
click at [175, 172] on span "In DS" at bounding box center [180, 175] width 11 height 8
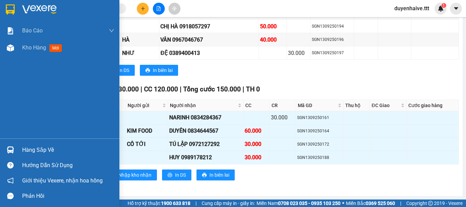
click at [34, 150] on div "Hàng sắp về" at bounding box center [68, 150] width 92 height 10
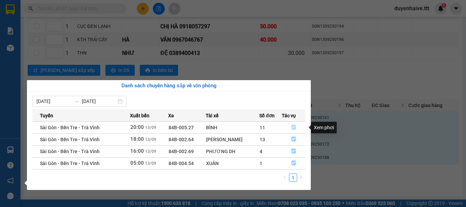
click at [293, 127] on icon "file-done" at bounding box center [294, 127] width 4 height 5
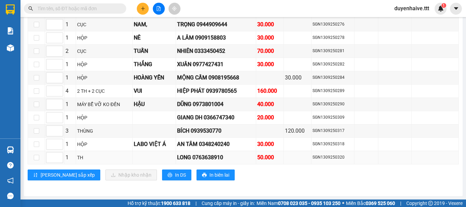
scroll to position [909, 0]
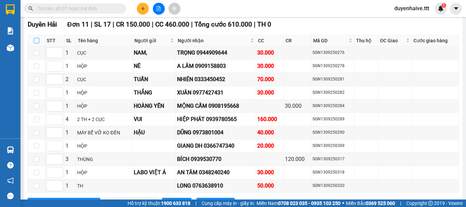
click at [37, 43] on input "checkbox" at bounding box center [36, 40] width 5 height 5
checkbox input "true"
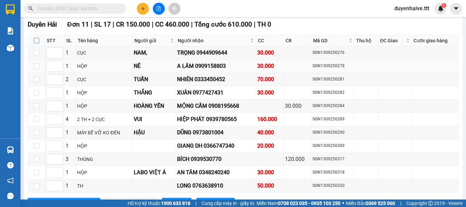
checkbox input "true"
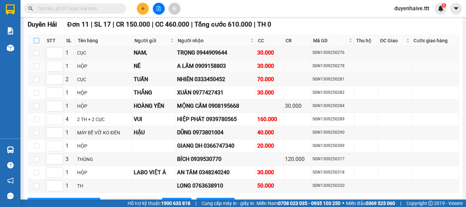
checkbox input "true"
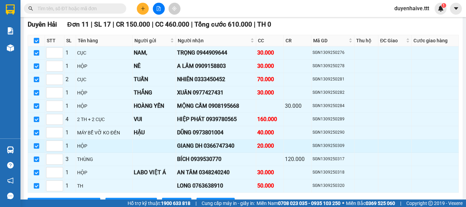
scroll to position [943, 0]
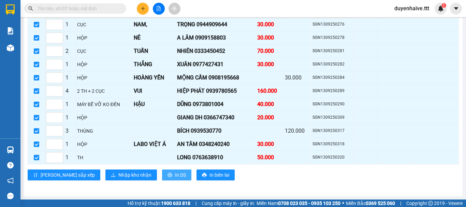
click at [162, 176] on button "In DS" at bounding box center [176, 175] width 29 height 11
click at [175, 174] on span "In DS" at bounding box center [180, 175] width 11 height 8
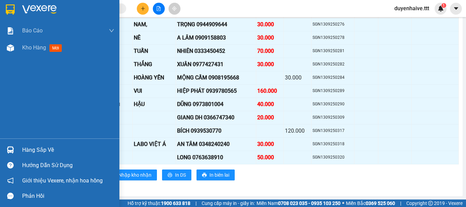
click at [43, 148] on div "Hàng sắp về" at bounding box center [68, 150] width 92 height 10
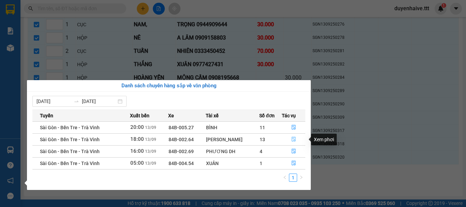
click at [294, 140] on icon "file-done" at bounding box center [294, 139] width 4 height 5
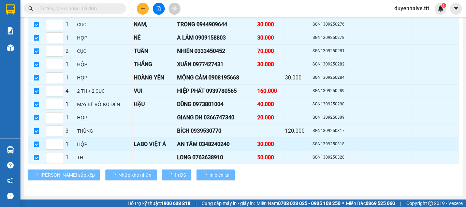
checkbox input "false"
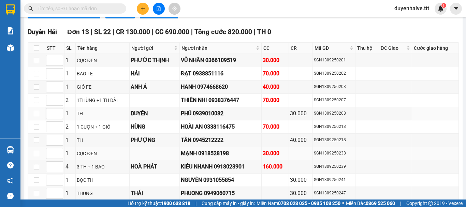
scroll to position [989, 0]
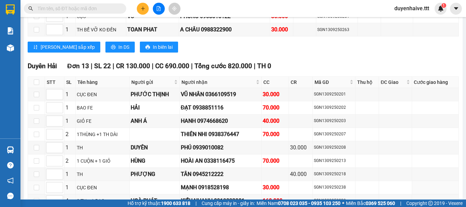
scroll to position [818, 0]
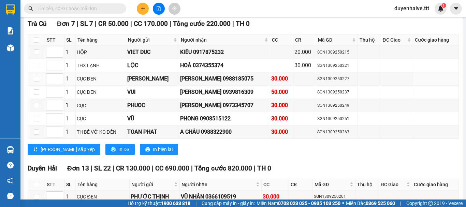
scroll to position [784, 0]
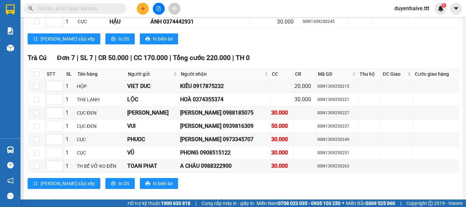
scroll to position [784, 0]
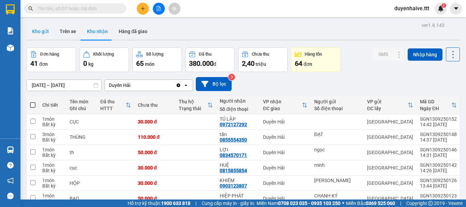
click at [40, 32] on button "Kho gửi" at bounding box center [41, 31] width 28 height 16
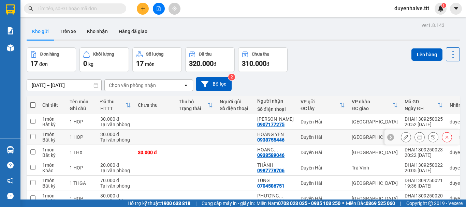
scroll to position [99, 0]
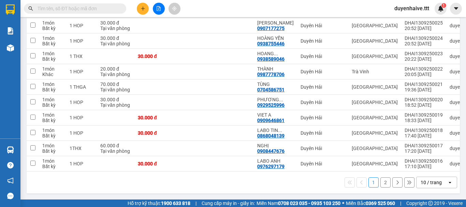
click at [430, 183] on div "10 / trang" at bounding box center [431, 182] width 21 height 7
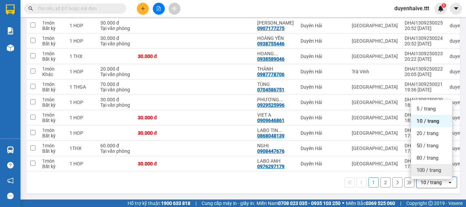
click at [426, 172] on div "100 / trang" at bounding box center [431, 170] width 41 height 12
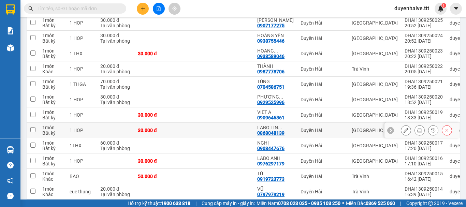
scroll to position [31, 0]
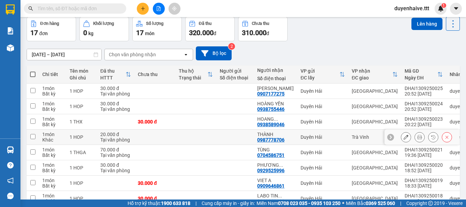
click at [32, 137] on input "checkbox" at bounding box center [32, 136] width 5 height 5
checkbox input "true"
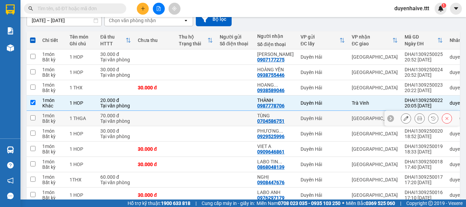
scroll to position [133, 0]
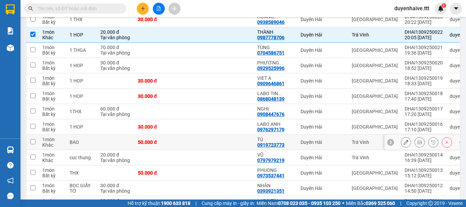
click at [34, 141] on input "checkbox" at bounding box center [32, 141] width 5 height 5
checkbox input "true"
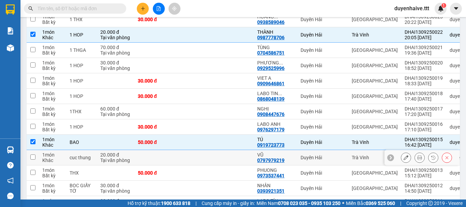
click at [34, 158] on input "checkbox" at bounding box center [32, 157] width 5 height 5
checkbox input "true"
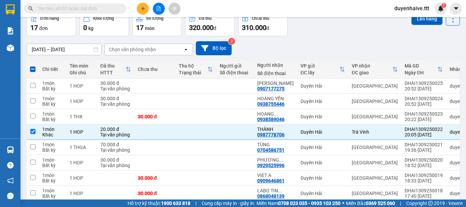
scroll to position [0, 0]
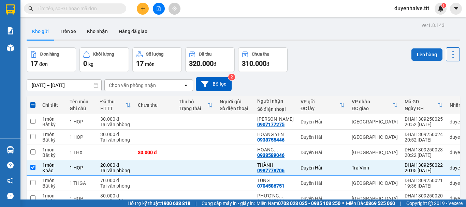
click at [418, 57] on button "Lên hàng" at bounding box center [427, 54] width 31 height 12
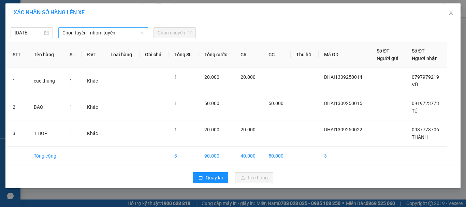
click at [103, 30] on span "Chọn tuyến - nhóm tuyến" at bounding box center [103, 33] width 82 height 10
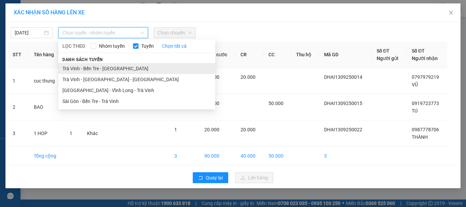
click at [98, 68] on li "Trà Vinh - Bến Tre - Sài Gòn" at bounding box center [136, 68] width 157 height 11
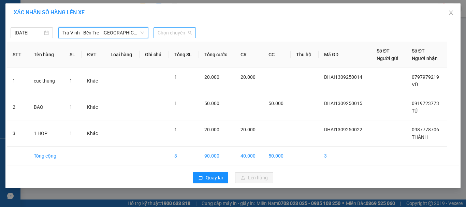
click at [181, 35] on span "Chọn chuyến" at bounding box center [175, 33] width 34 height 10
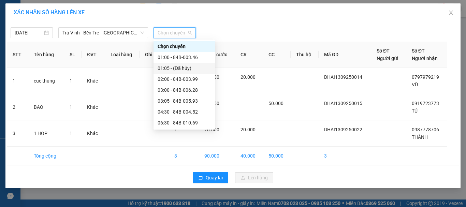
scroll to position [142, 0]
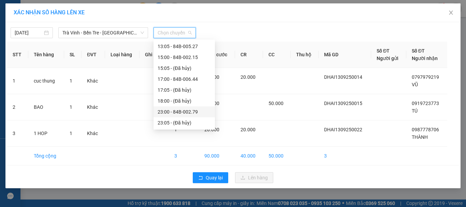
click at [179, 112] on div "23:00 - 84B-002.79" at bounding box center [184, 112] width 53 height 8
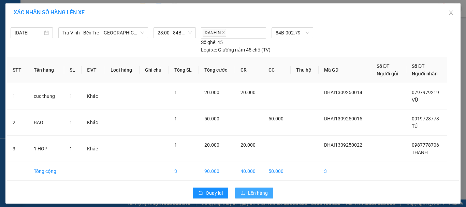
click at [251, 193] on span "Lên hàng" at bounding box center [258, 193] width 20 height 8
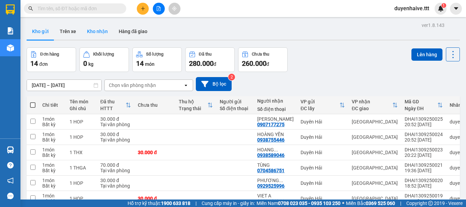
click at [99, 29] on button "Kho nhận" at bounding box center [98, 31] width 32 height 16
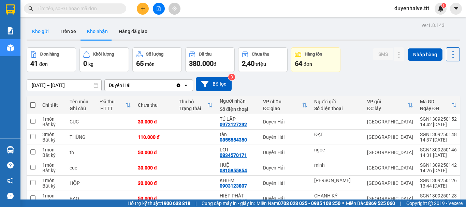
click at [41, 26] on button "Kho gửi" at bounding box center [41, 31] width 28 height 16
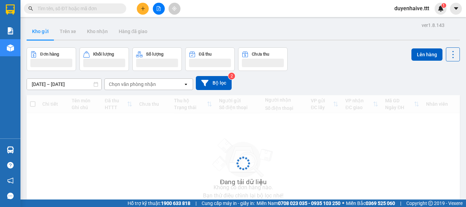
click at [77, 6] on input "text" at bounding box center [78, 9] width 81 height 8
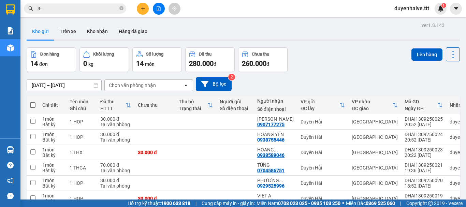
type input "3"
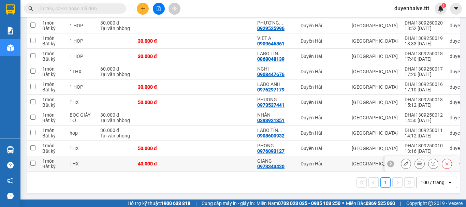
click at [34, 161] on input "checkbox" at bounding box center [32, 163] width 5 height 5
checkbox input "true"
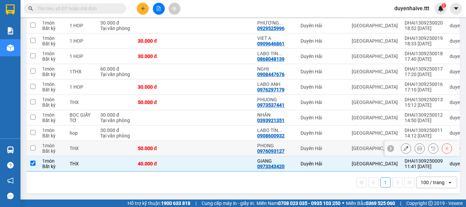
click at [34, 146] on input "checkbox" at bounding box center [32, 147] width 5 height 5
checkbox input "true"
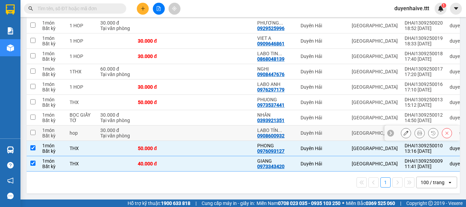
click at [32, 130] on input "checkbox" at bounding box center [32, 132] width 5 height 5
checkbox input "true"
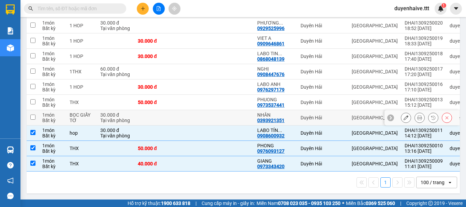
click at [33, 115] on input "checkbox" at bounding box center [32, 117] width 5 height 5
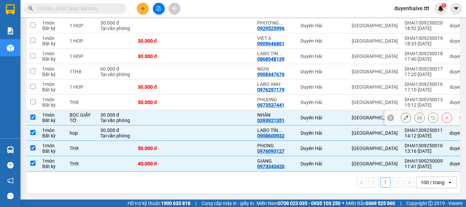
click at [31, 115] on input "checkbox" at bounding box center [32, 117] width 5 height 5
checkbox input "false"
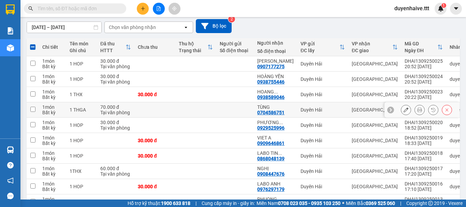
scroll to position [0, 0]
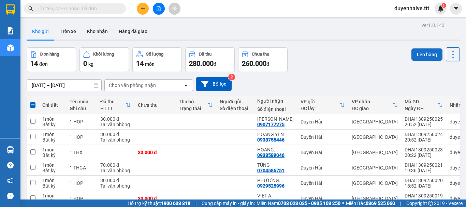
click at [428, 56] on button "Lên hàng" at bounding box center [427, 54] width 31 height 12
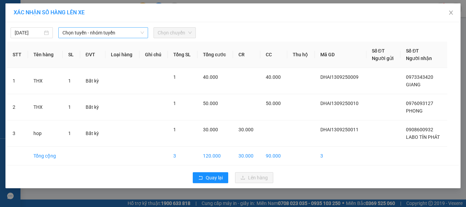
click at [96, 32] on span "Chọn tuyến - nhóm tuyến" at bounding box center [103, 33] width 82 height 10
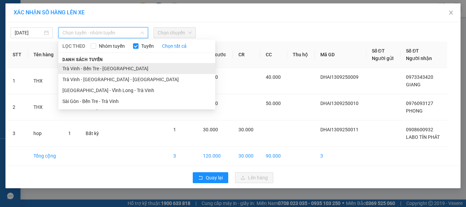
click at [95, 68] on li "Trà Vinh - Bến Tre - Sài Gòn" at bounding box center [136, 68] width 157 height 11
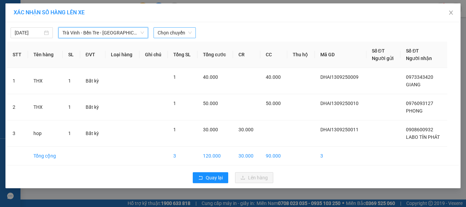
click at [173, 31] on span "Chọn chuyến" at bounding box center [175, 33] width 34 height 10
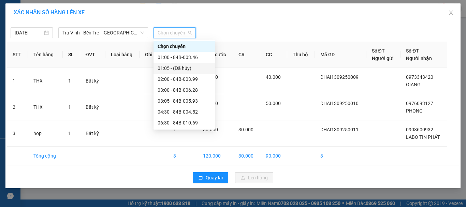
scroll to position [102, 0]
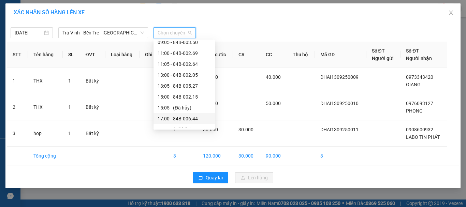
click at [176, 118] on div "17:00 - 84B-006.44" at bounding box center [184, 119] width 53 height 8
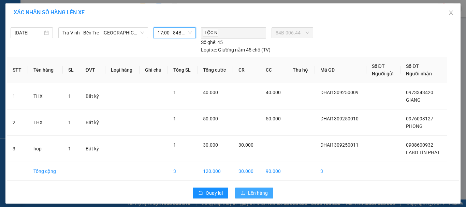
click at [248, 190] on span "Lên hàng" at bounding box center [258, 193] width 20 height 8
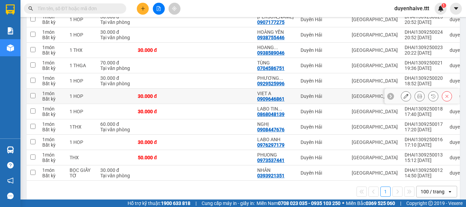
scroll to position [68, 0]
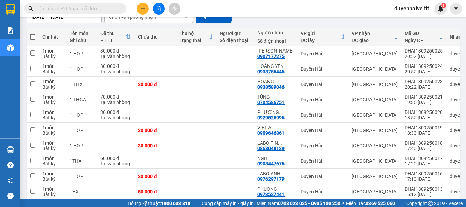
click at [32, 38] on span at bounding box center [32, 36] width 5 height 5
click at [33, 33] on input "checkbox" at bounding box center [33, 33] width 0 height 0
checkbox input "true"
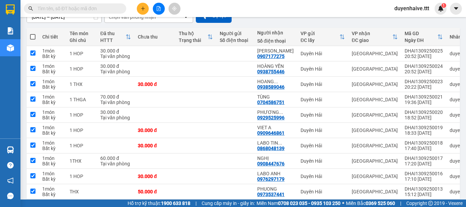
checkbox input "true"
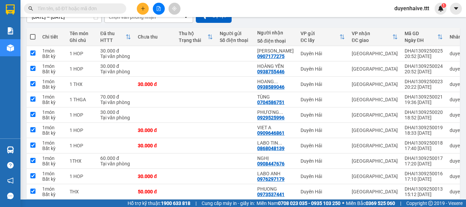
checkbox input "true"
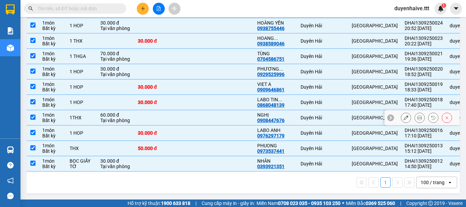
scroll to position [0, 0]
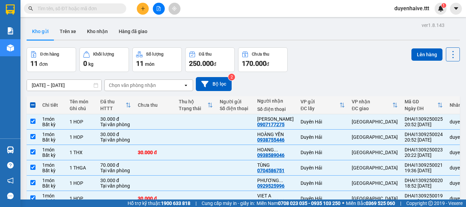
click at [419, 56] on button "Lên hàng" at bounding box center [427, 54] width 31 height 12
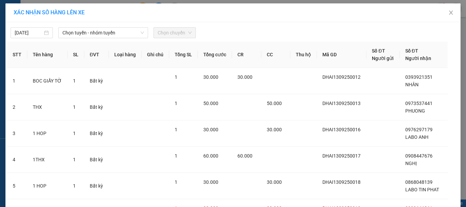
click at [15, 32] on body "Kết quả tìm kiếm ( 4 ) Bộ lọc Mã ĐH Trạng thái Món hàng Thu hộ Tổng cước Chưa c…" at bounding box center [233, 103] width 466 height 207
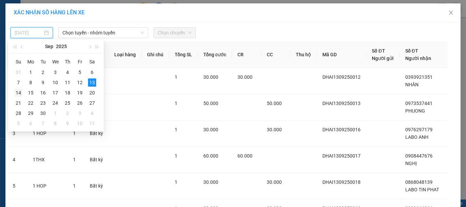
click at [18, 96] on div "14" at bounding box center [18, 93] width 8 height 8
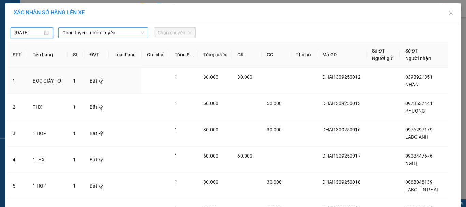
type input "14/09/2025"
click at [76, 33] on span "Chọn tuyến - nhóm tuyến" at bounding box center [103, 33] width 82 height 10
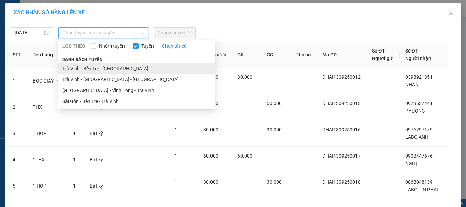
click at [86, 68] on li "Trà Vinh - Bến Tre - Sài Gòn" at bounding box center [136, 68] width 157 height 11
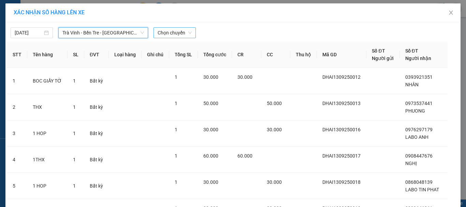
click at [162, 28] on span "Chọn chuyến" at bounding box center [175, 33] width 34 height 10
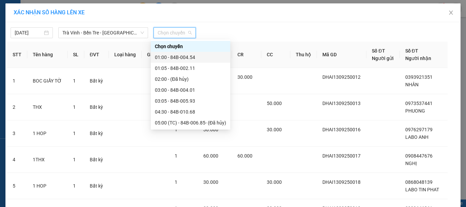
click at [181, 60] on div "01:00 - 84B-004.54" at bounding box center [190, 58] width 71 height 8
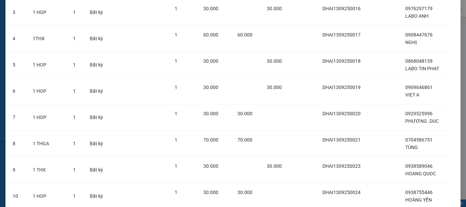
scroll to position [215, 0]
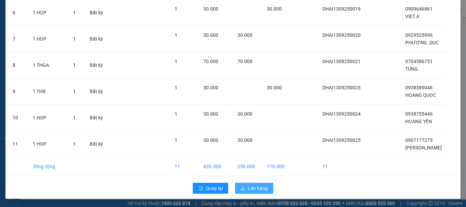
click at [249, 187] on span "Lên hàng" at bounding box center [258, 189] width 20 height 8
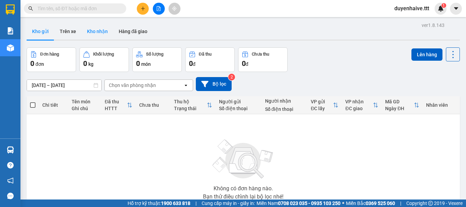
click at [104, 28] on button "Kho nhận" at bounding box center [98, 31] width 32 height 16
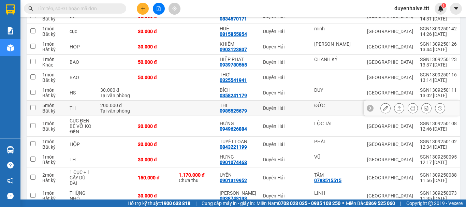
scroll to position [68, 0]
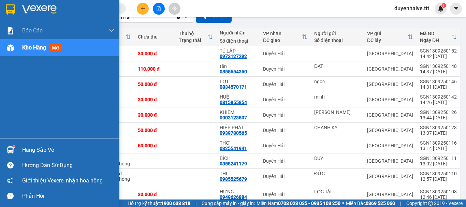
drag, startPoint x: 40, startPoint y: 150, endPoint x: 44, endPoint y: 151, distance: 3.9
click at [41, 150] on div "Hàng sắp về" at bounding box center [68, 150] width 92 height 10
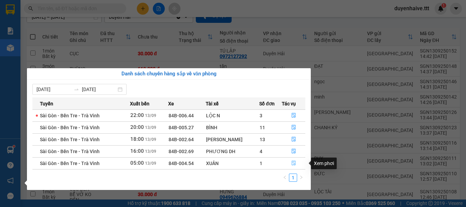
click at [294, 163] on icon "file-done" at bounding box center [293, 163] width 5 height 5
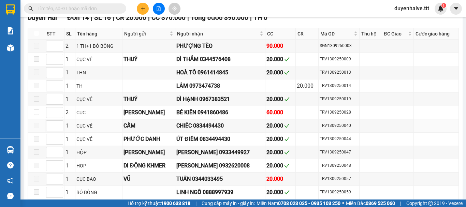
scroll to position [489, 0]
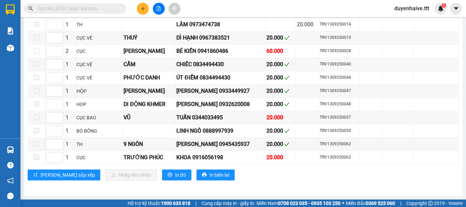
click at [109, 8] on input "text" at bounding box center [78, 9] width 81 height 8
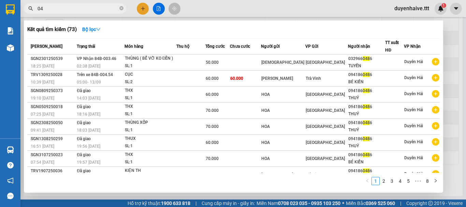
type input "0"
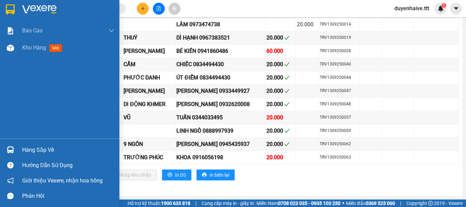
click at [46, 152] on div "Hàng sắp về" at bounding box center [68, 150] width 92 height 10
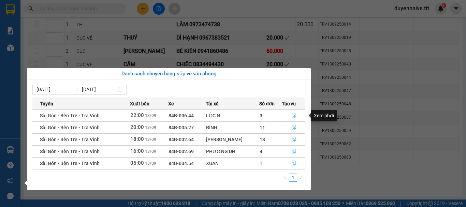
click at [293, 114] on icon "file-done" at bounding box center [294, 115] width 4 height 5
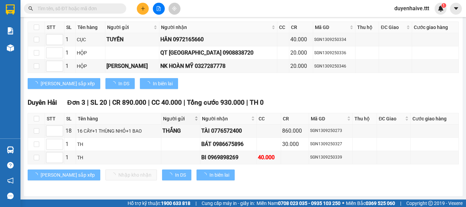
scroll to position [464, 0]
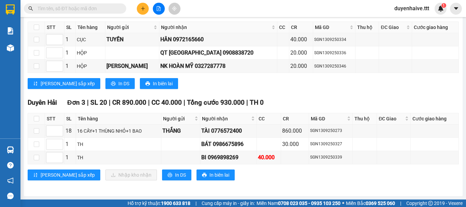
click at [80, 8] on input "text" at bounding box center [78, 9] width 81 height 8
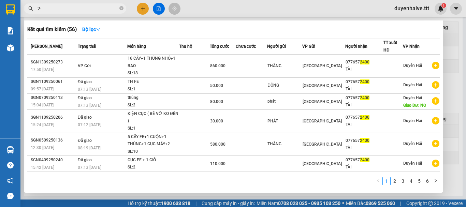
type input "2"
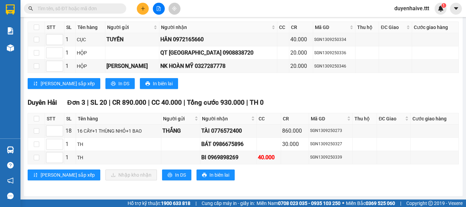
click at [257, 102] on span "TH 0" at bounding box center [257, 103] width 14 height 8
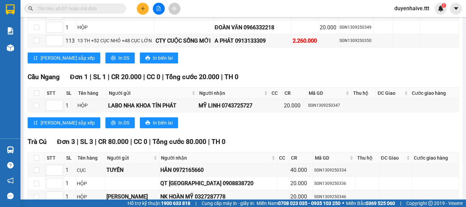
scroll to position [293, 0]
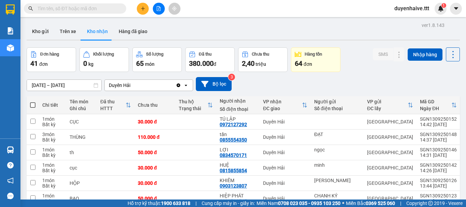
scroll to position [102, 0]
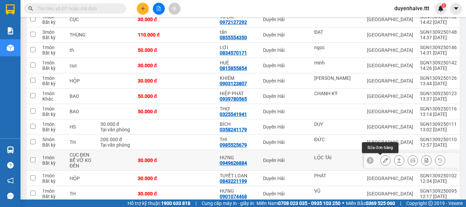
click at [383, 159] on icon at bounding box center [385, 160] width 5 height 5
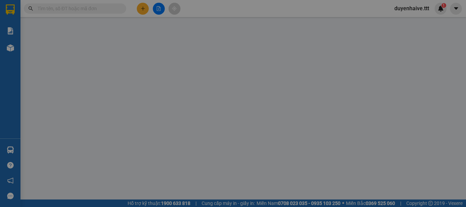
type input "LỘC TÀI"
type input "0949626884"
type input "HƯNG"
type input "30.000"
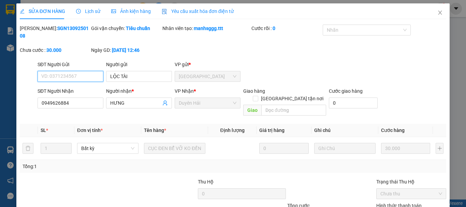
scroll to position [47, 0]
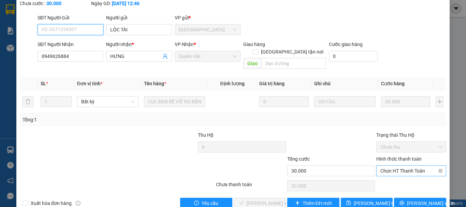
click at [392, 166] on span "Chọn HT Thanh Toán" at bounding box center [412, 171] width 62 height 10
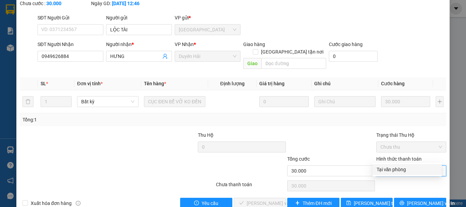
click at [395, 167] on div "Tại văn phòng" at bounding box center [407, 170] width 61 height 8
type input "0"
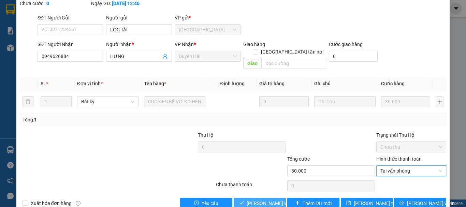
click at [265, 200] on span "[PERSON_NAME] và Giao hàng" at bounding box center [280, 204] width 66 height 8
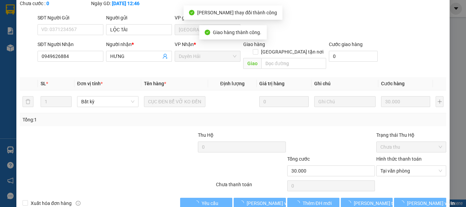
scroll to position [0, 0]
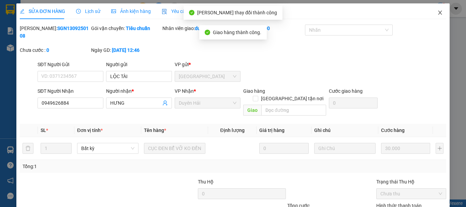
click at [437, 12] on icon "close" at bounding box center [439, 12] width 5 height 5
